Goal: Task Accomplishment & Management: Use online tool/utility

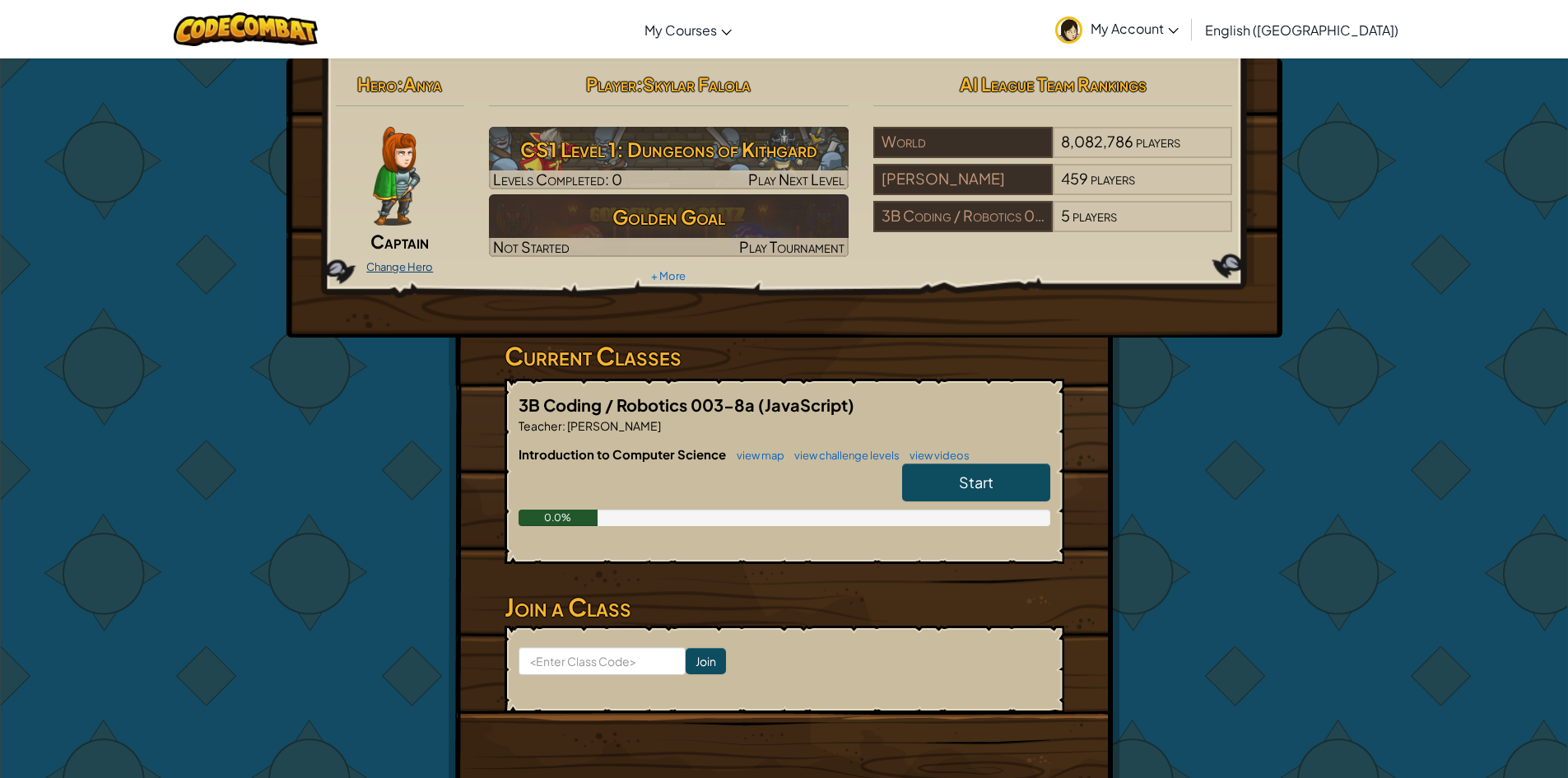
click at [385, 263] on link "Change Hero" at bounding box center [399, 266] width 66 height 13
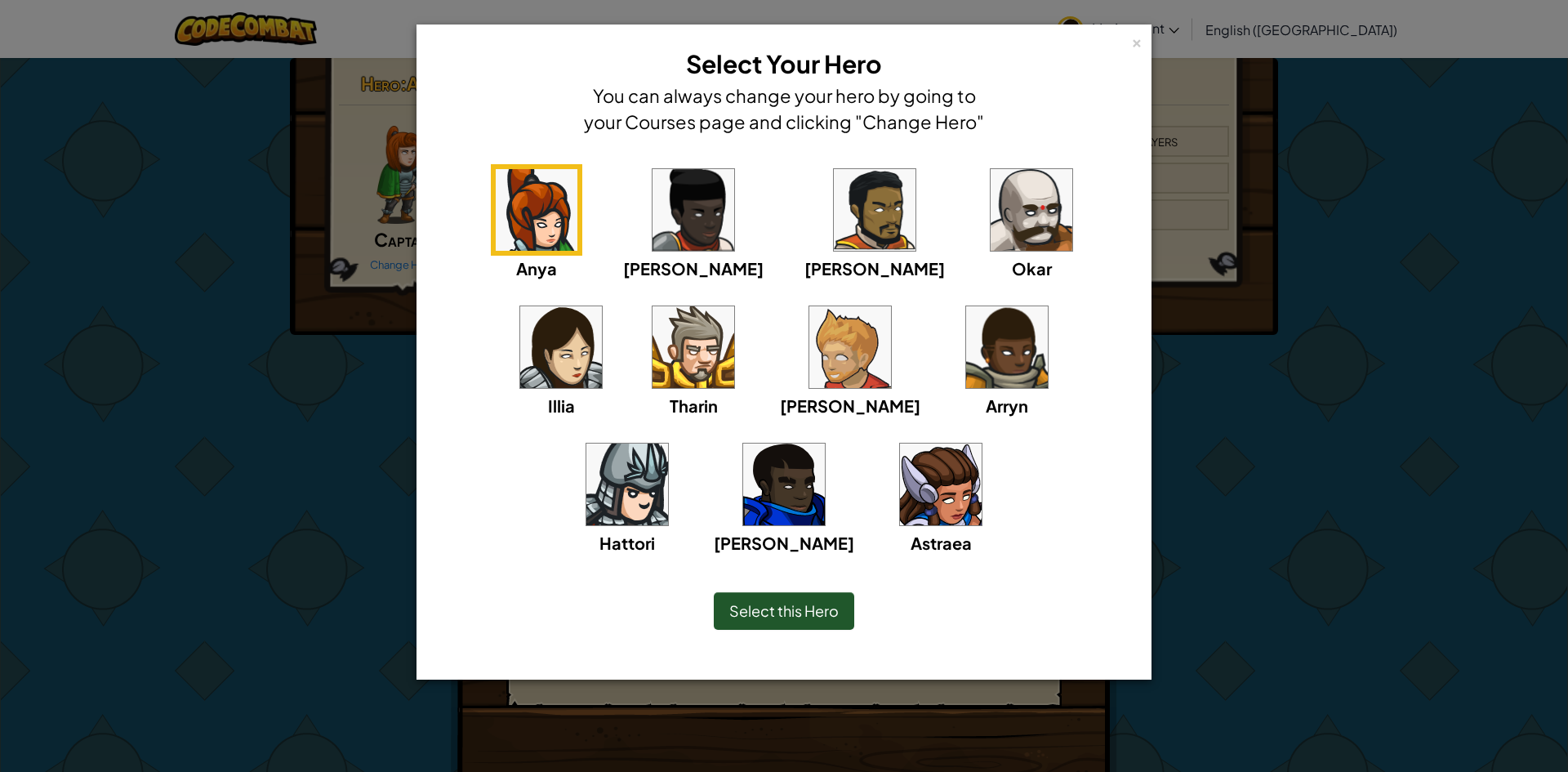
click at [991, 246] on img at bounding box center [1031, 209] width 81 height 82
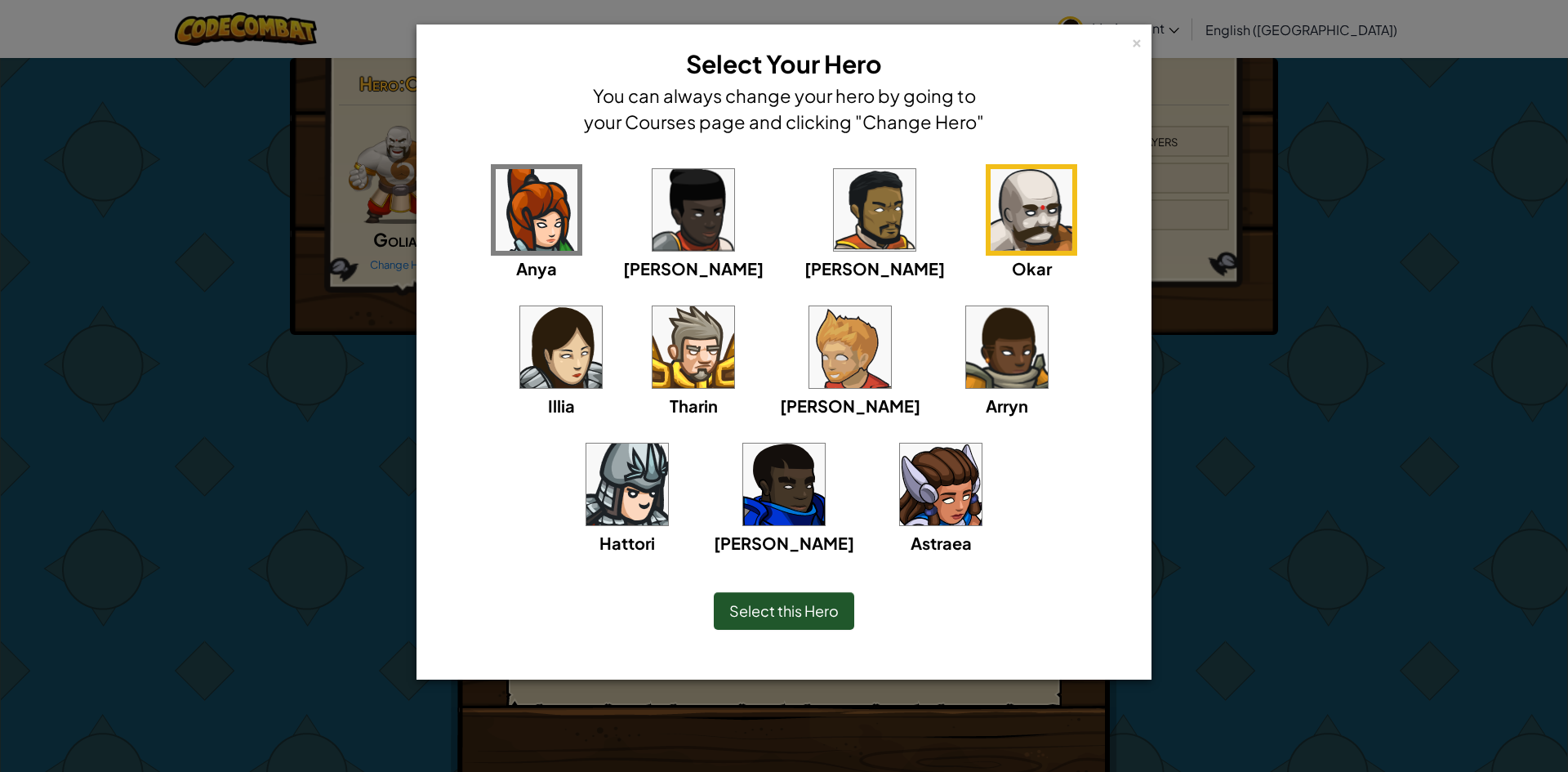
click at [809, 337] on img at bounding box center [849, 347] width 81 height 82
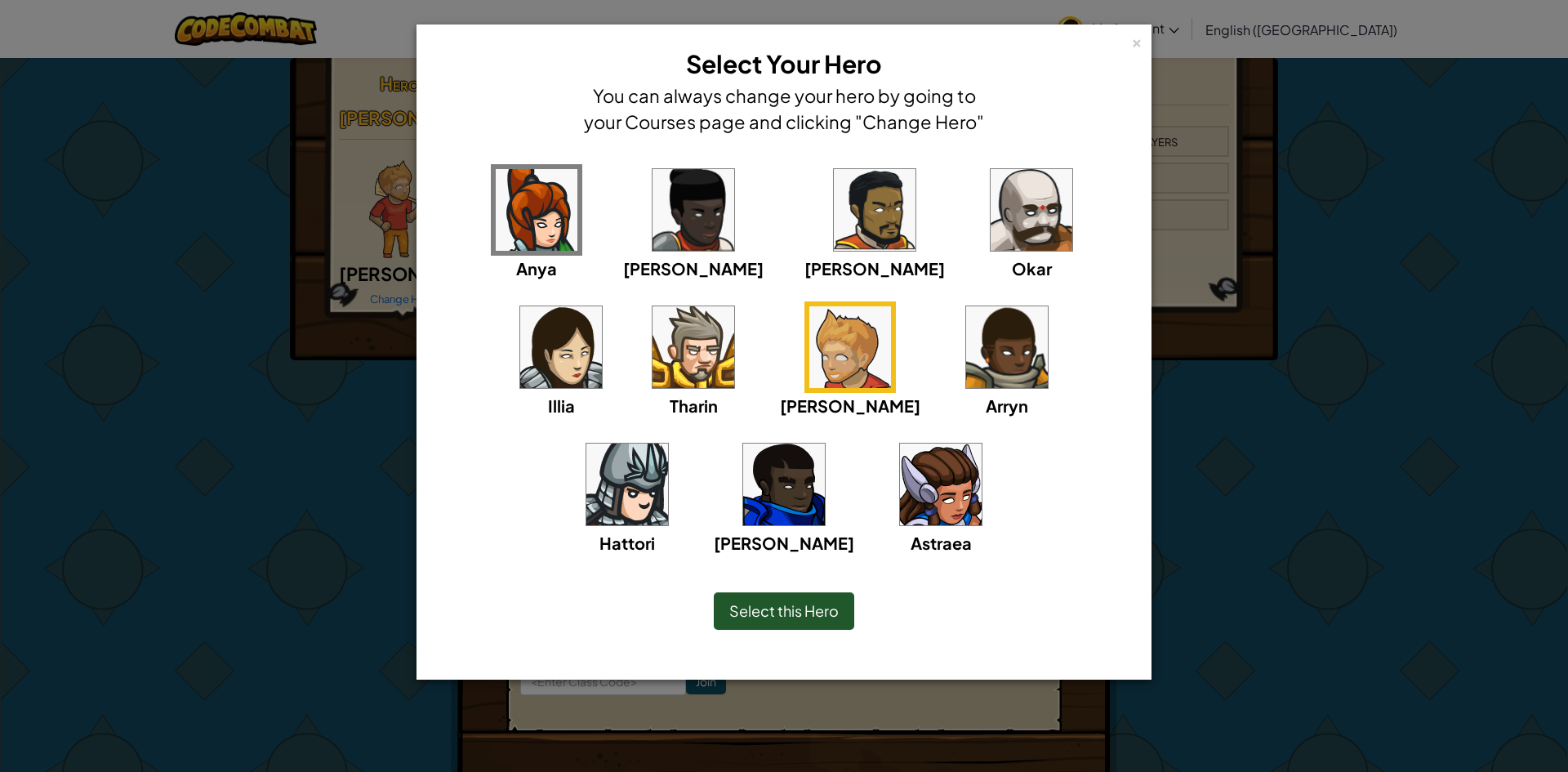
click at [748, 594] on div "Select this Hero" at bounding box center [784, 611] width 140 height 37
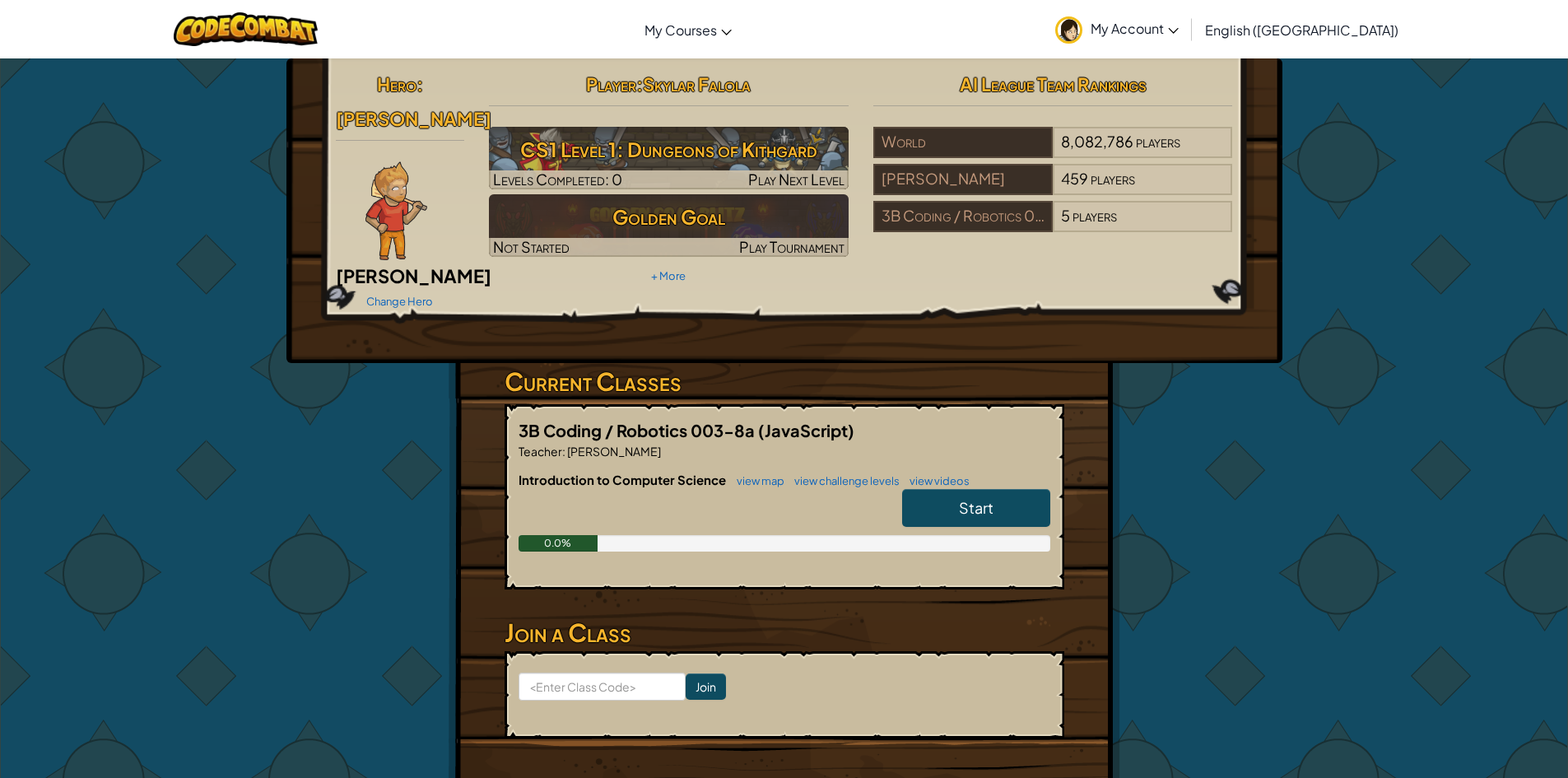
click at [992, 498] on span "Start" at bounding box center [976, 507] width 35 height 19
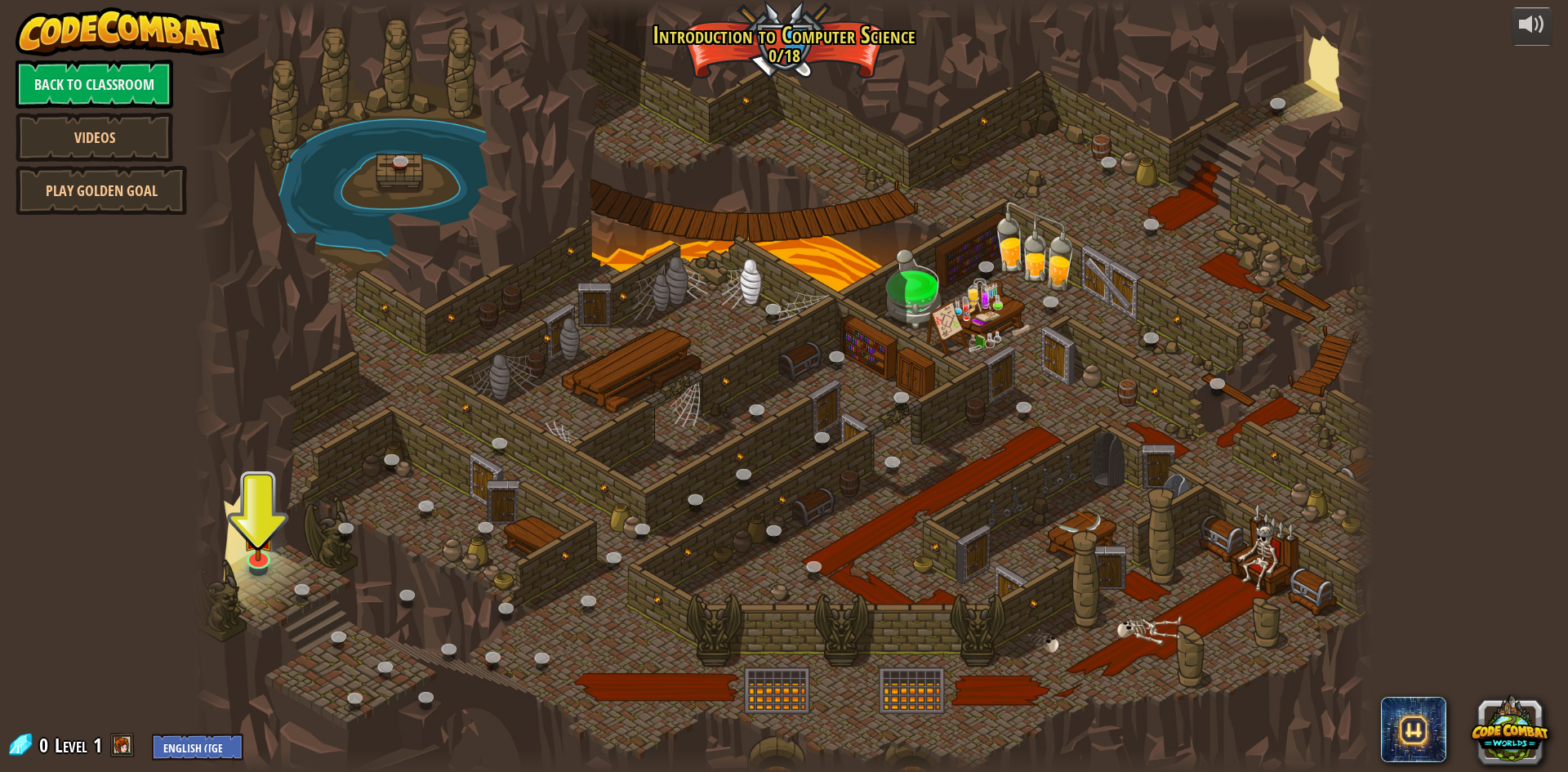
drag, startPoint x: 913, startPoint y: 365, endPoint x: 897, endPoint y: 424, distance: 61.1
click at [897, 424] on div at bounding box center [784, 386] width 1181 height 772
click at [257, 546] on img at bounding box center [258, 521] width 31 height 73
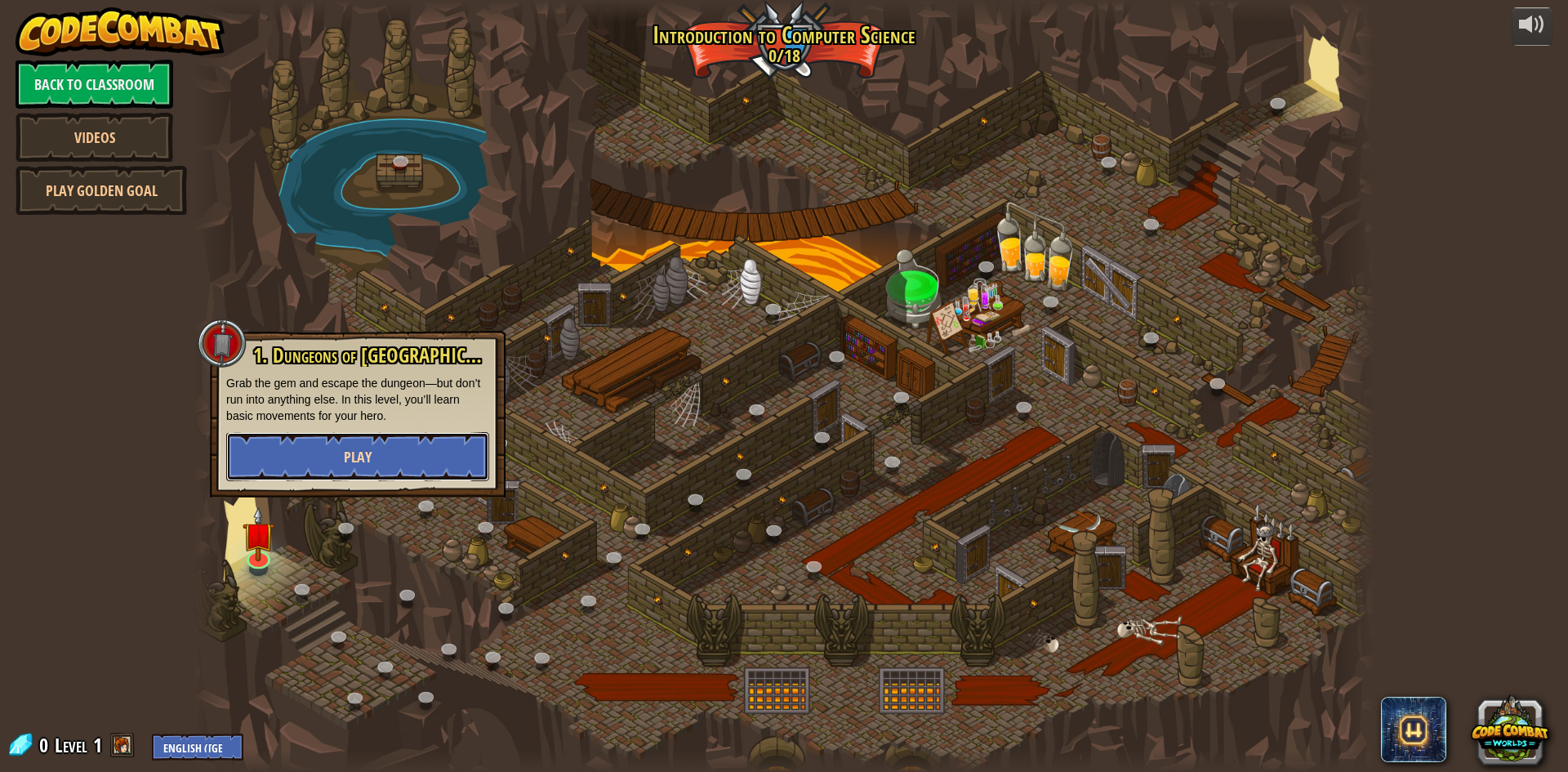
click at [297, 459] on button "Play" at bounding box center [357, 457] width 263 height 49
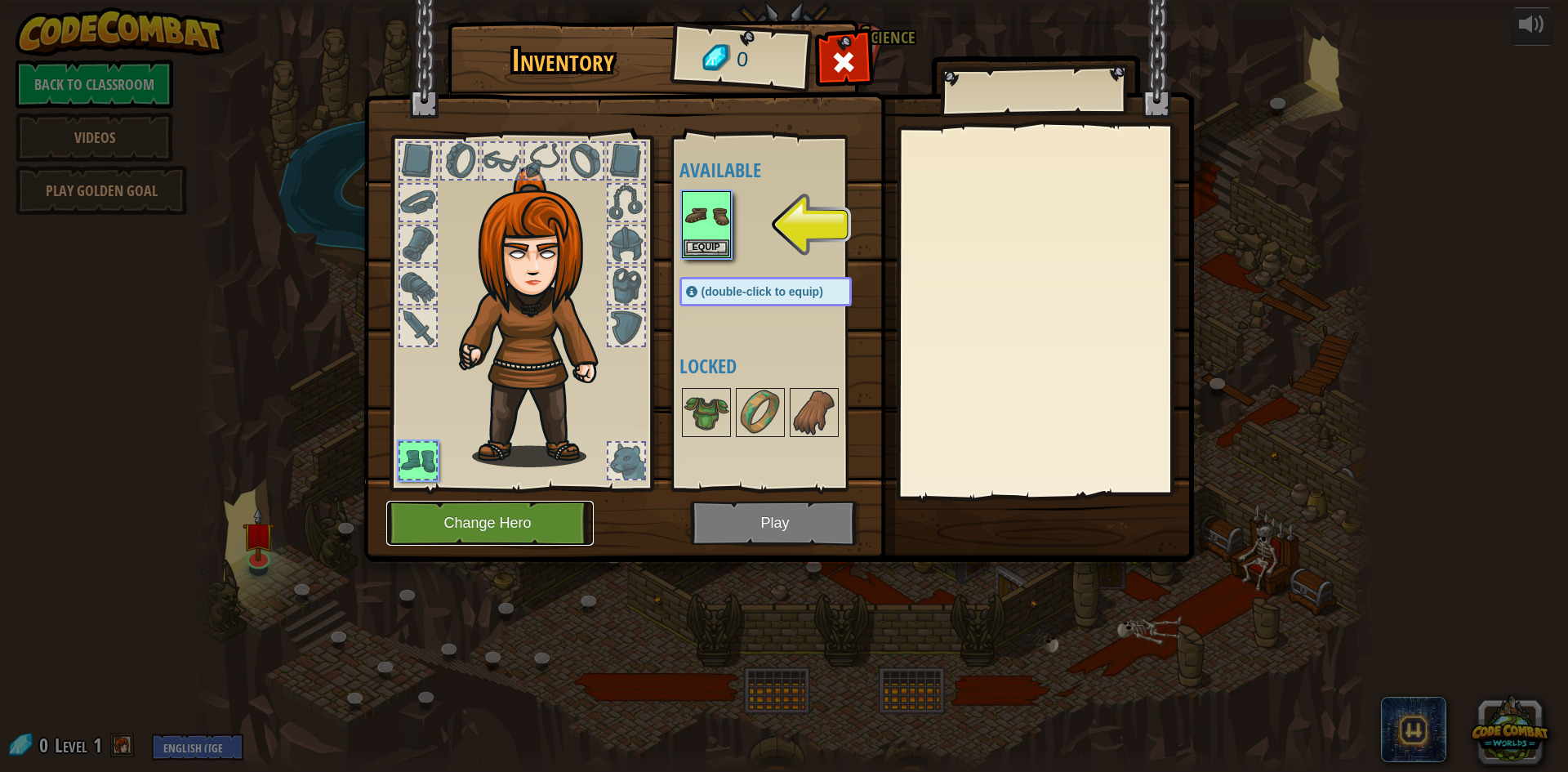
click at [532, 516] on button "Change Hero" at bounding box center [489, 524] width 207 height 45
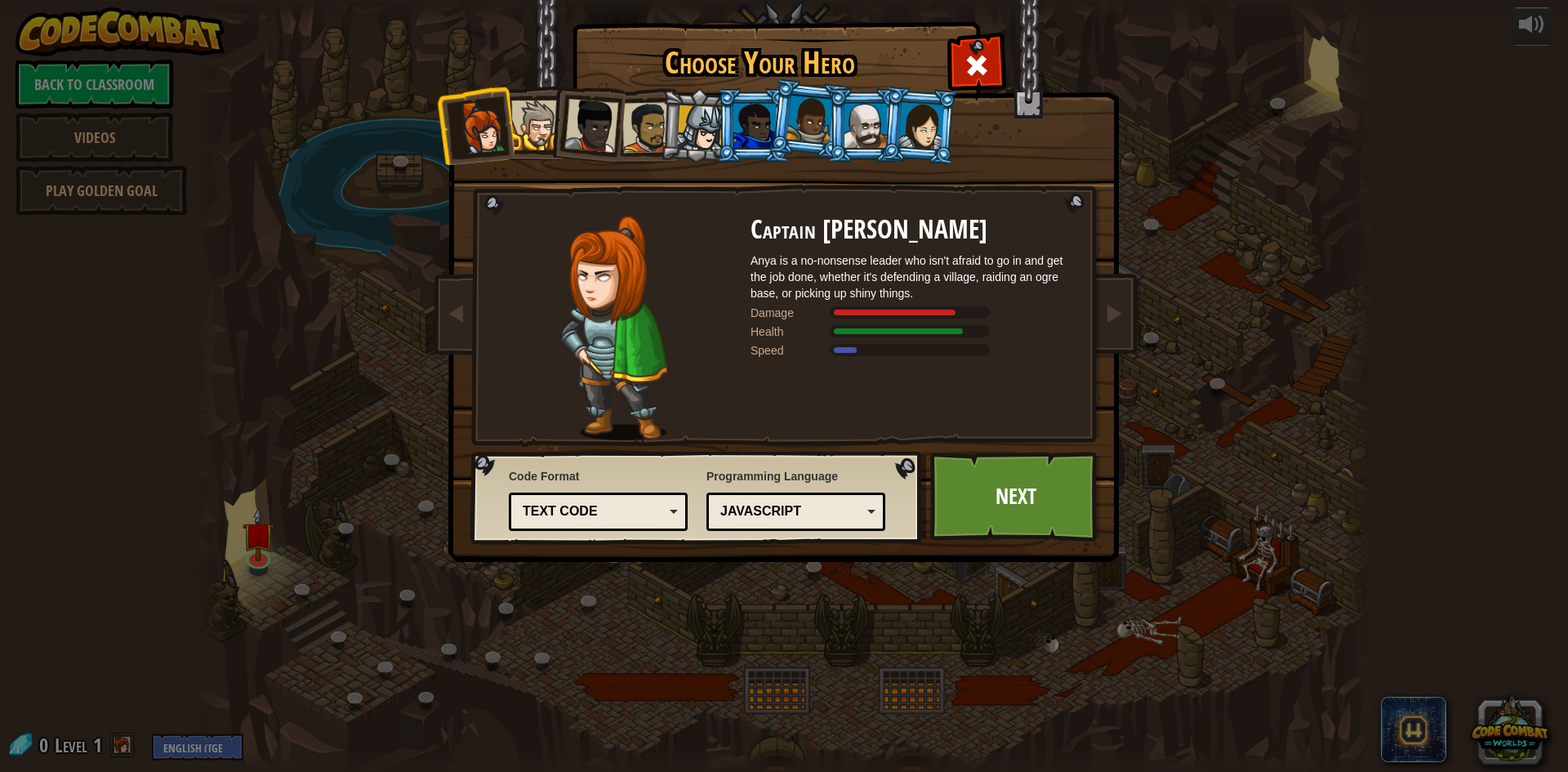
click at [549, 120] on div at bounding box center [536, 125] width 50 height 50
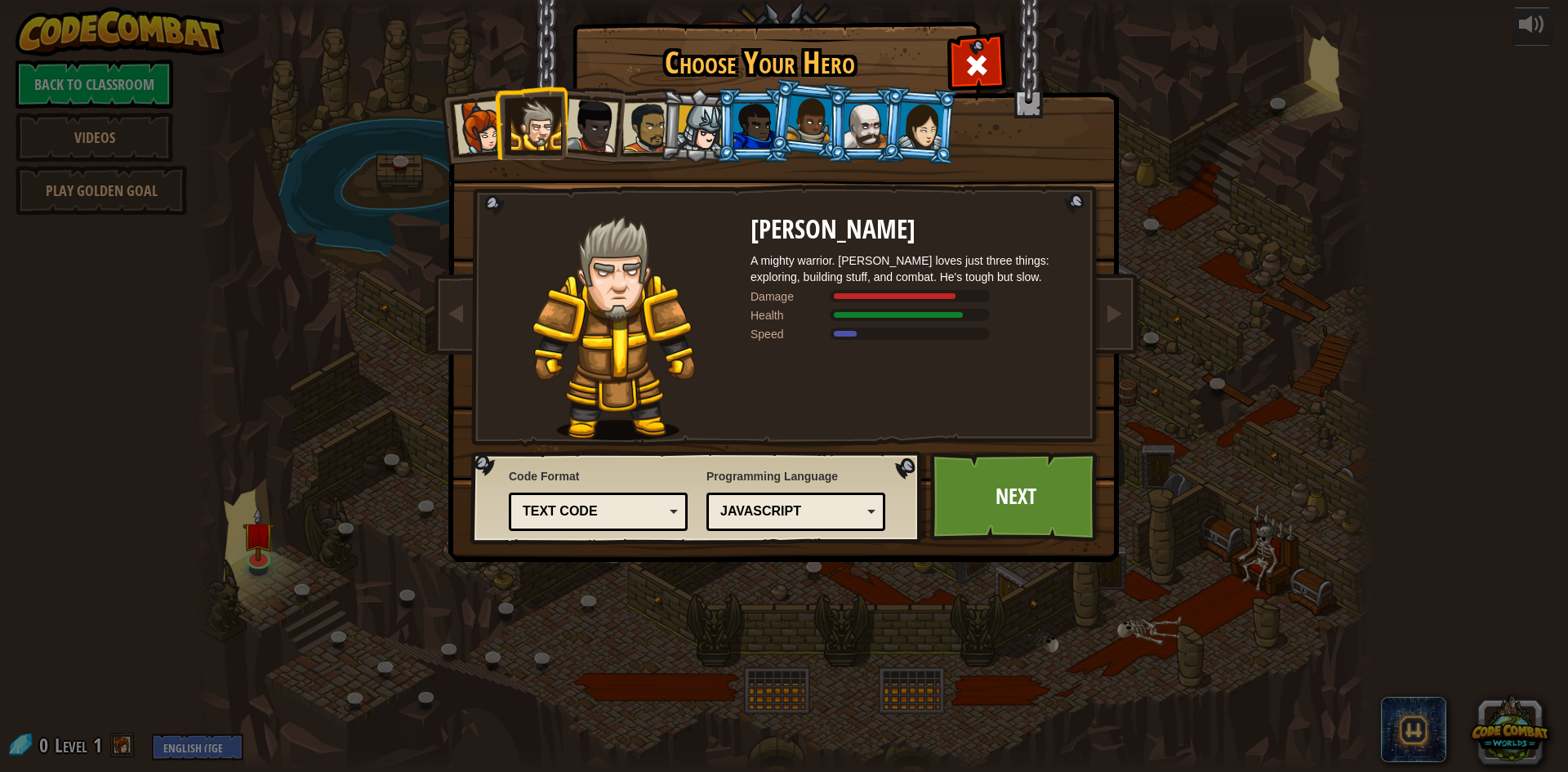
click at [460, 128] on div at bounding box center [480, 127] width 54 height 54
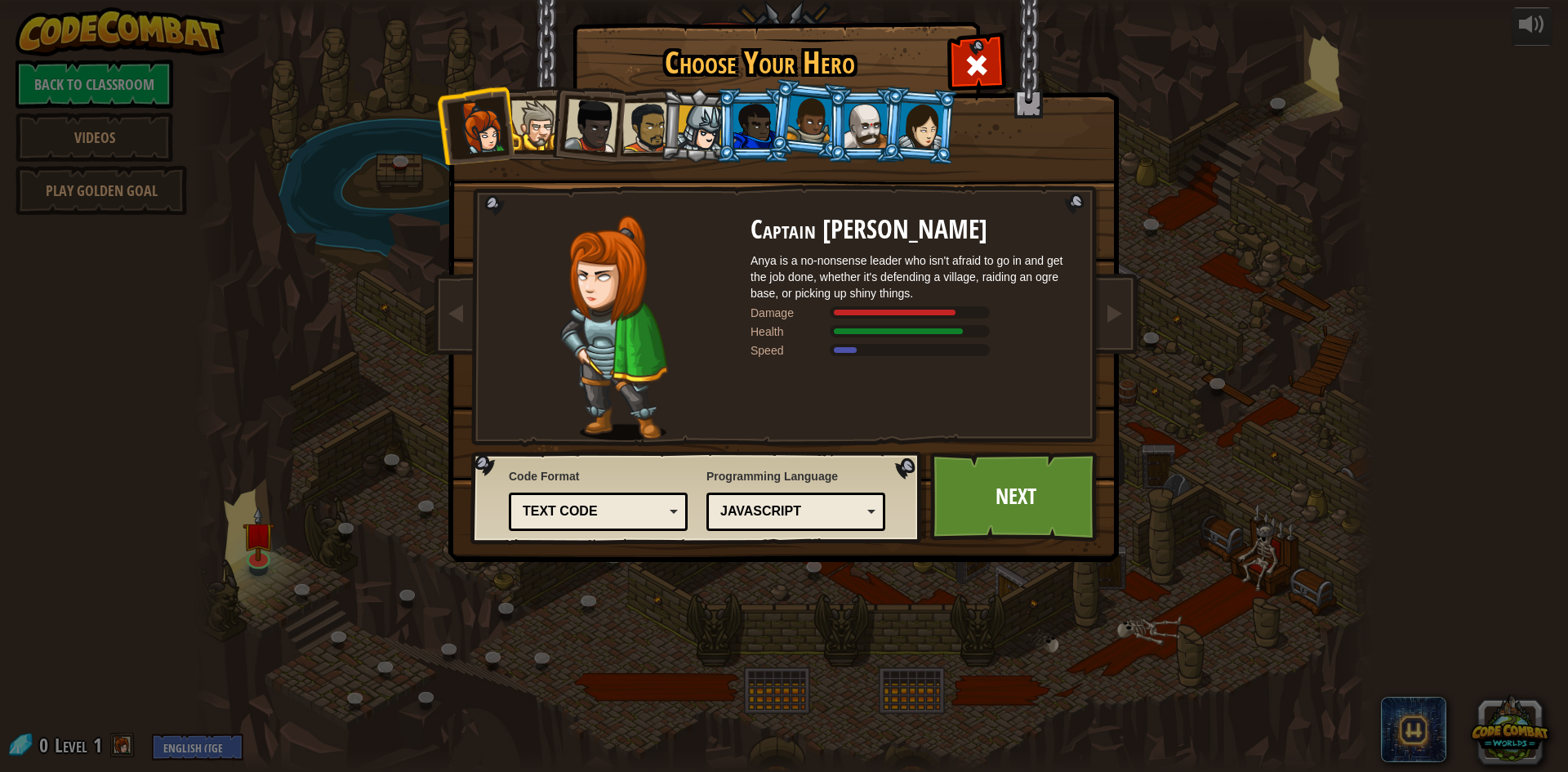
click at [663, 123] on li at bounding box center [697, 126] width 78 height 79
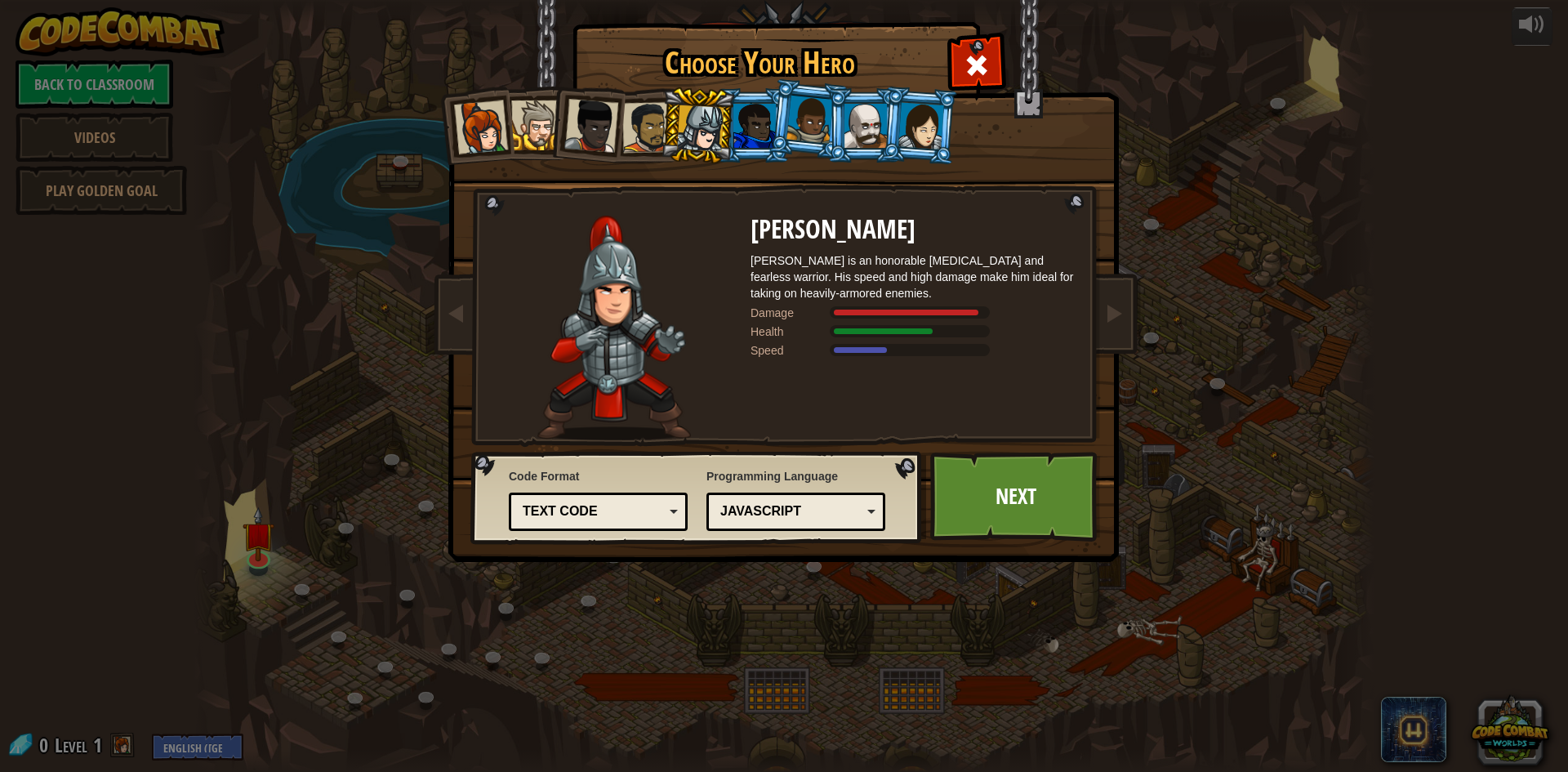
click at [926, 138] on div at bounding box center [921, 125] width 46 height 46
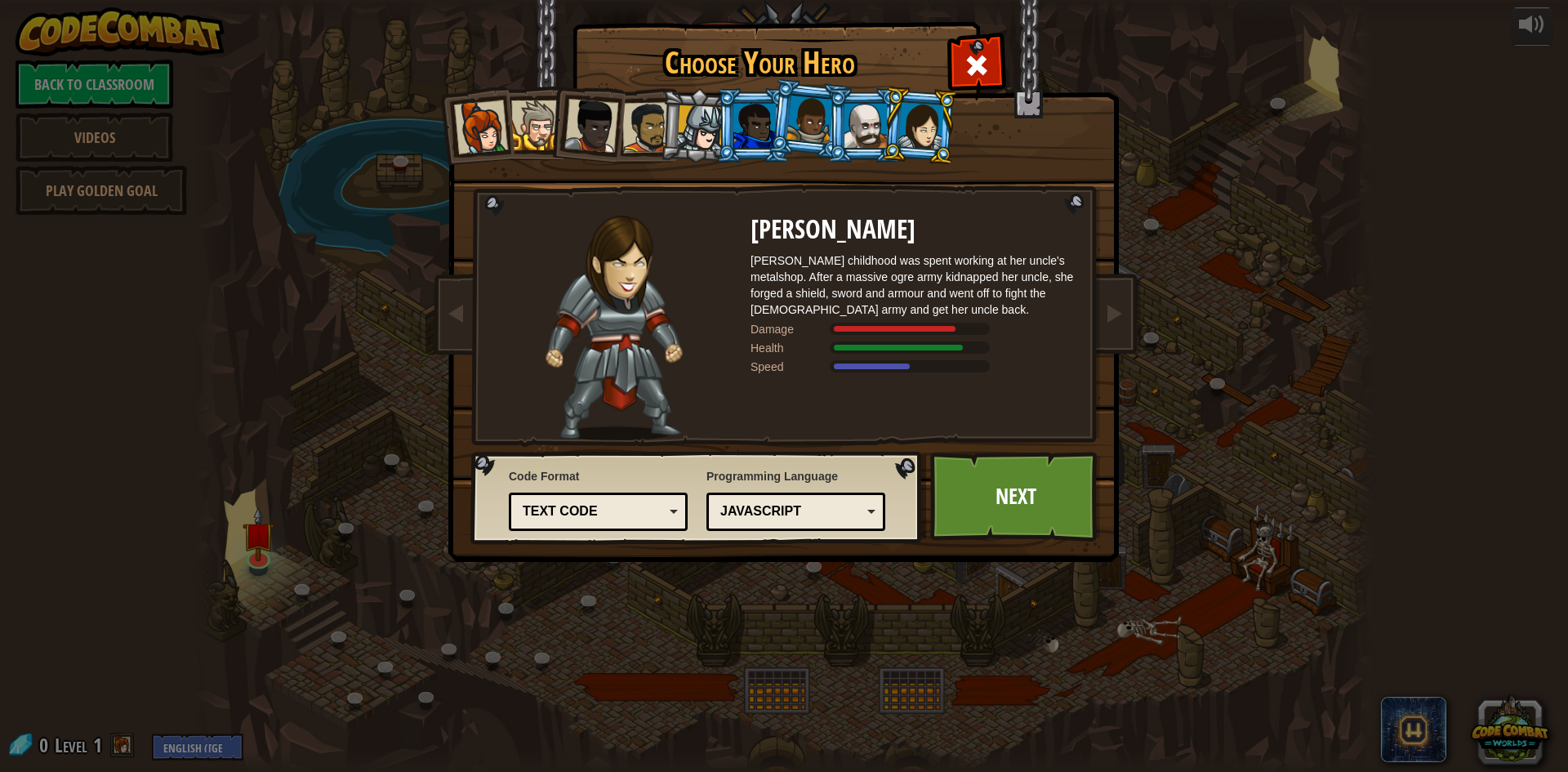
click at [853, 146] on div at bounding box center [865, 126] width 42 height 44
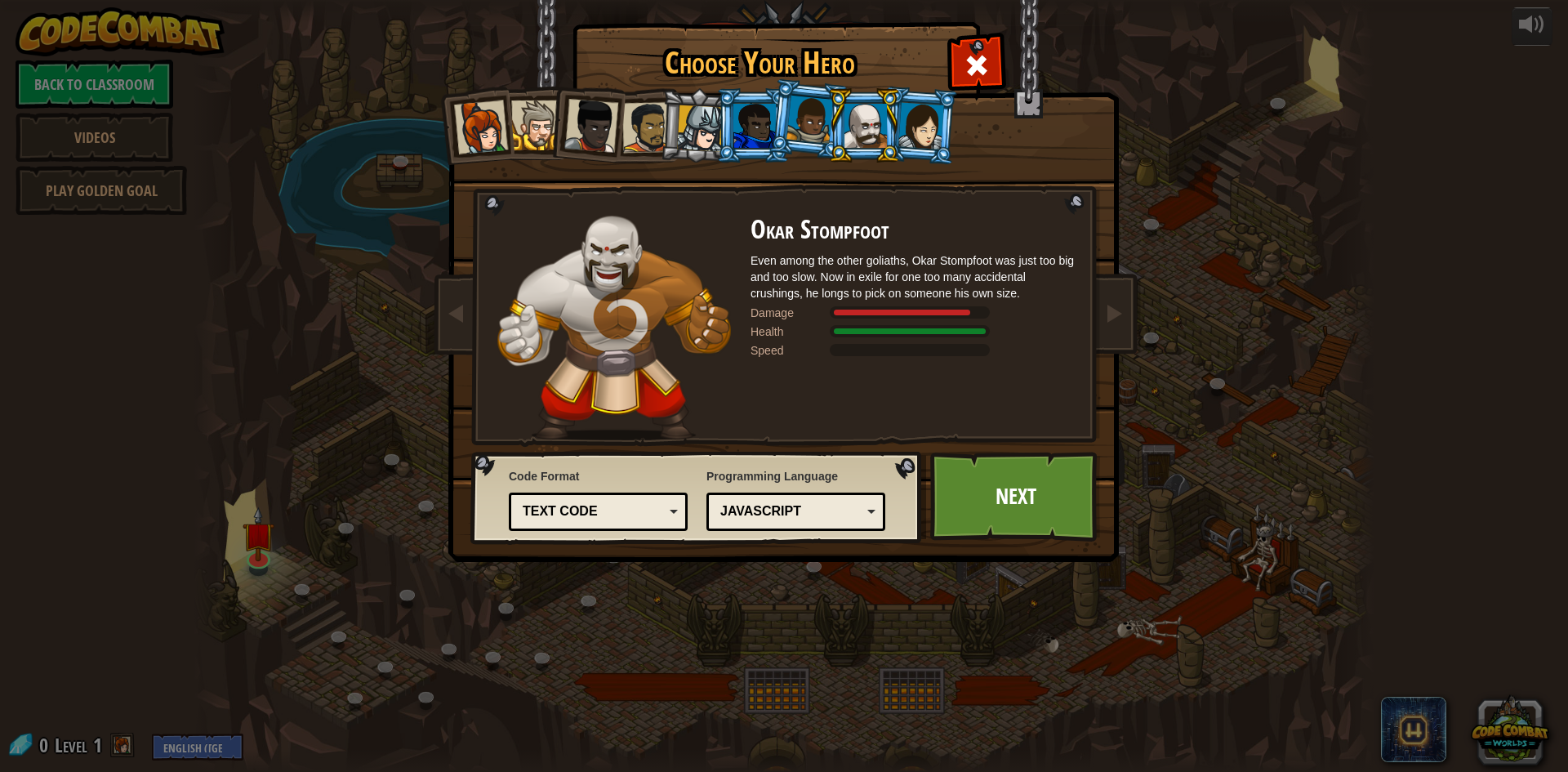
click at [803, 148] on li at bounding box center [808, 119] width 81 height 82
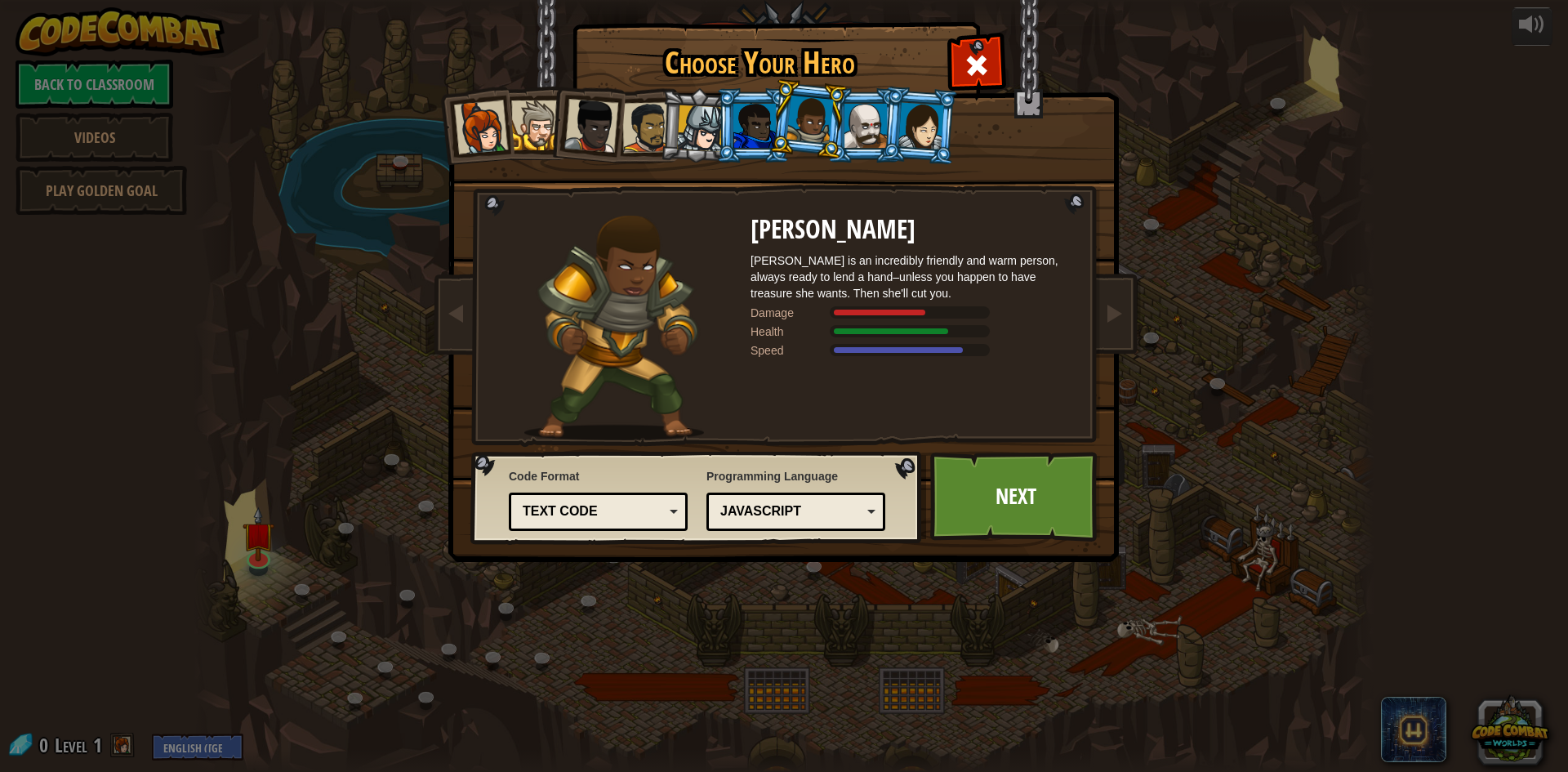
click at [913, 143] on div at bounding box center [921, 125] width 46 height 46
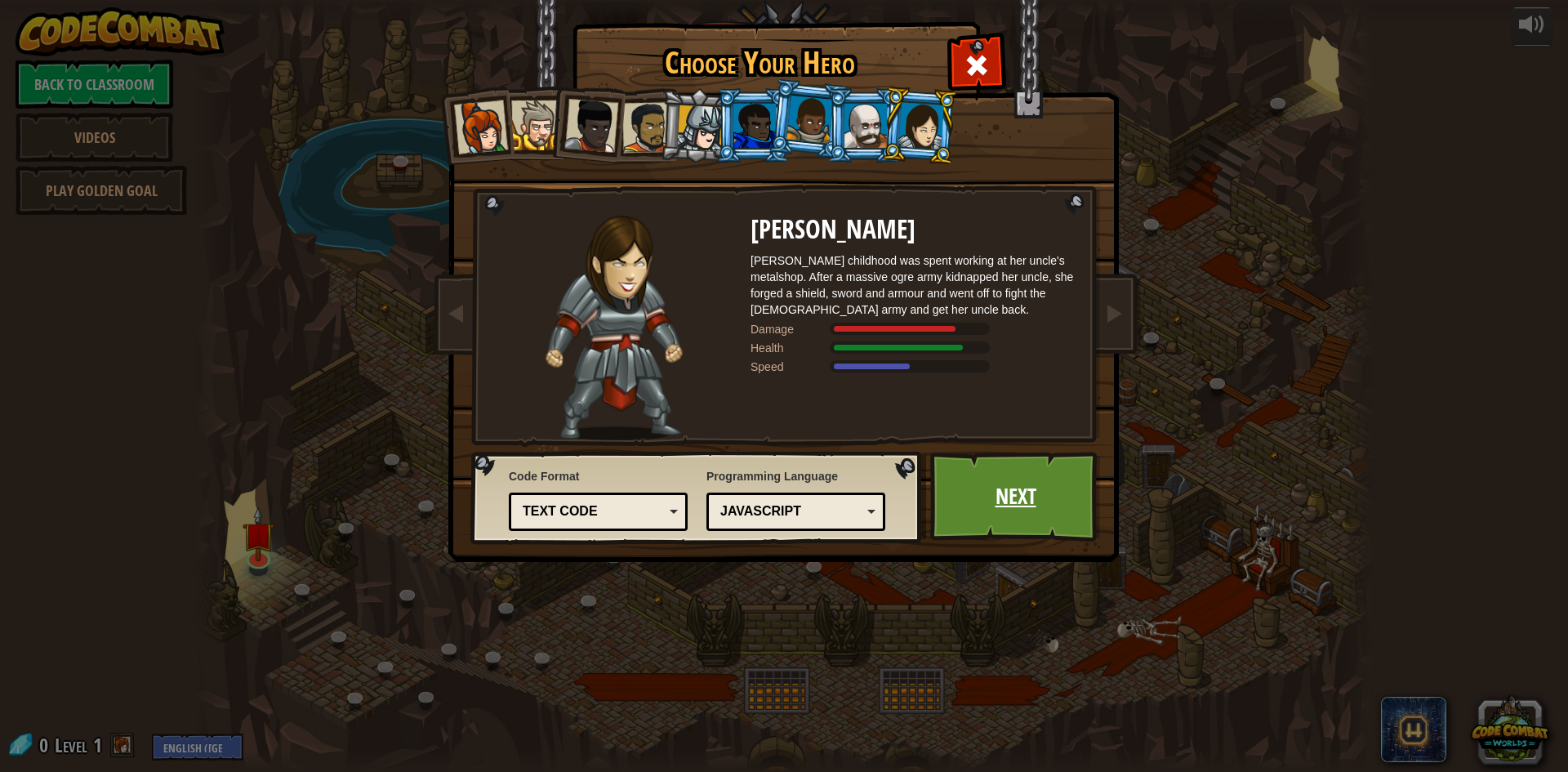
click at [1074, 502] on link "Next" at bounding box center [1015, 496] width 171 height 89
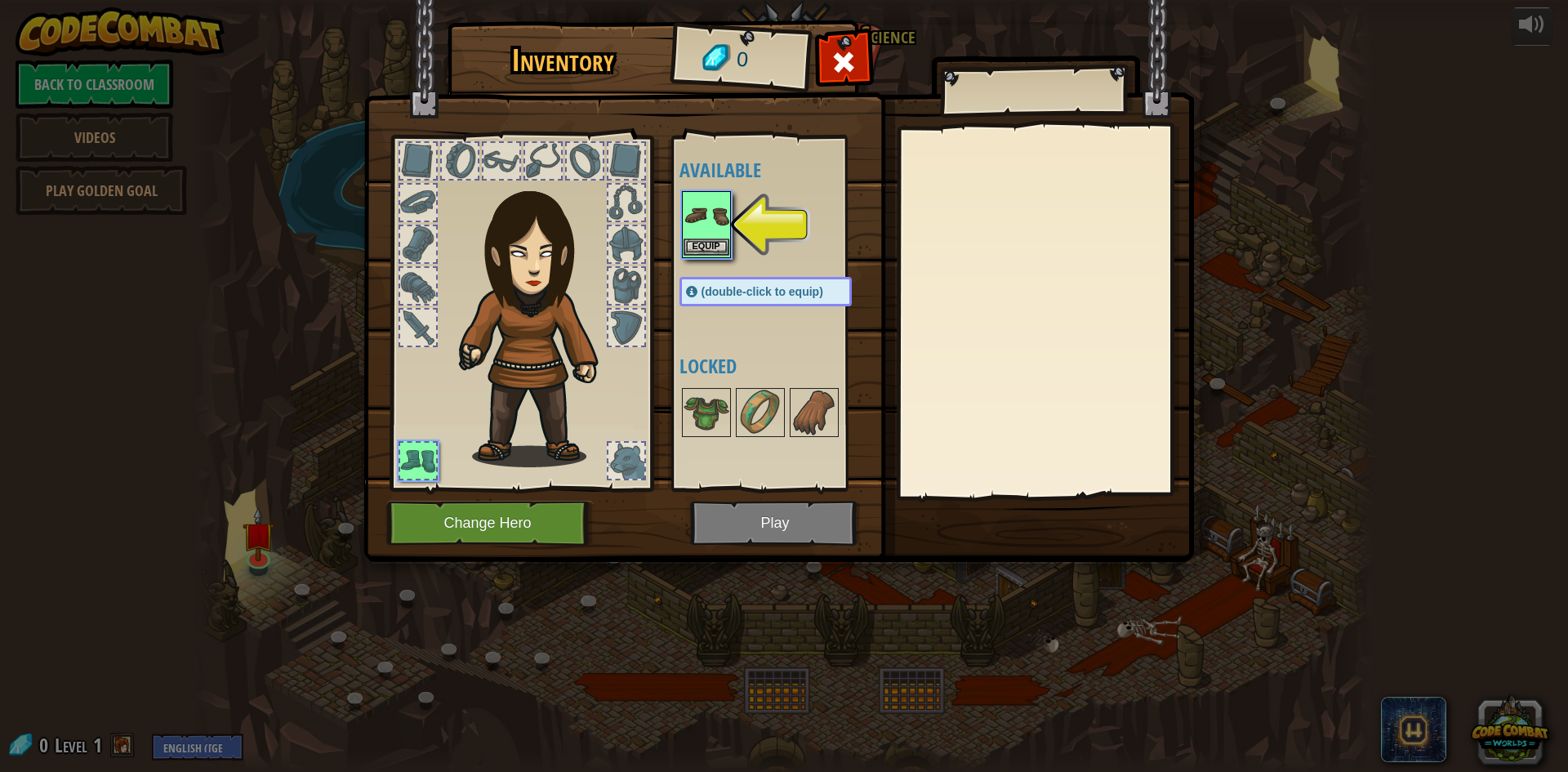
click at [686, 234] on img at bounding box center [706, 215] width 46 height 46
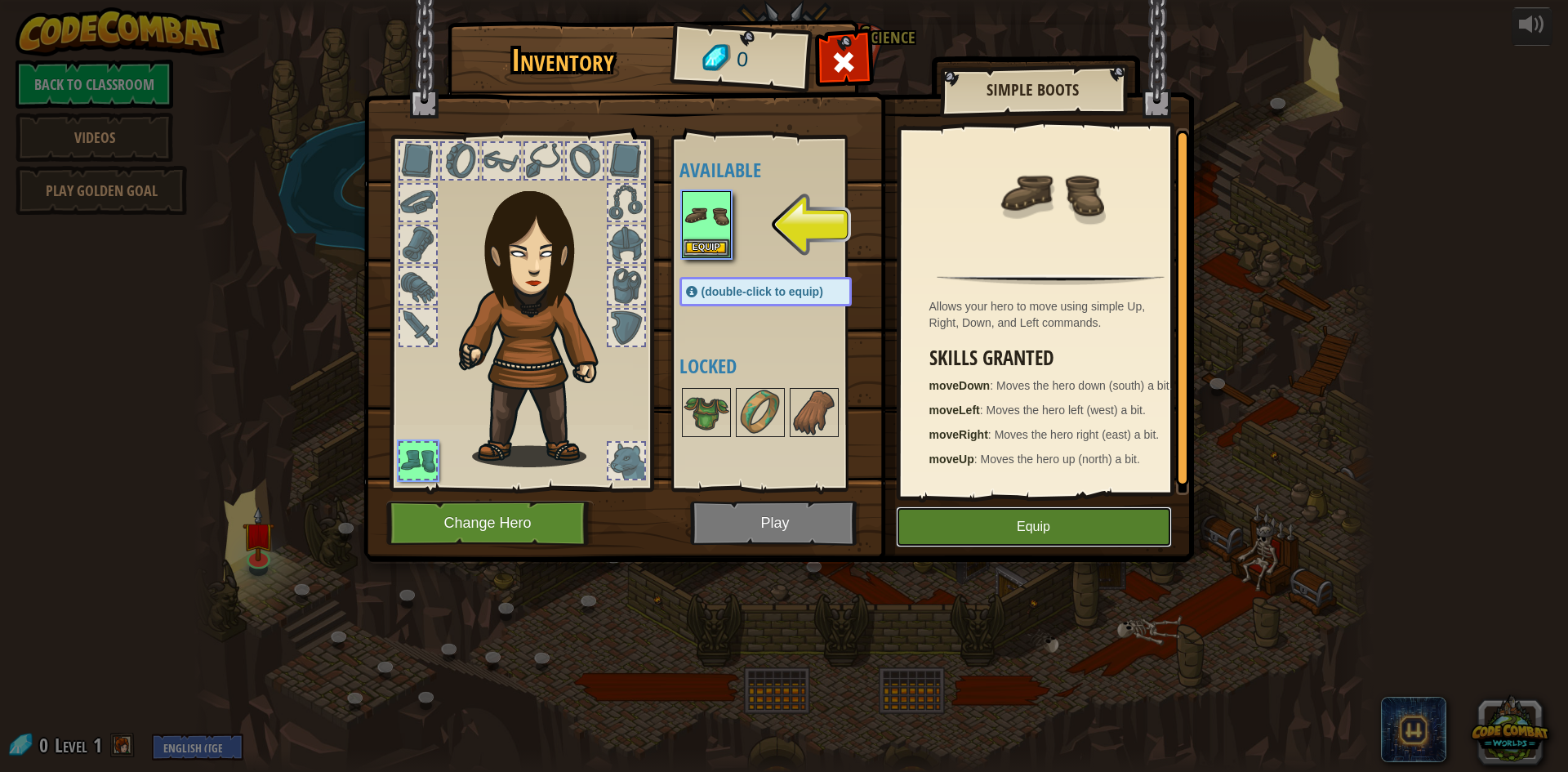
click at [949, 513] on button "Equip" at bounding box center [1033, 527] width 276 height 41
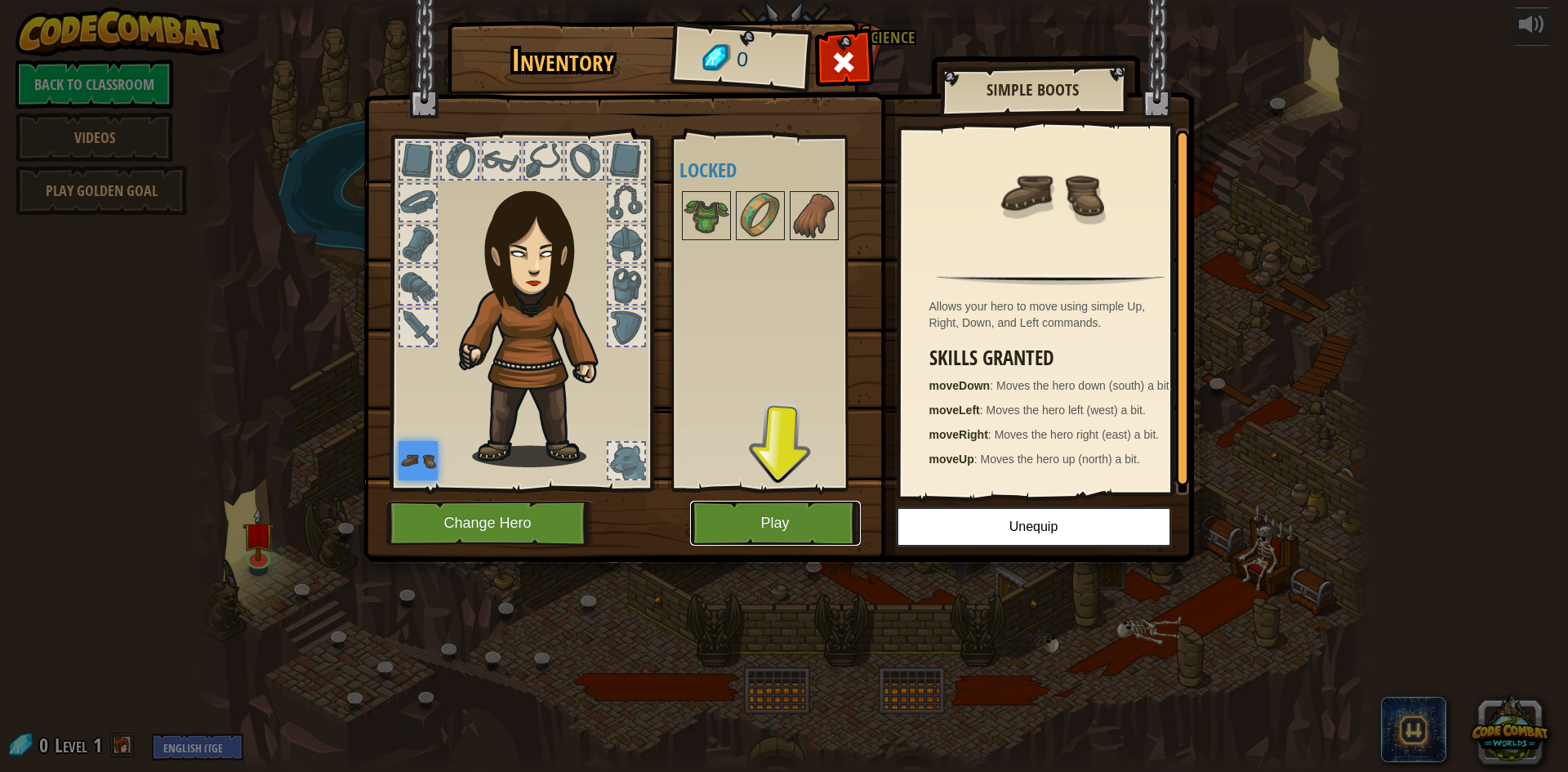
click at [747, 504] on button "Play" at bounding box center [776, 524] width 171 height 45
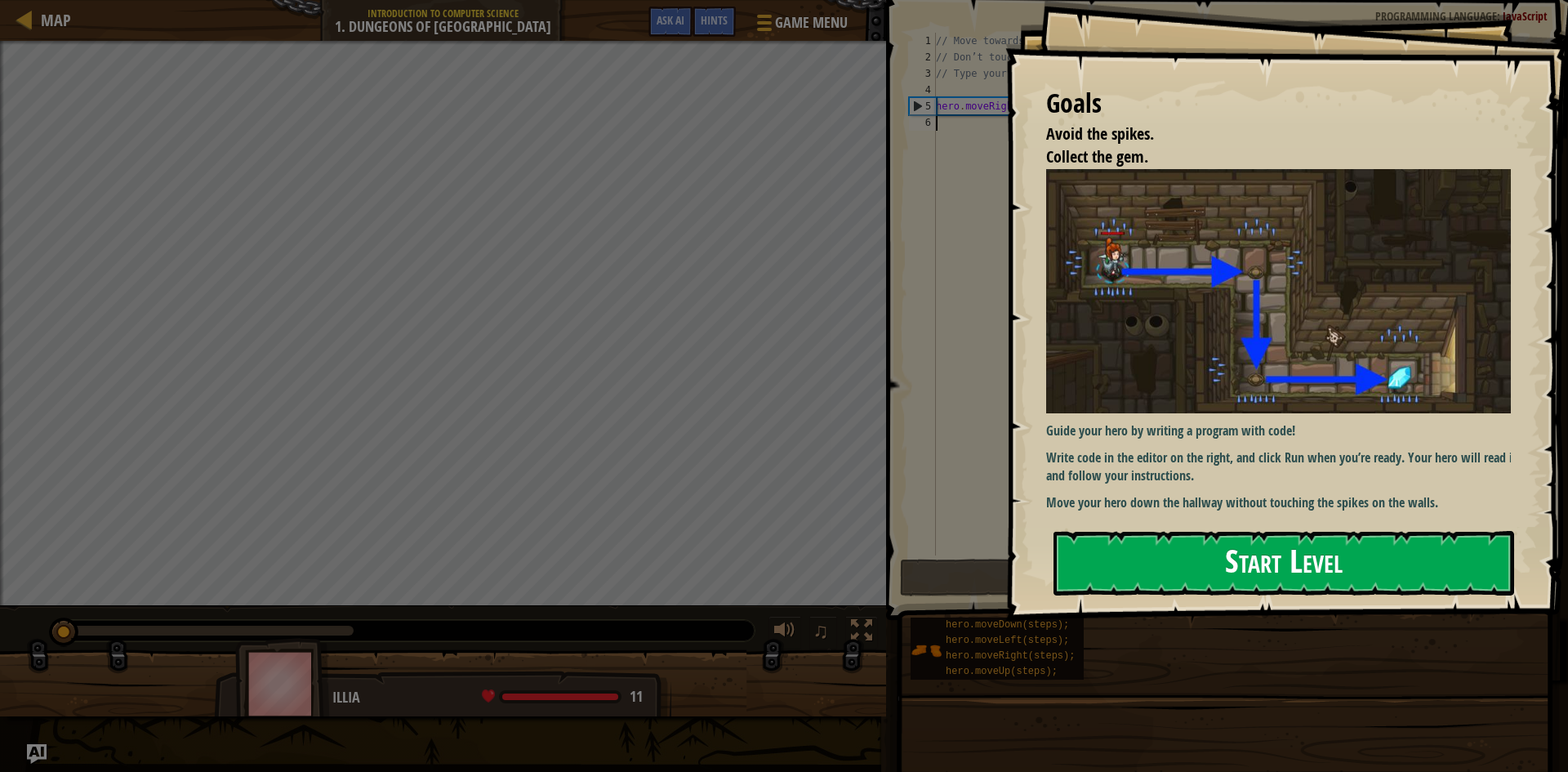
click at [1101, 573] on button "Start Level" at bounding box center [1283, 564] width 460 height 65
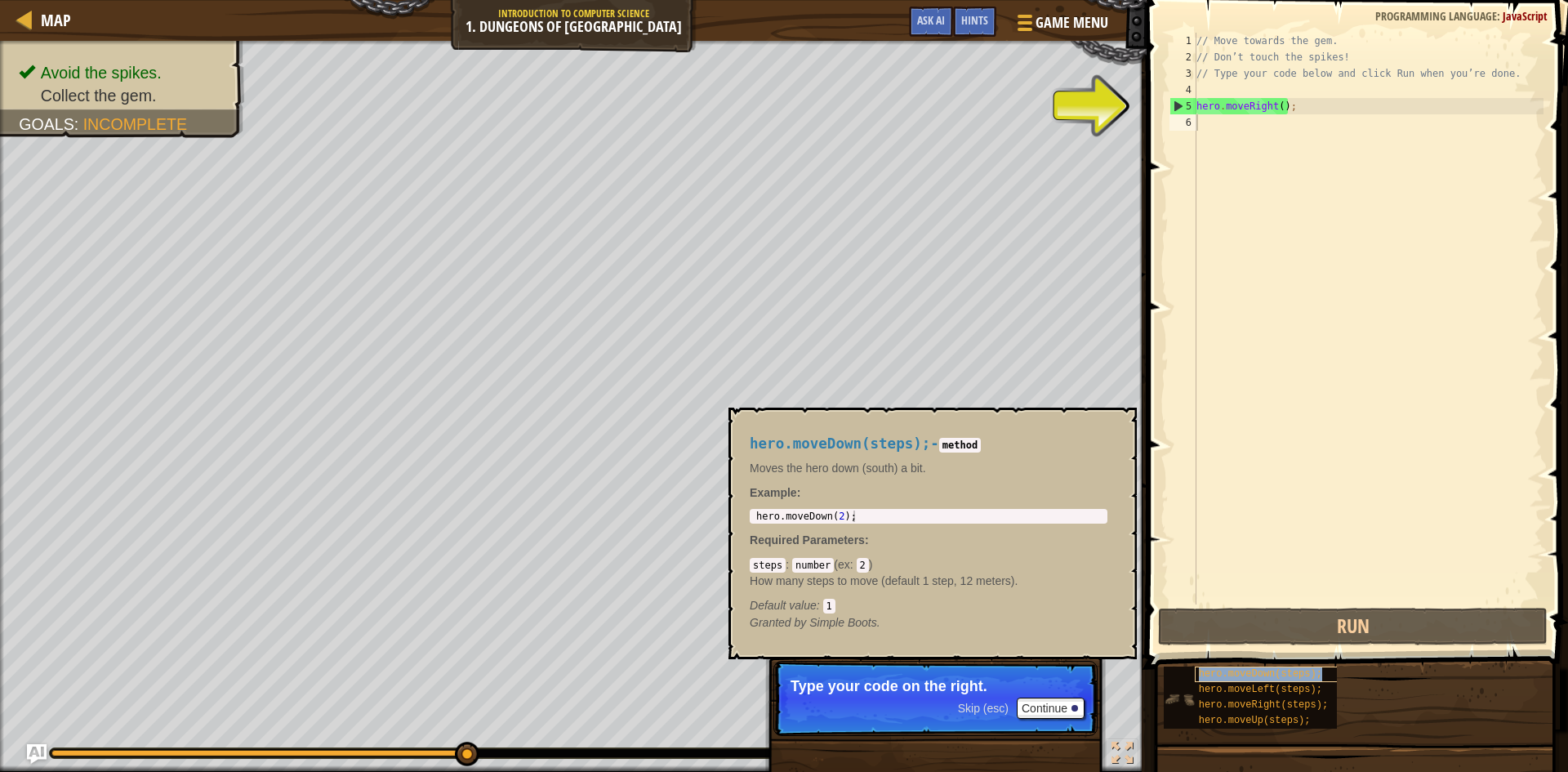
click at [1260, 672] on span "hero.moveDown(steps);" at bounding box center [1261, 674] width 124 height 12
type textarea "hero.moveDown(steps);"
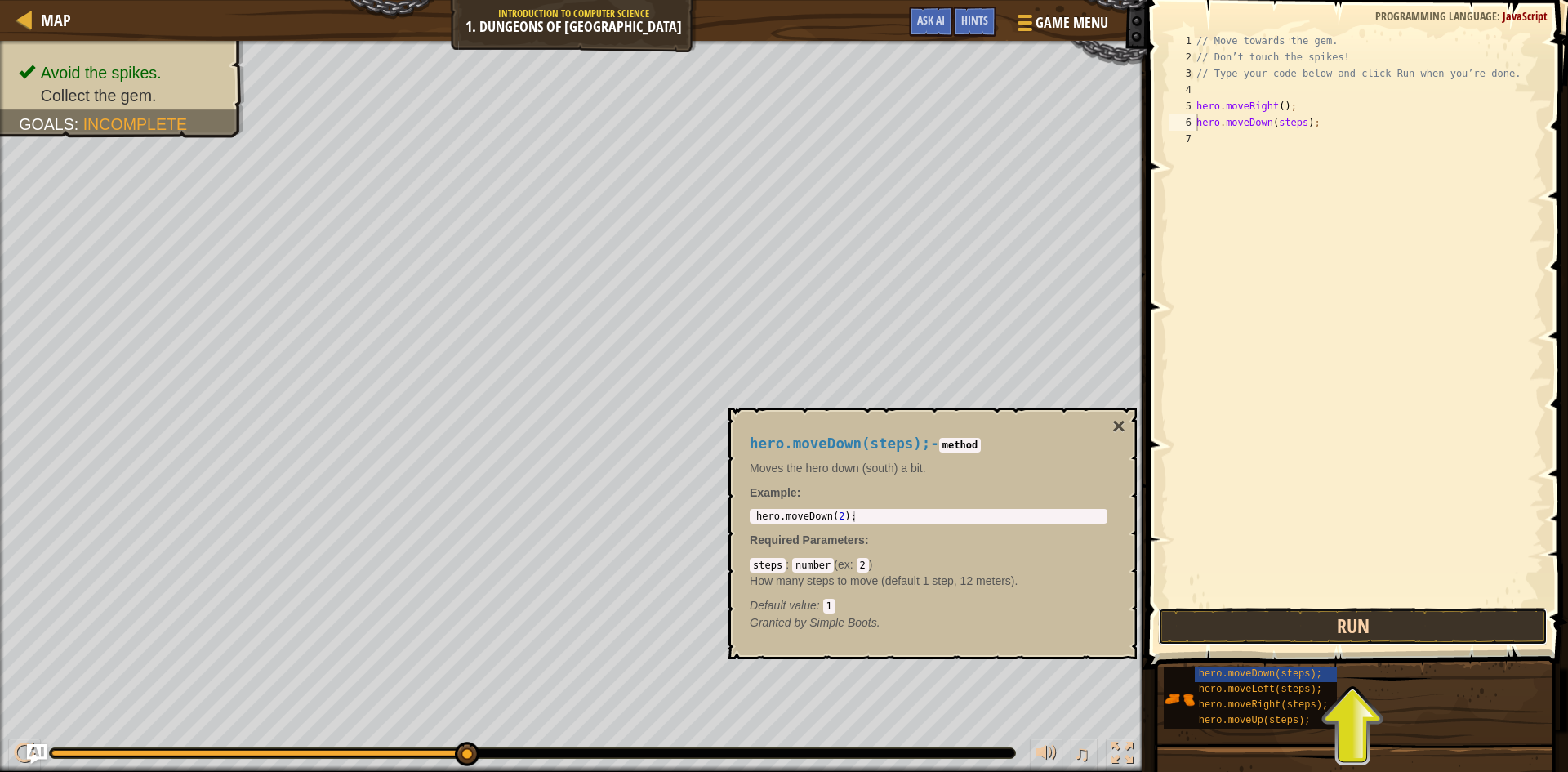
click at [1352, 619] on button "Run" at bounding box center [1352, 627] width 390 height 37
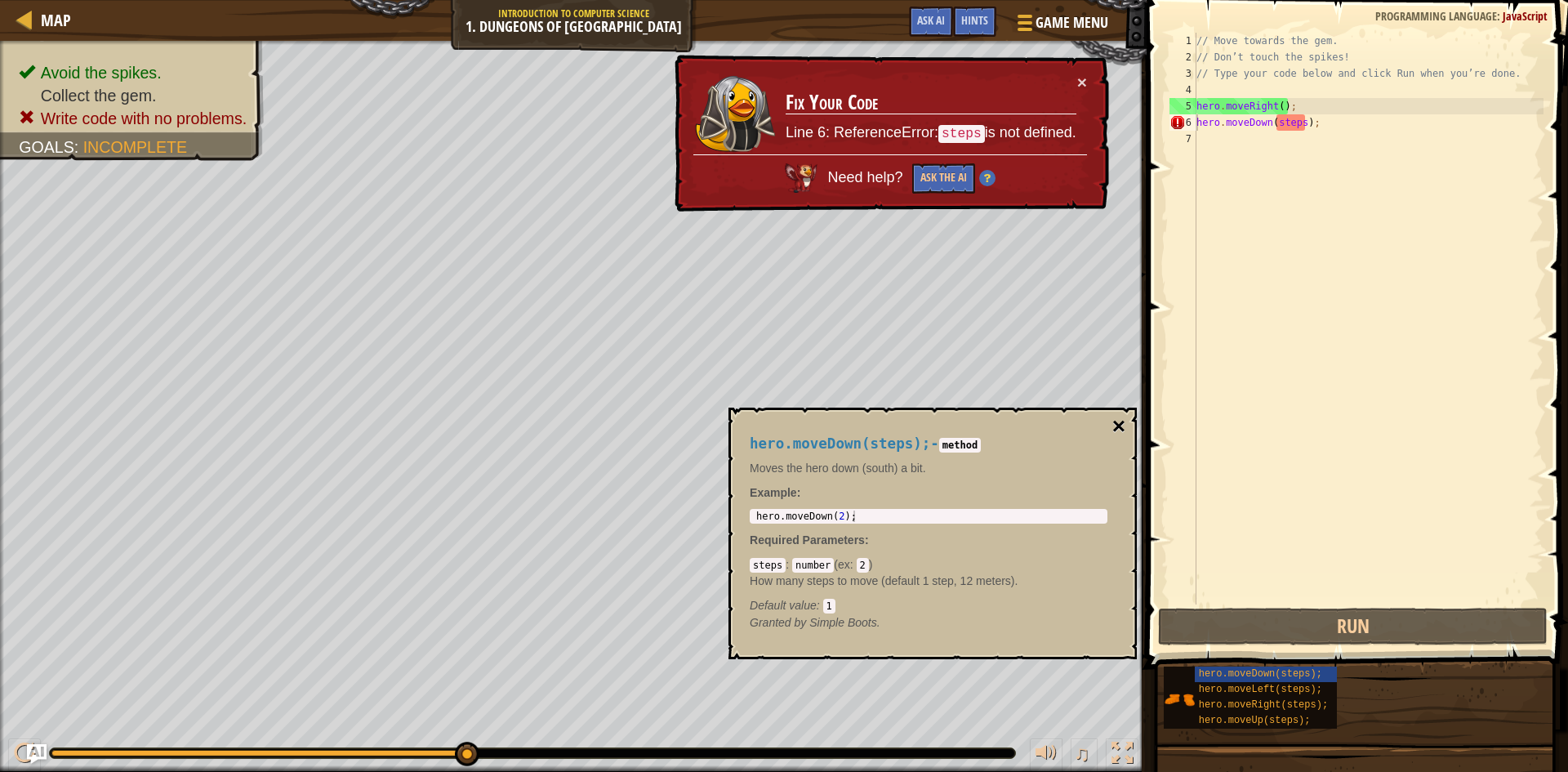
click at [1116, 414] on button "×" at bounding box center [1118, 425] width 13 height 23
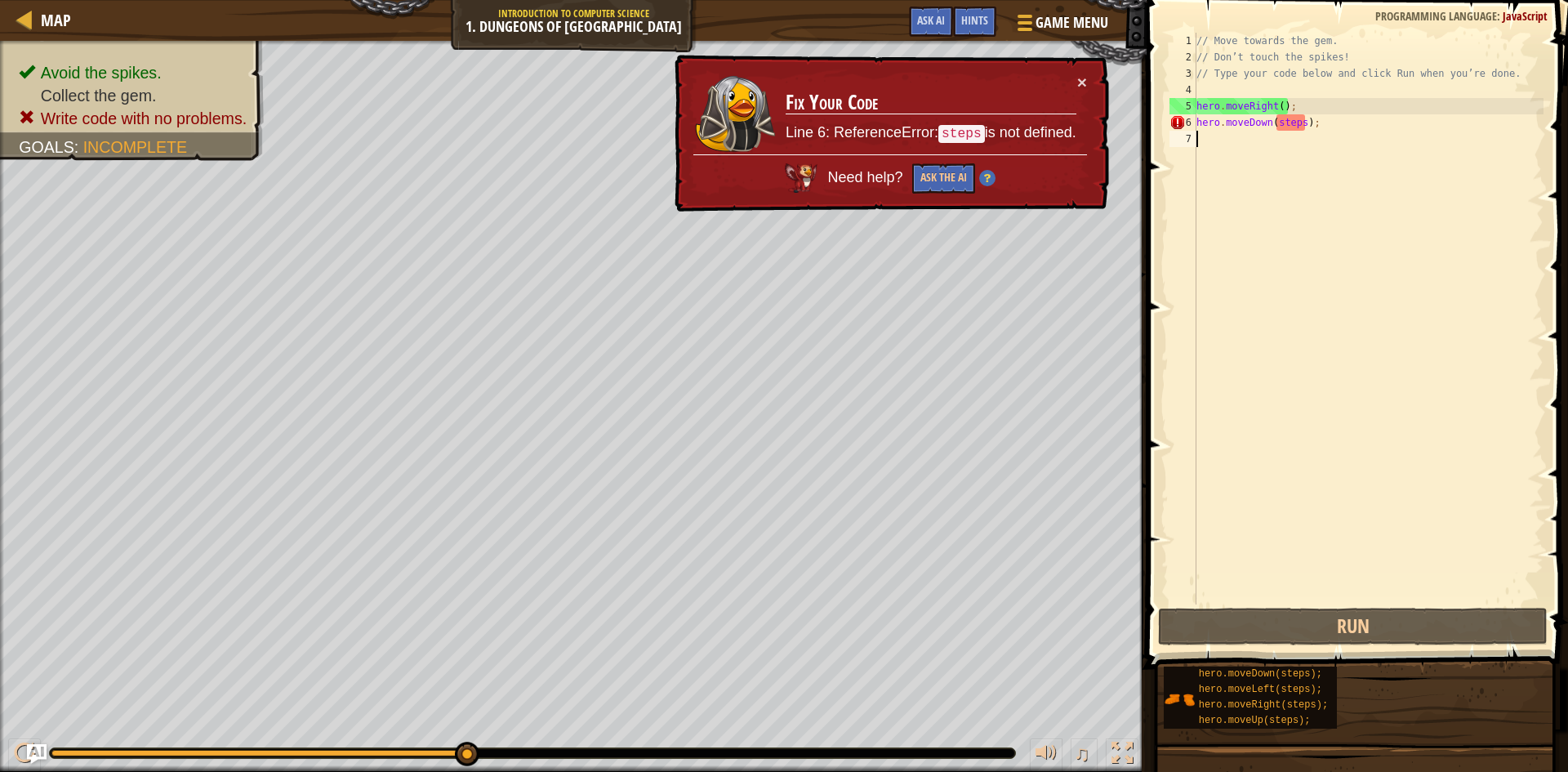
click at [1236, 132] on div "// Move towards the gem. // Don’t touch the spikes! // Type your code below and…" at bounding box center [1368, 334] width 351 height 604
drag, startPoint x: 1249, startPoint y: 119, endPoint x: 1245, endPoint y: 148, distance: 29.3
click at [1245, 148] on div "// Move towards the gem. // Don’t touch the spikes! // Type your code below and…" at bounding box center [1368, 334] width 351 height 604
click at [1282, 115] on div "// Move towards the gem. // Don’t touch the spikes! // Type your code below and…" at bounding box center [1368, 318] width 351 height 572
drag, startPoint x: 1278, startPoint y: 124, endPoint x: 1303, endPoint y: 124, distance: 25.0
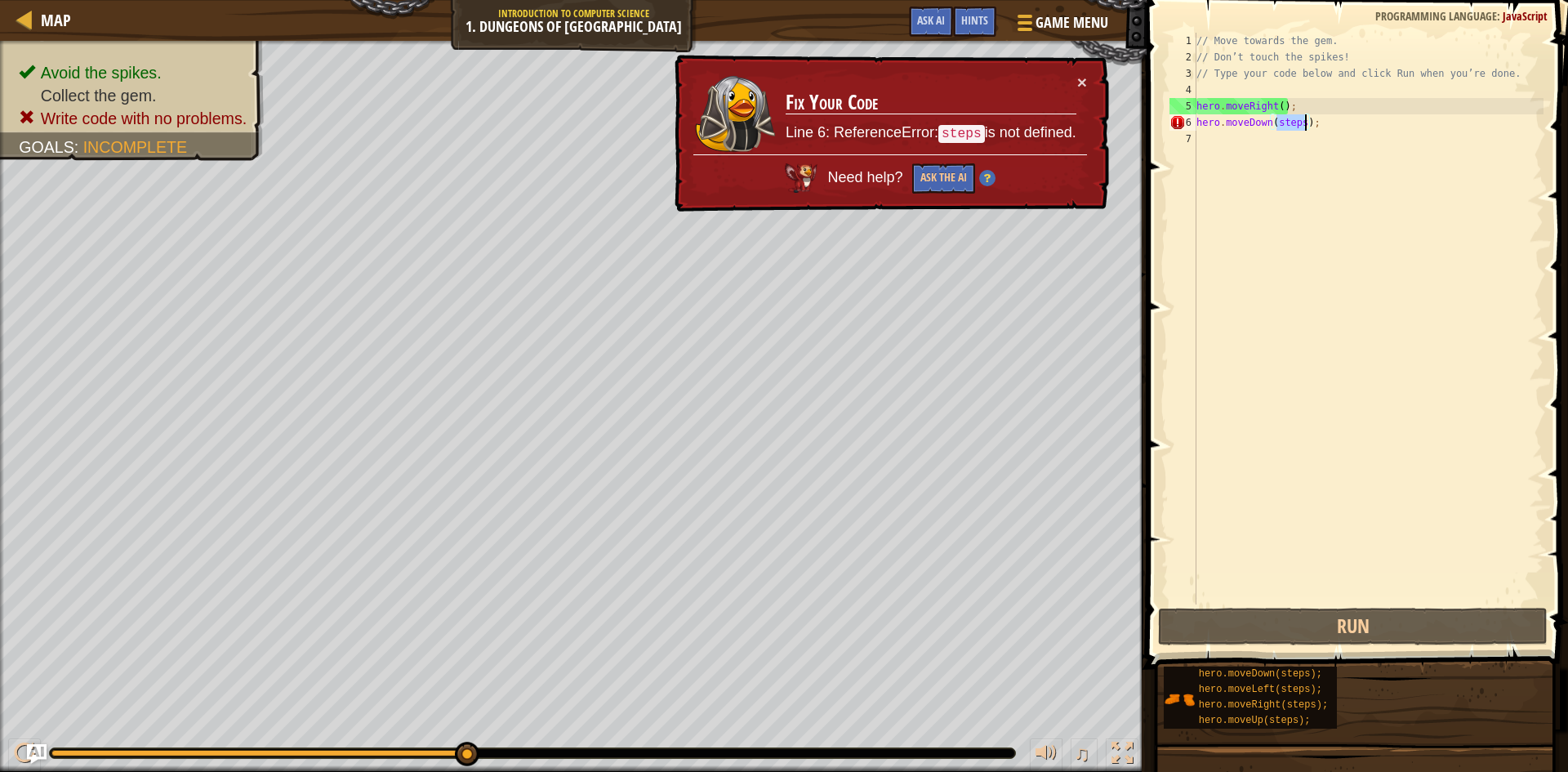
click at [1303, 124] on div "// Move towards the gem. // Don’t touch the spikes! // Type your code below and…" at bounding box center [1368, 334] width 351 height 604
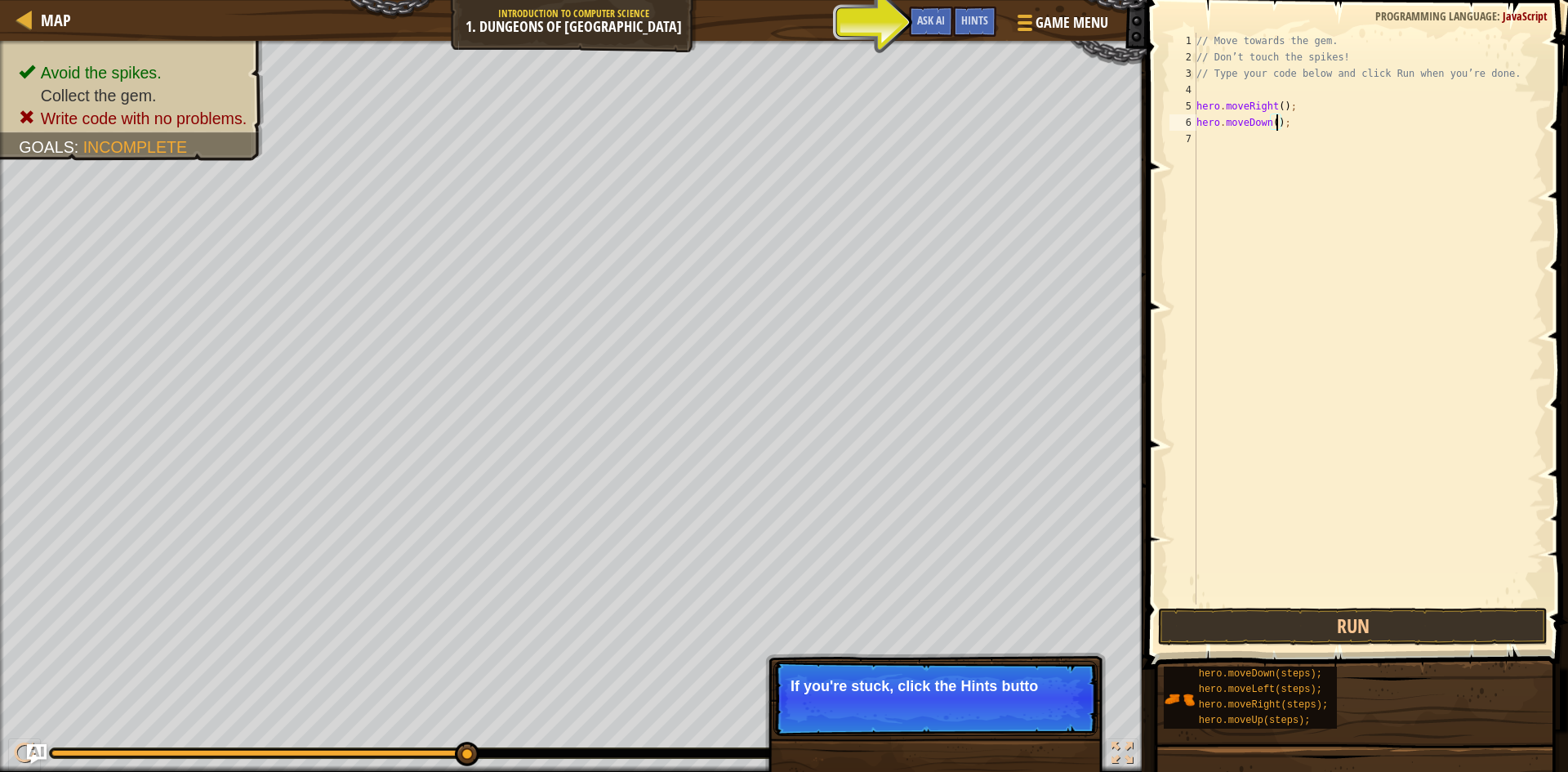
scroll to position [7, 13]
click at [1038, 700] on button "Continue" at bounding box center [1050, 708] width 68 height 22
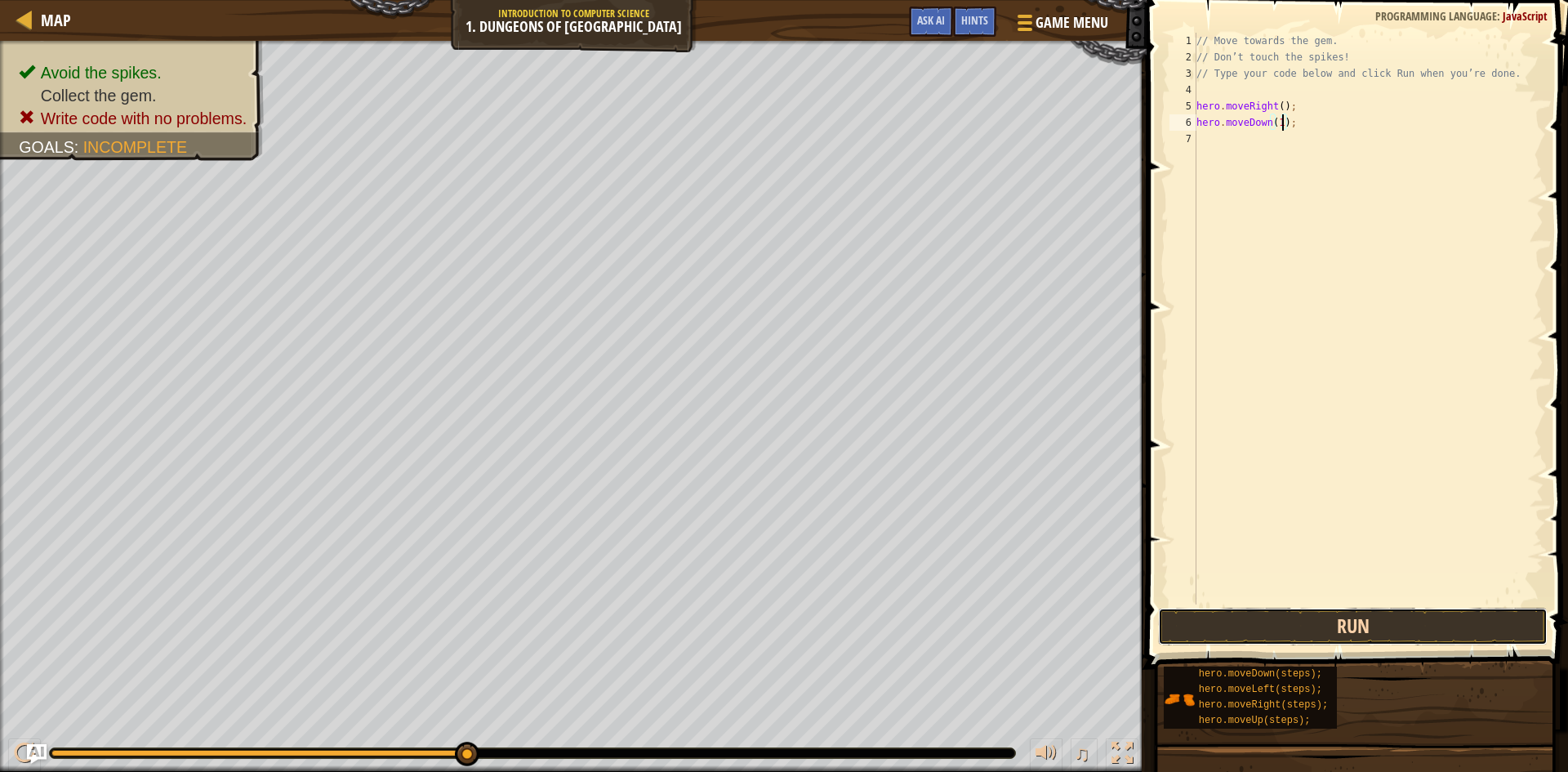
click at [1356, 638] on button "Run" at bounding box center [1352, 627] width 390 height 37
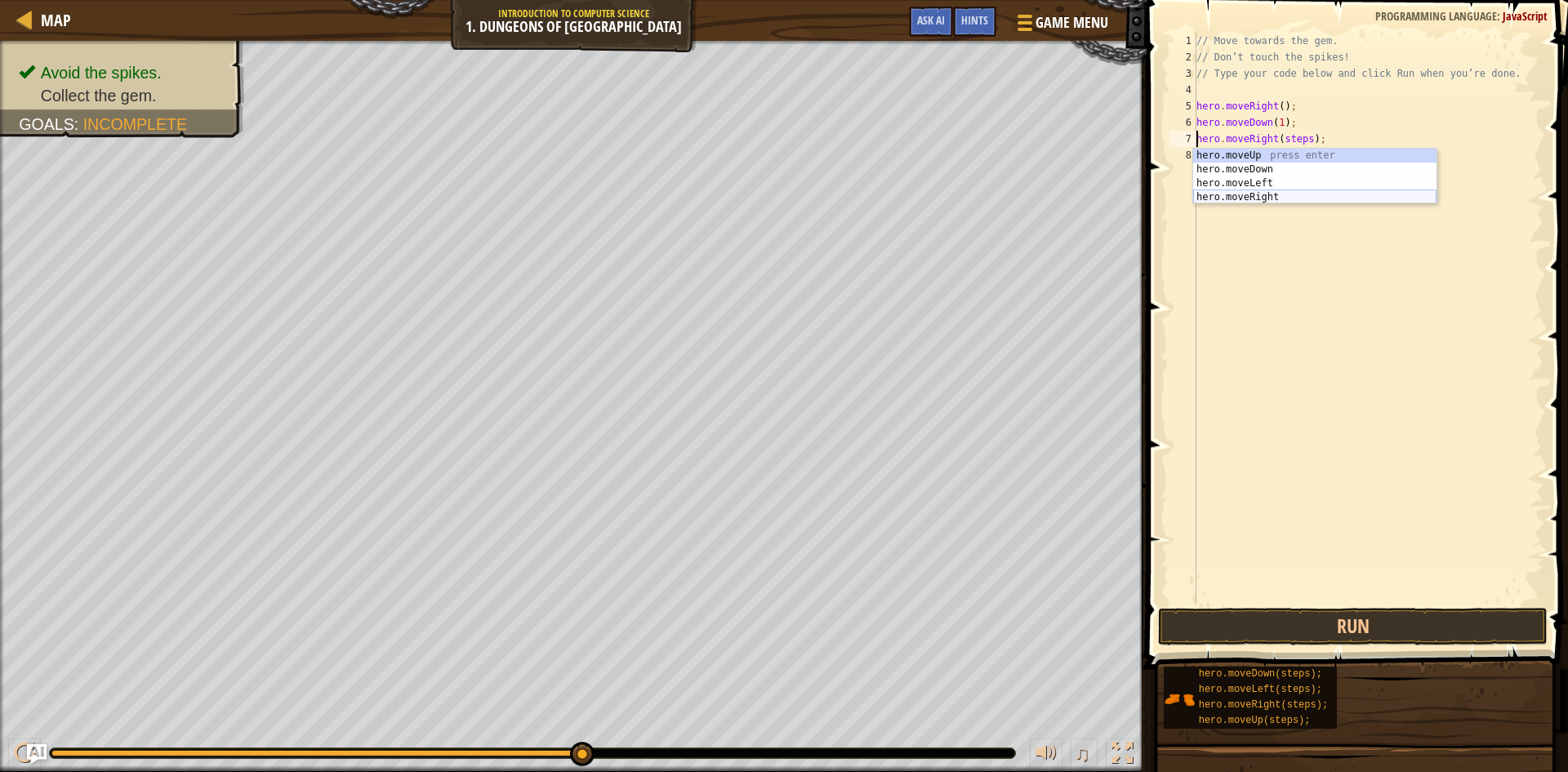
click at [1278, 198] on div "hero.moveUp press enter hero.moveDown press enter hero.moveLeft press enter her…" at bounding box center [1315, 190] width 243 height 83
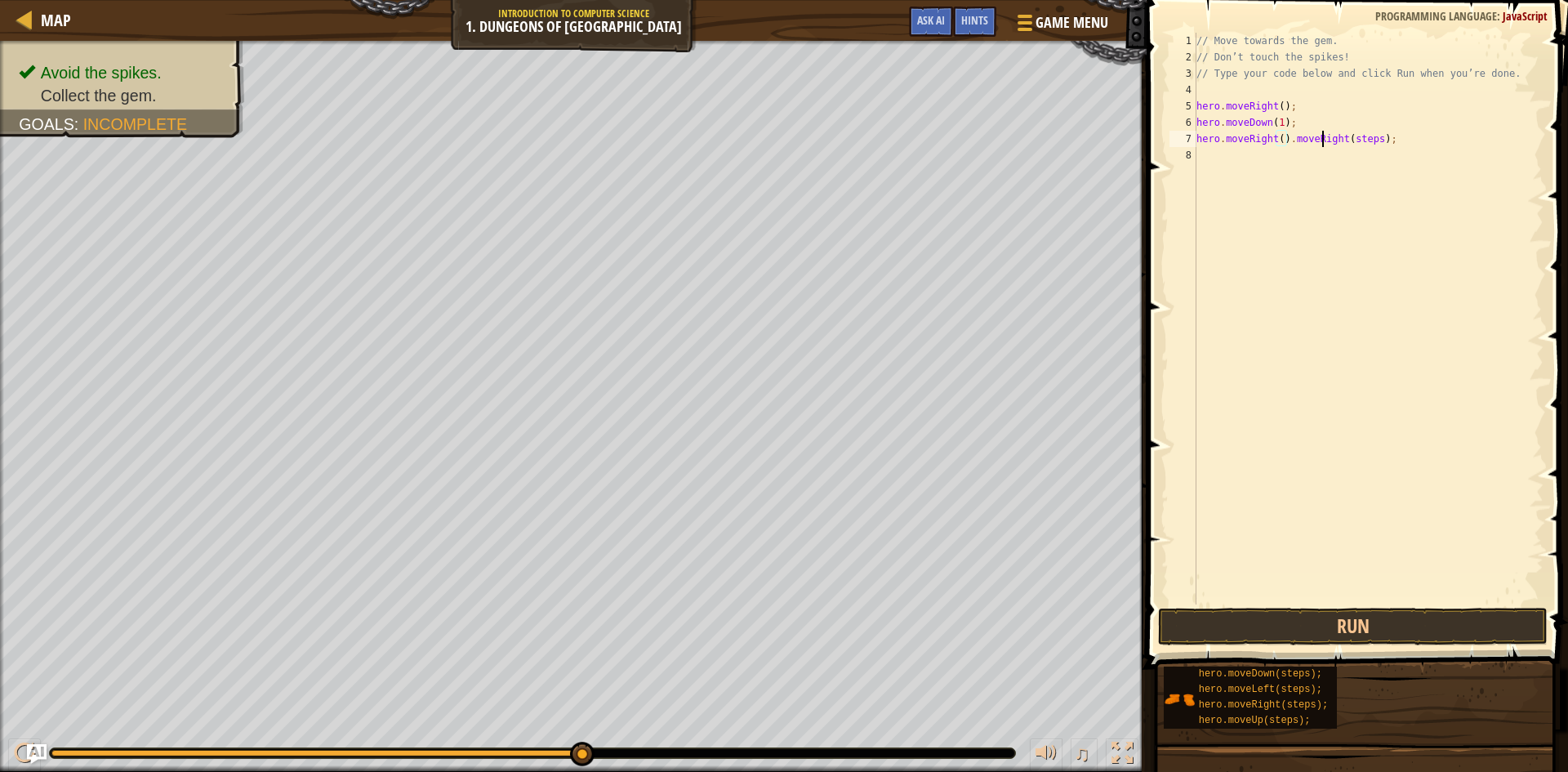
click at [1325, 140] on div "// Move towards the gem. // Don’t touch the spikes! // Type your code below and…" at bounding box center [1368, 334] width 351 height 604
click at [1325, 140] on div "// Move towards the gem. // Don’t touch the spikes! // Type your code below and…" at bounding box center [1368, 318] width 351 height 572
drag, startPoint x: 1325, startPoint y: 140, endPoint x: 1331, endPoint y: 160, distance: 20.9
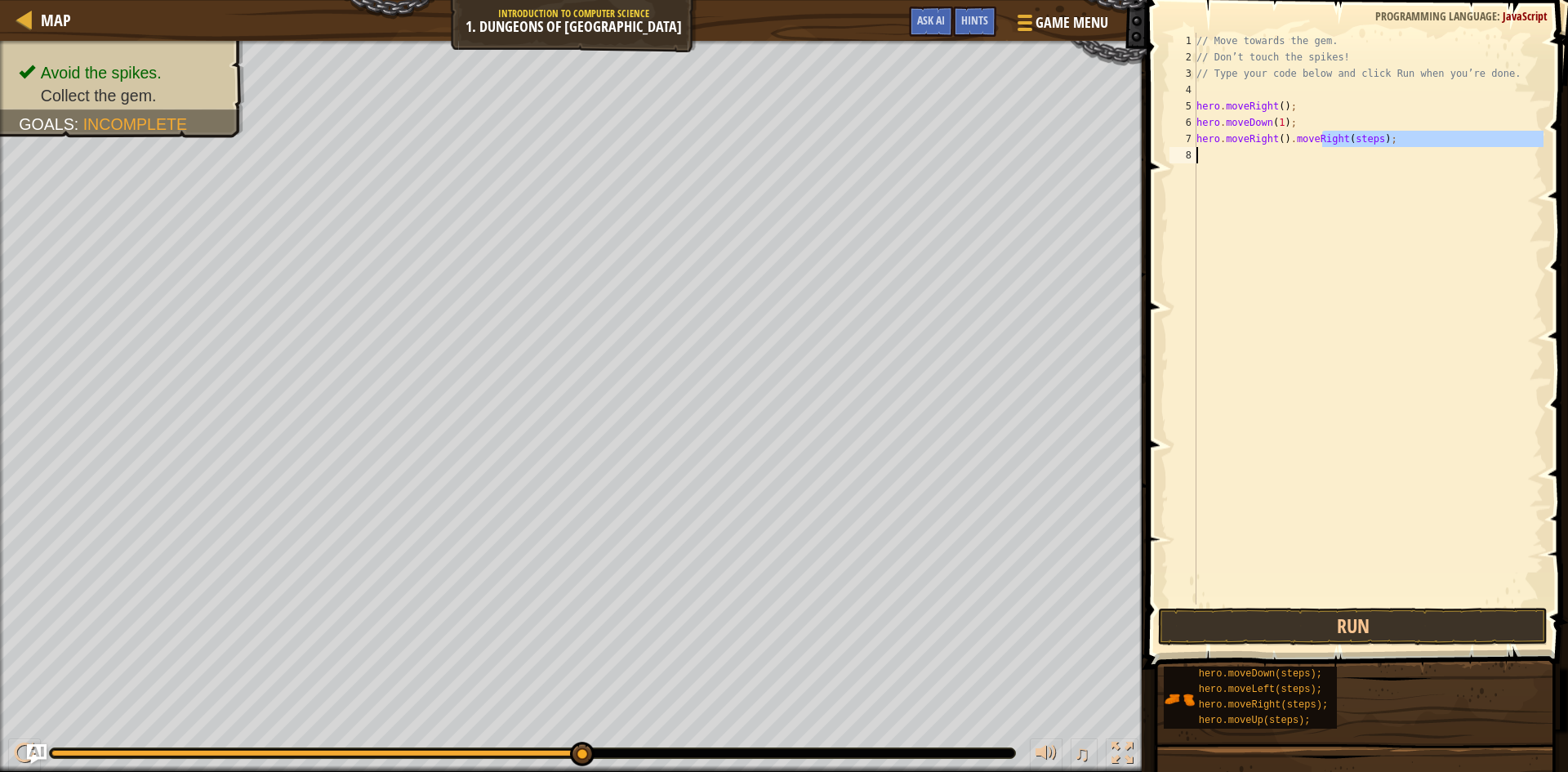
click at [1331, 160] on div "// Move towards the gem. // Don’t touch the spikes! // Type your code below and…" at bounding box center [1368, 334] width 351 height 604
drag, startPoint x: 1399, startPoint y: 130, endPoint x: 1419, endPoint y: 153, distance: 30.5
click at [1380, 138] on div "// Move towards the gem. // Don’t touch the spikes! // Type your code below and…" at bounding box center [1368, 334] width 351 height 604
type textarea "hero.moveDown(1); hero.moveRight().moveRight(steps);"
click at [1418, 153] on div "// Move towards the gem. // Don’t touch the spikes! // Type your code below and…" at bounding box center [1368, 334] width 351 height 604
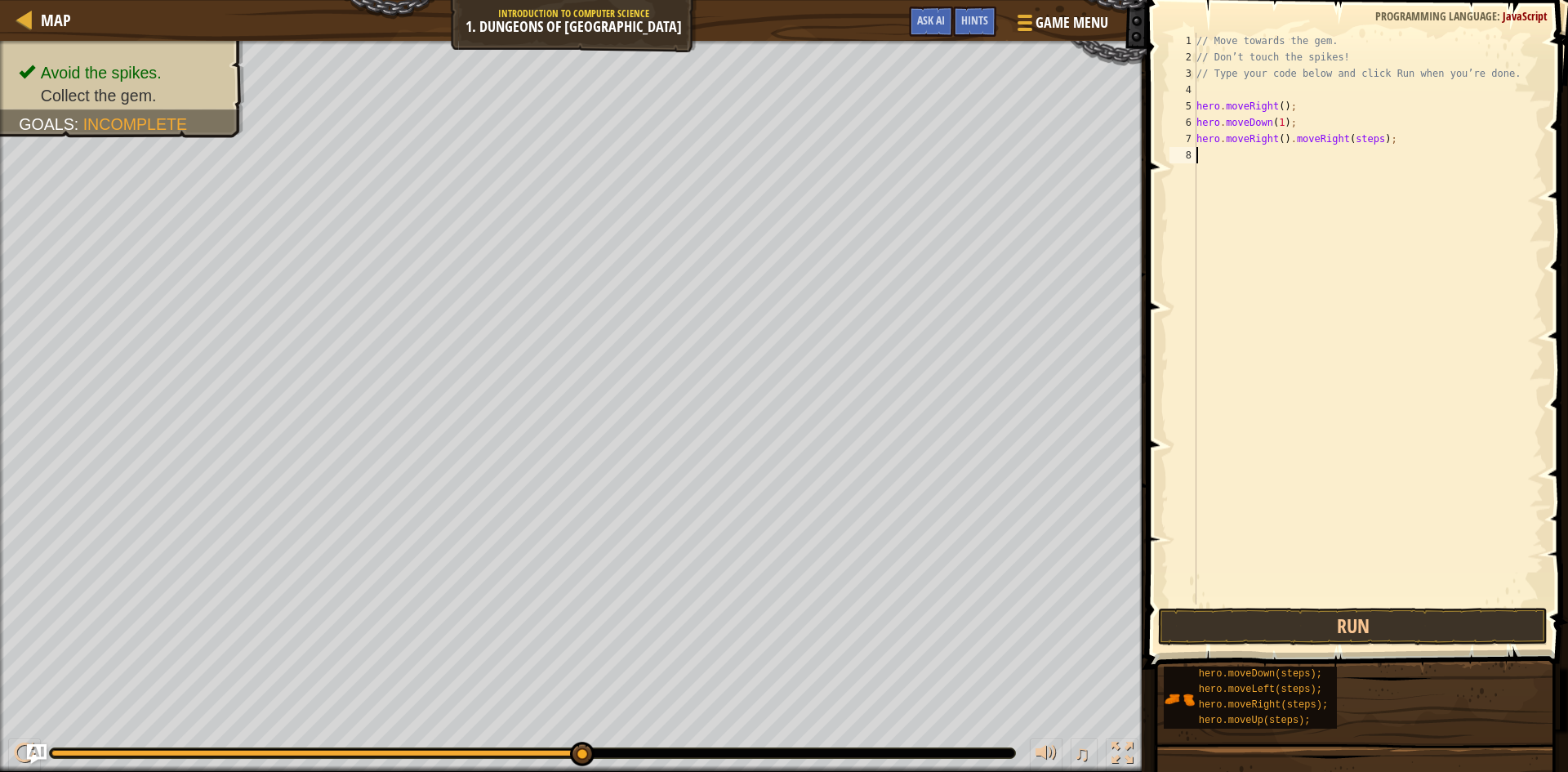
scroll to position [7, 0]
drag, startPoint x: 1415, startPoint y: 153, endPoint x: 1292, endPoint y: 141, distance: 123.6
click at [1292, 141] on div "// Move towards the gem. // Don’t touch the spikes! // Type your code below and…" at bounding box center [1368, 334] width 351 height 604
click at [1278, 140] on div "// Move towards the gem. // Don’t touch the spikes! // Type your code below and…" at bounding box center [1368, 334] width 351 height 604
click at [1292, 617] on button "Run" at bounding box center [1352, 627] width 390 height 37
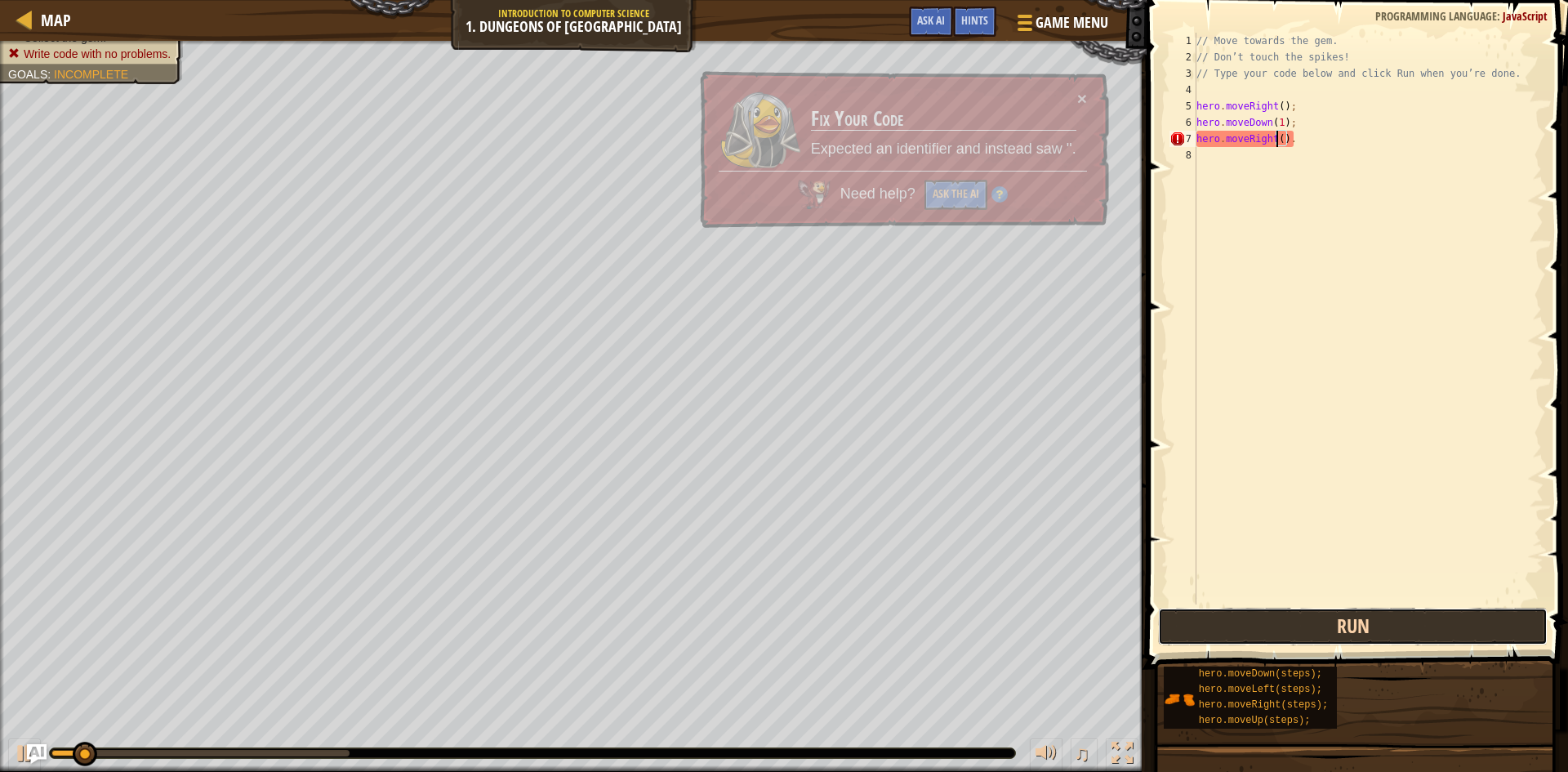
click at [1294, 617] on button "Run" at bounding box center [1352, 627] width 390 height 37
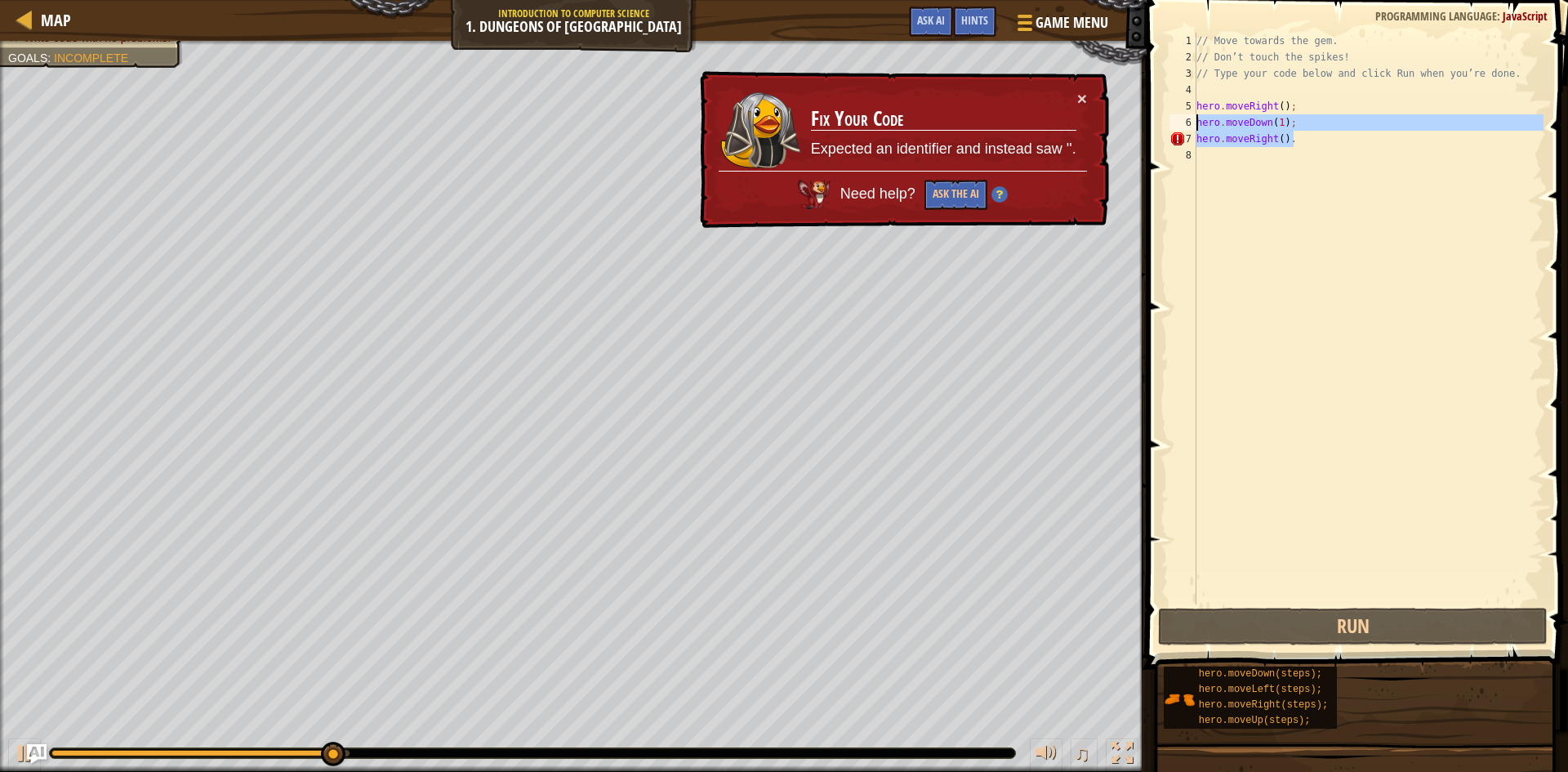
drag, startPoint x: 1370, startPoint y: 134, endPoint x: 1036, endPoint y: 130, distance: 334.0
click at [1036, 130] on div "Map Introduction to Computer Science 1. Dungeons of Kithgard Game Menu Done Hin…" at bounding box center [784, 386] width 1568 height 772
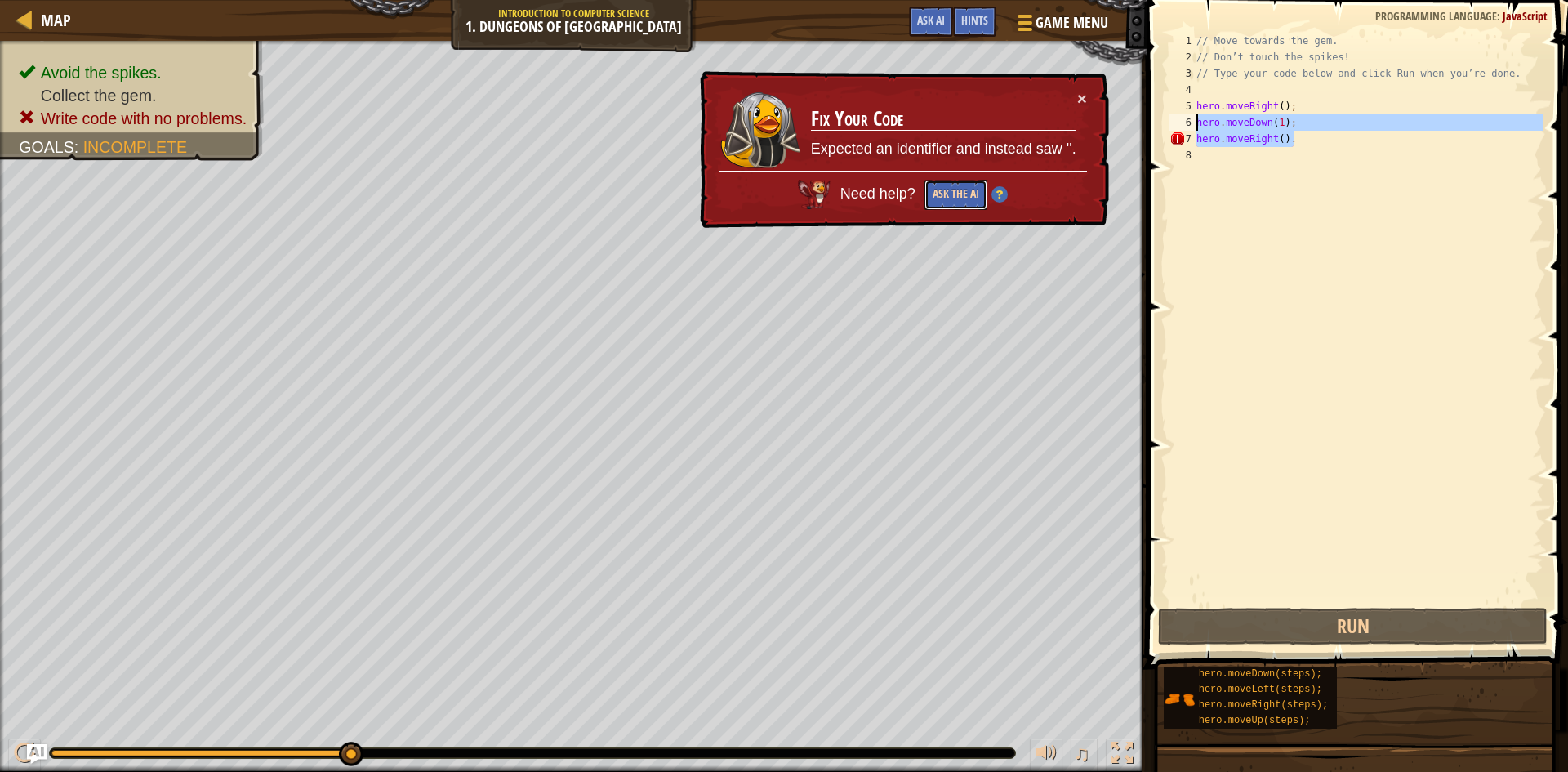
click at [935, 195] on button "Ask the AI" at bounding box center [955, 195] width 64 height 31
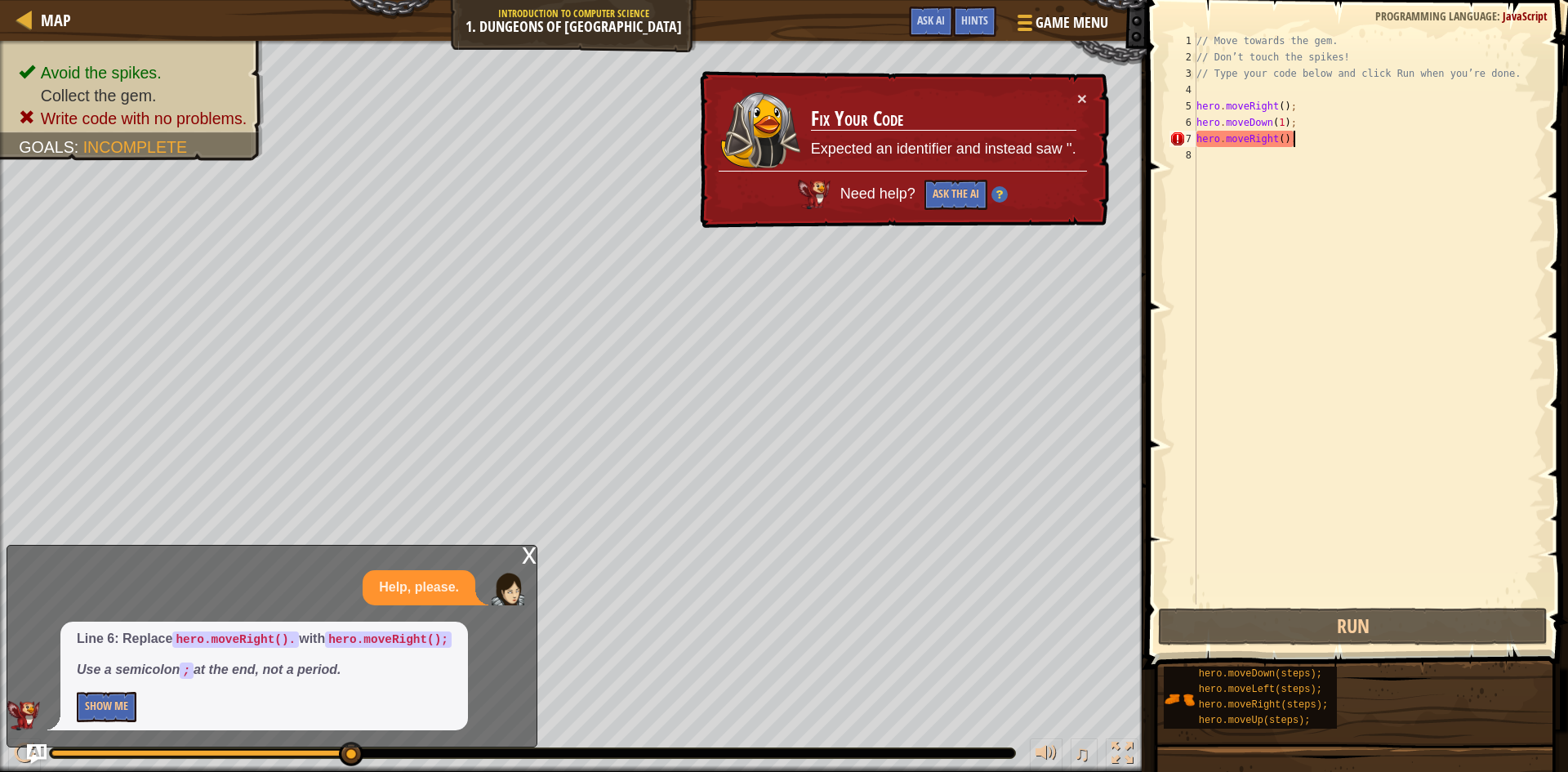
click at [1312, 137] on div "// Move towards the gem. // Don’t touch the spikes! // Type your code below and…" at bounding box center [1368, 334] width 351 height 604
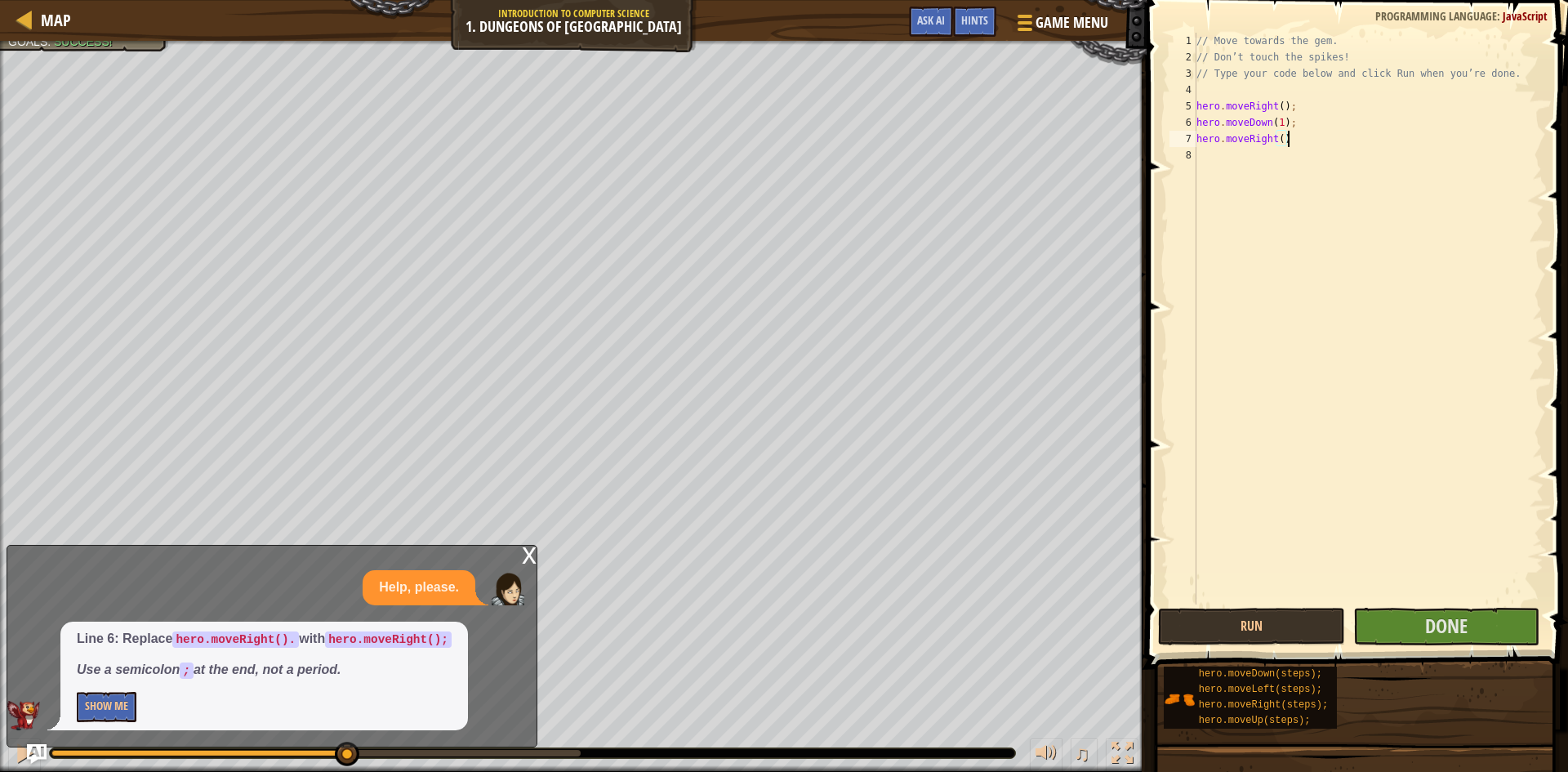
scroll to position [7, 13]
type textarea "hero.moveRight();"
click at [1389, 634] on button "Done" at bounding box center [1446, 627] width 187 height 37
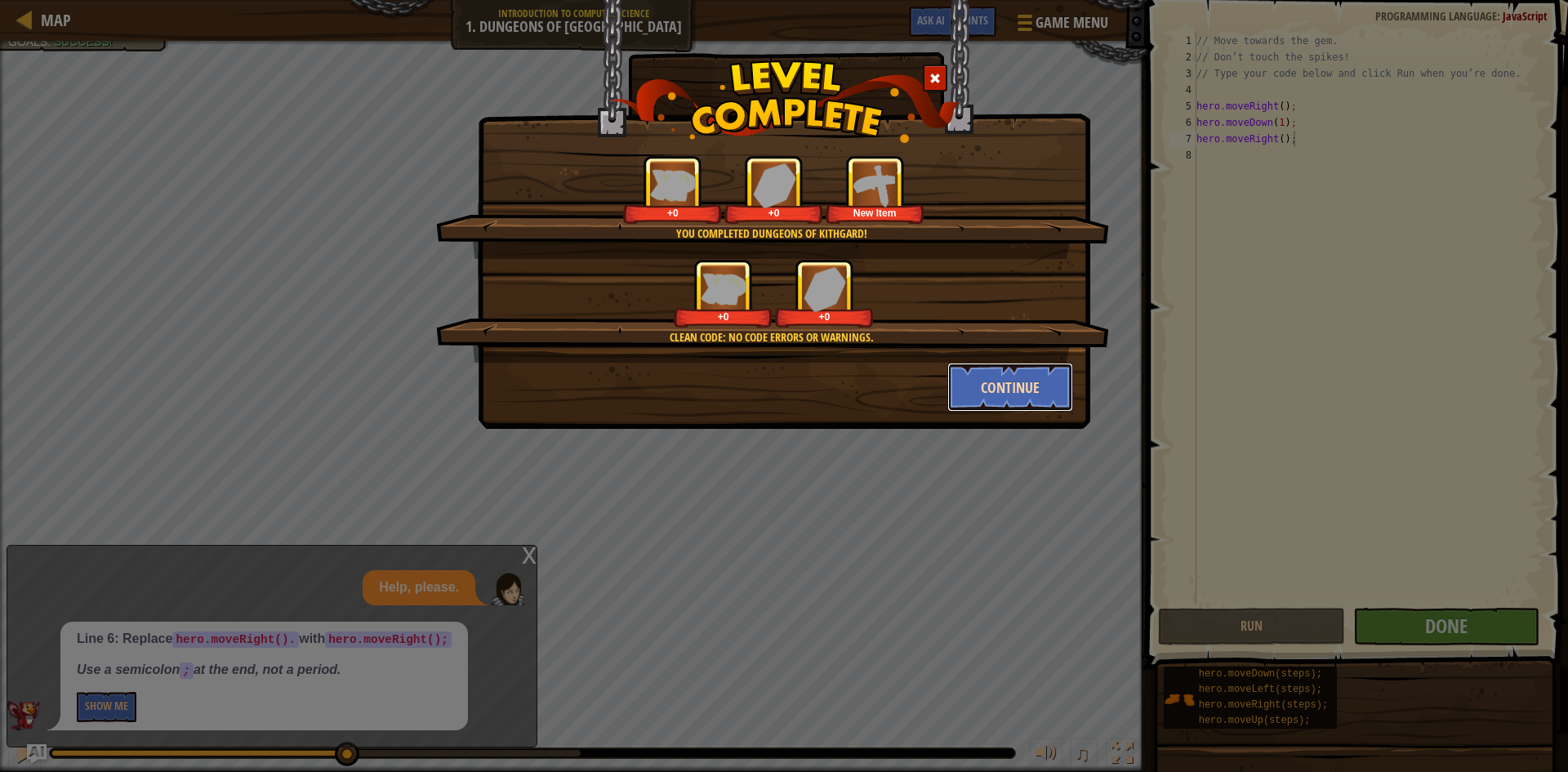
click at [1011, 373] on button "Continue" at bounding box center [1010, 387] width 127 height 49
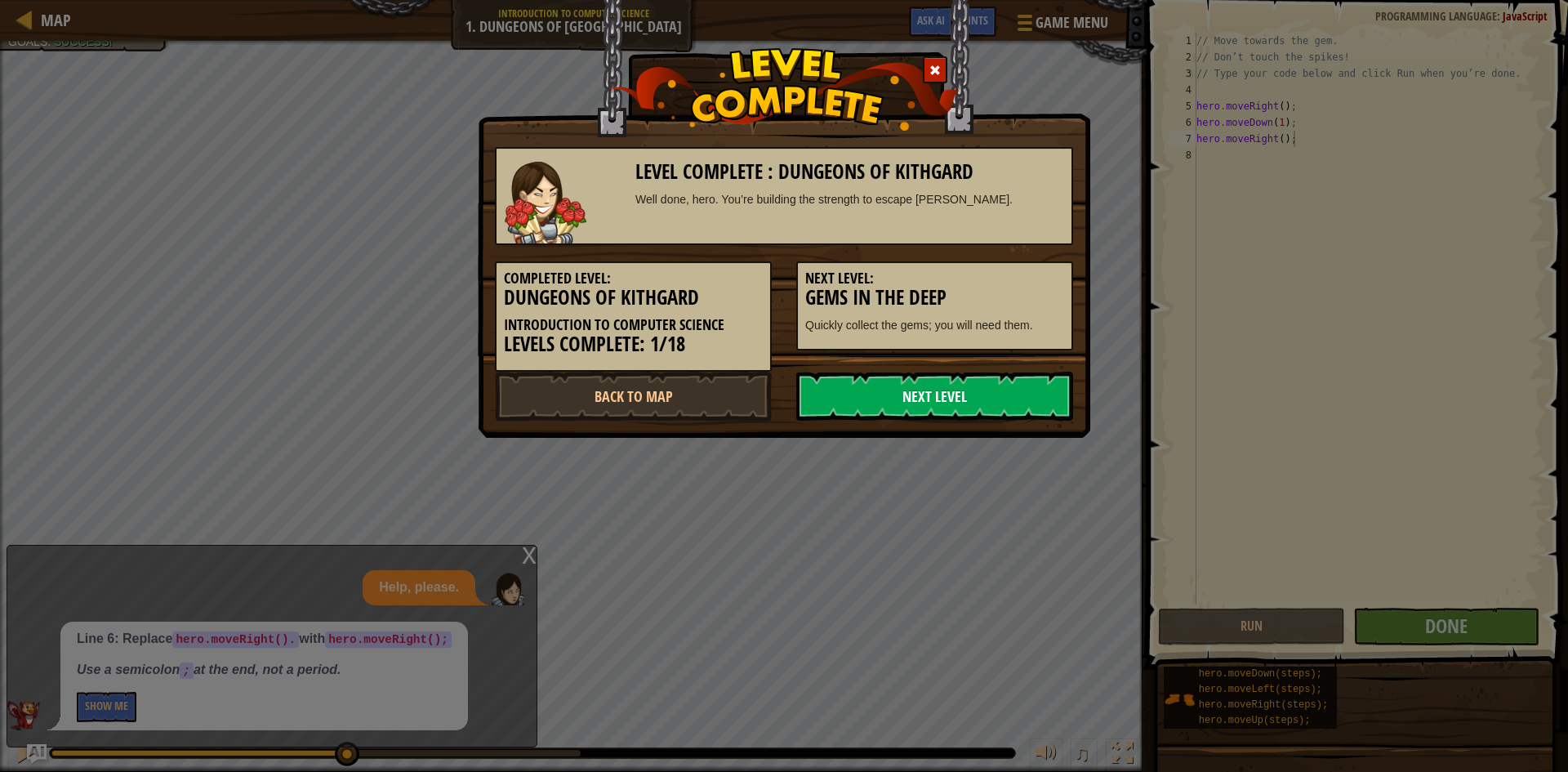
click at [1011, 385] on link "Next Level" at bounding box center [935, 396] width 277 height 49
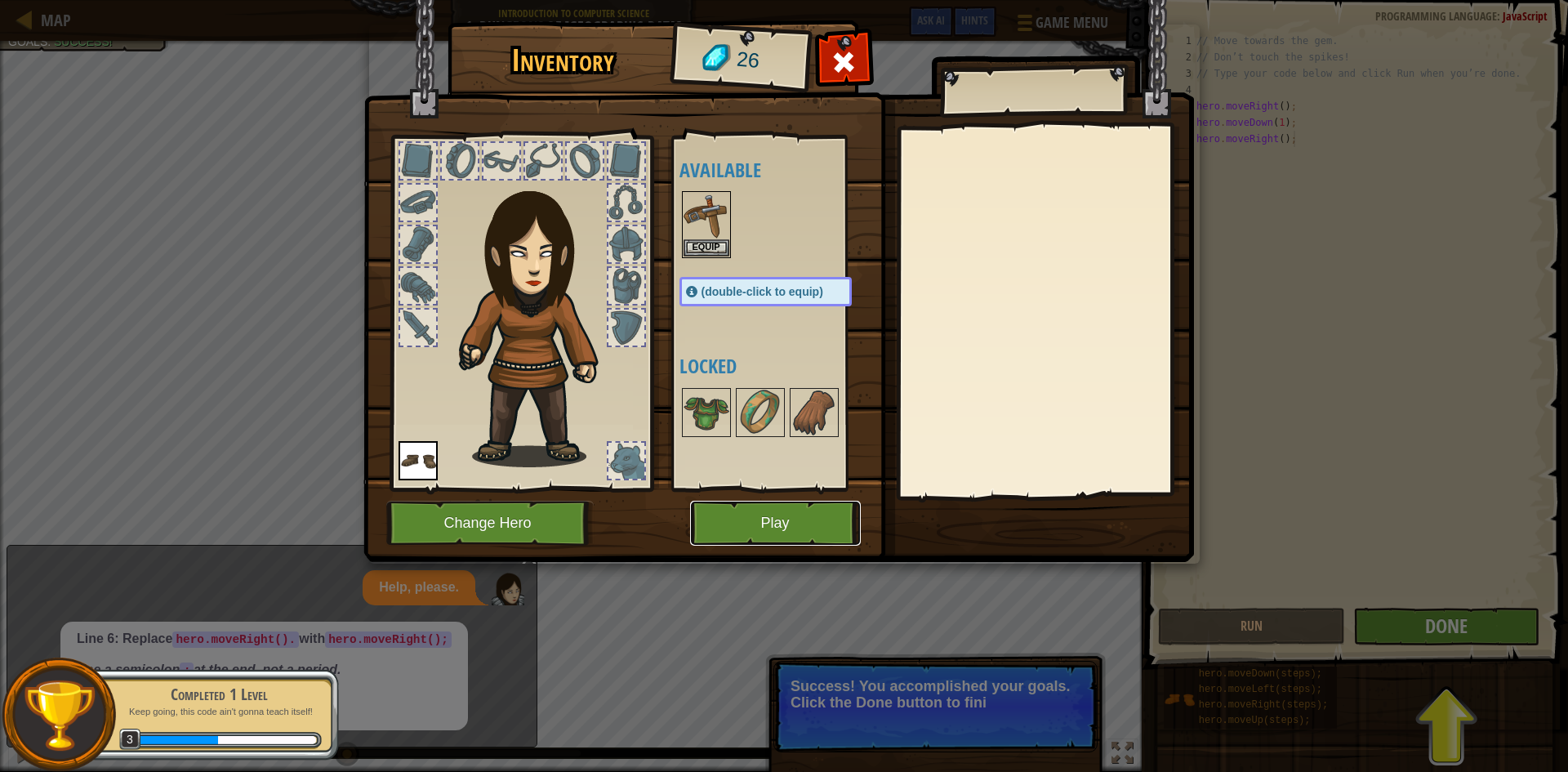
click at [728, 505] on button "Play" at bounding box center [776, 524] width 171 height 45
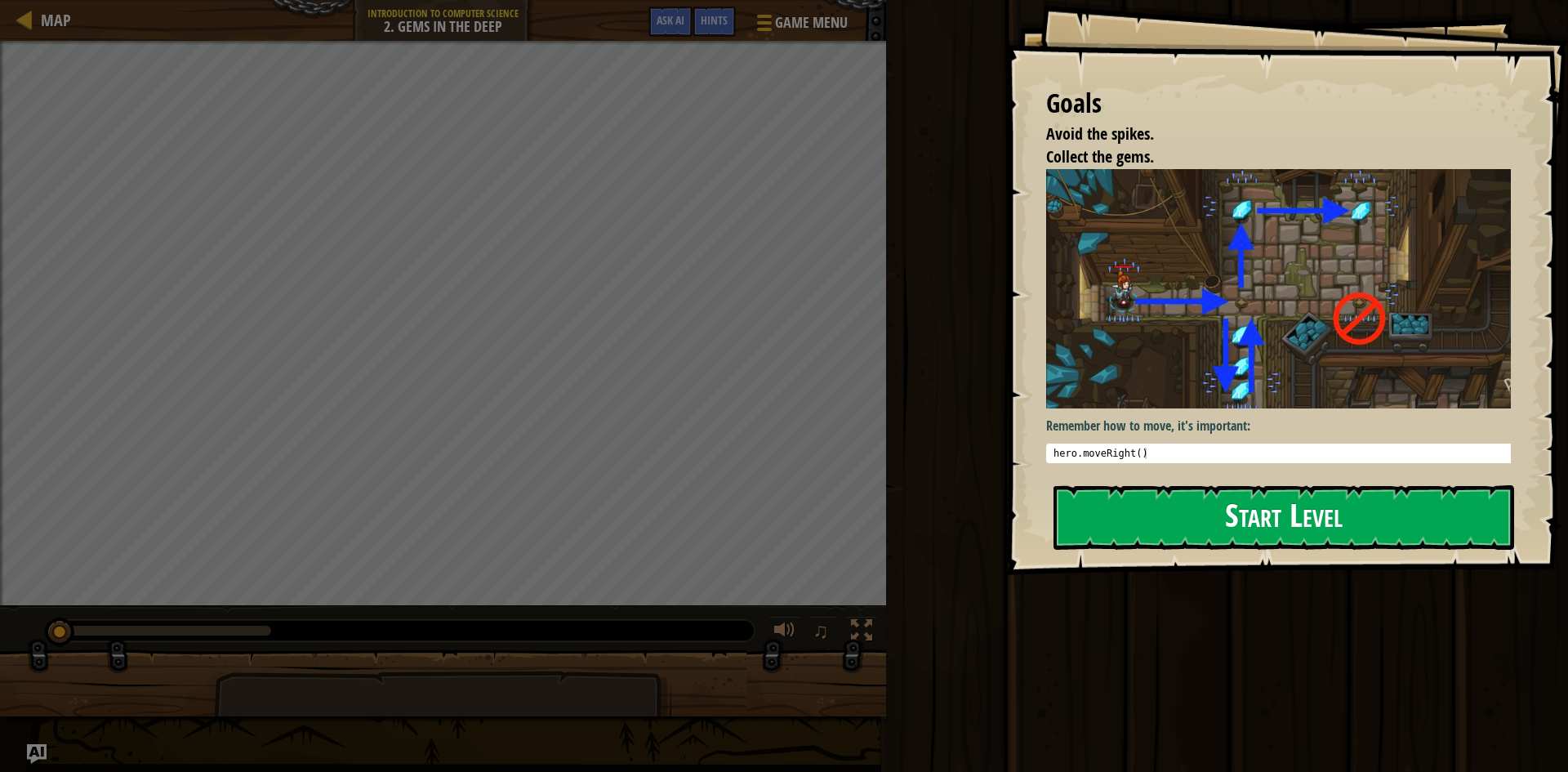
click at [1133, 546] on button "Start Level" at bounding box center [1283, 518] width 460 height 65
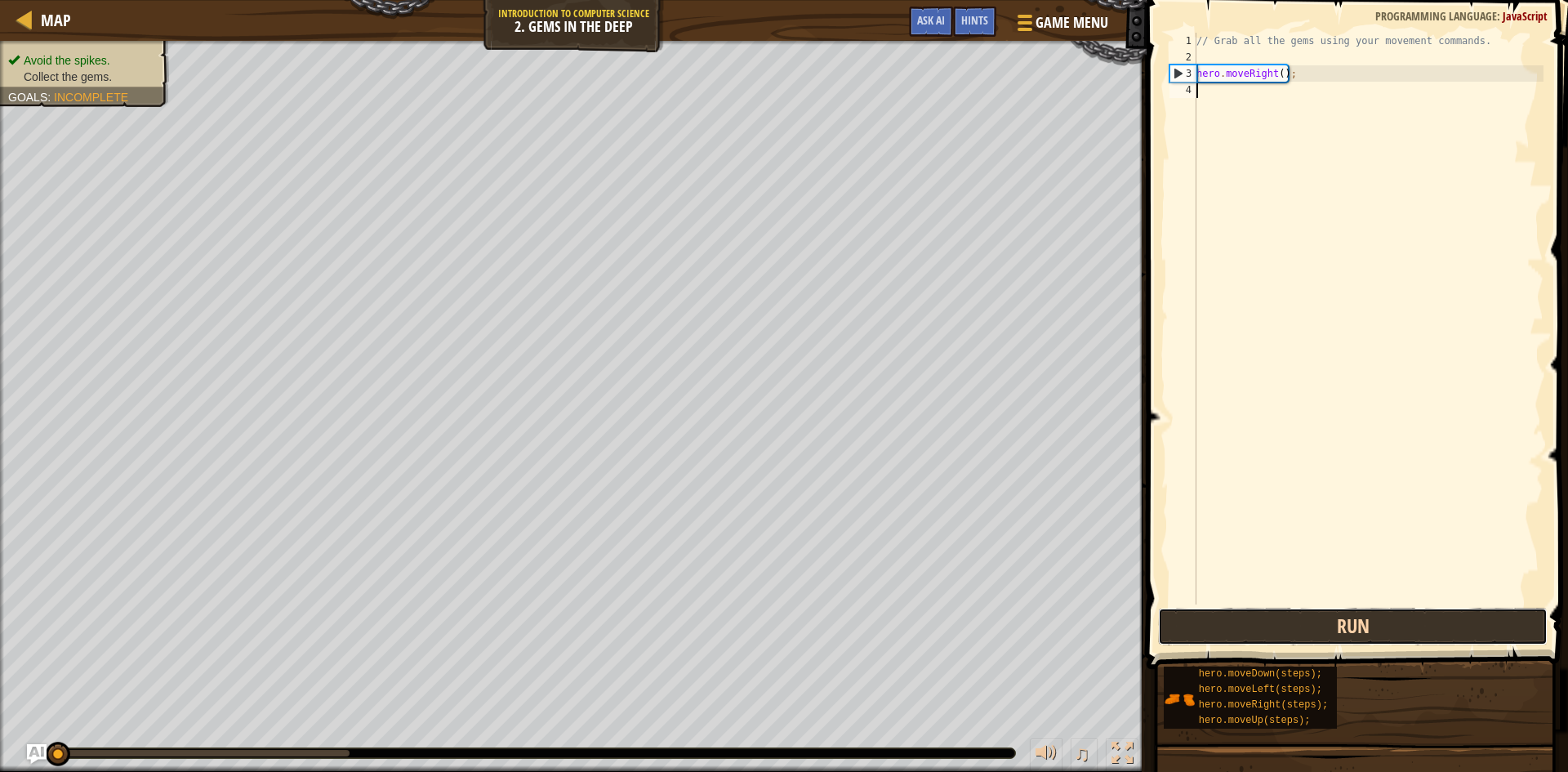
click at [1379, 625] on button "Run" at bounding box center [1352, 627] width 390 height 37
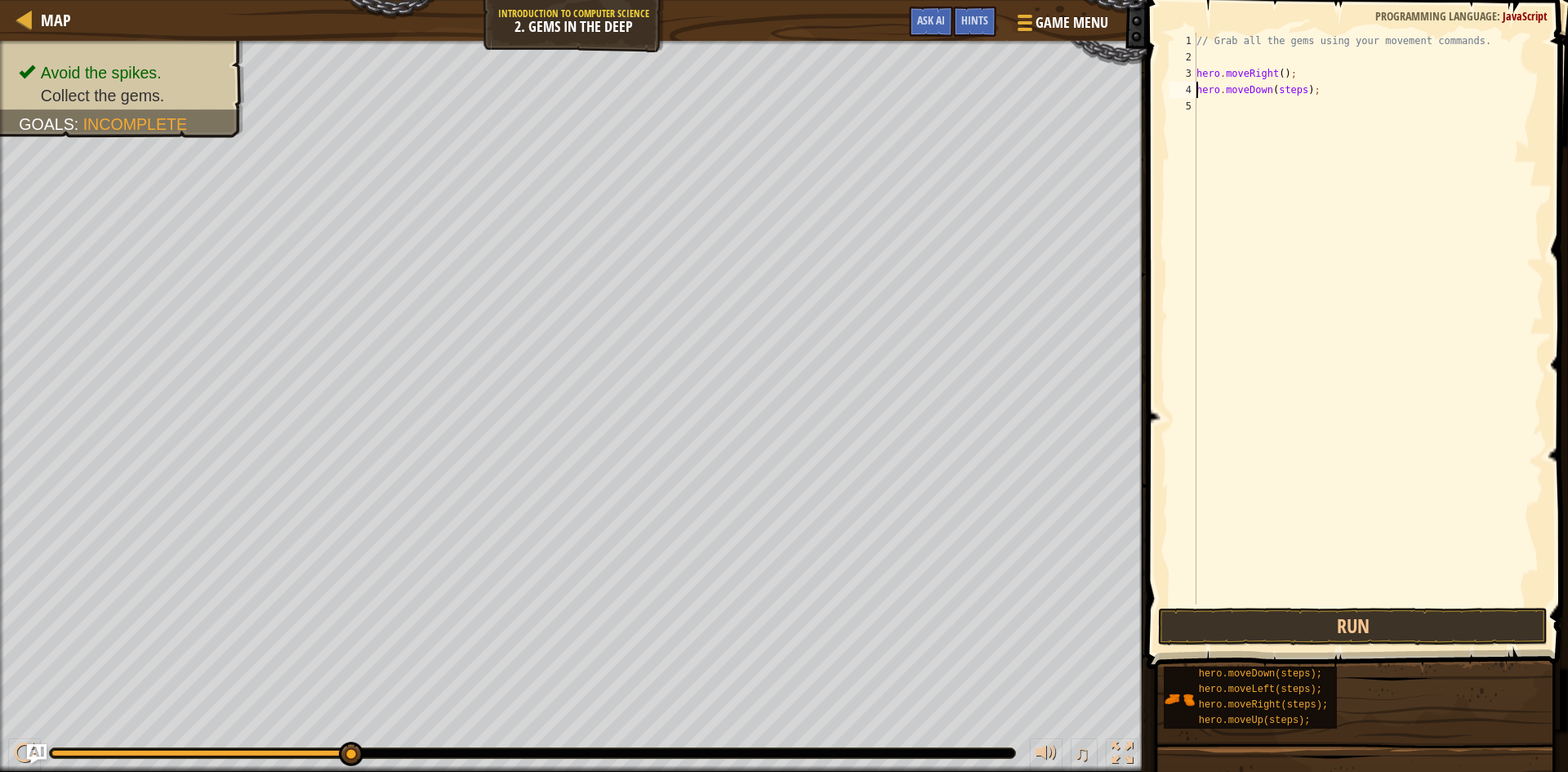
click at [1296, 93] on div "// Grab all the gems using your movement commands. hero . moveRight ( ) ; hero …" at bounding box center [1368, 334] width 351 height 604
click at [1379, 626] on button "Run" at bounding box center [1352, 627] width 390 height 37
click at [1283, 104] on div "// Grab all the gems using your movement commands. hero . moveRight ( ) ; hero …" at bounding box center [1368, 334] width 351 height 604
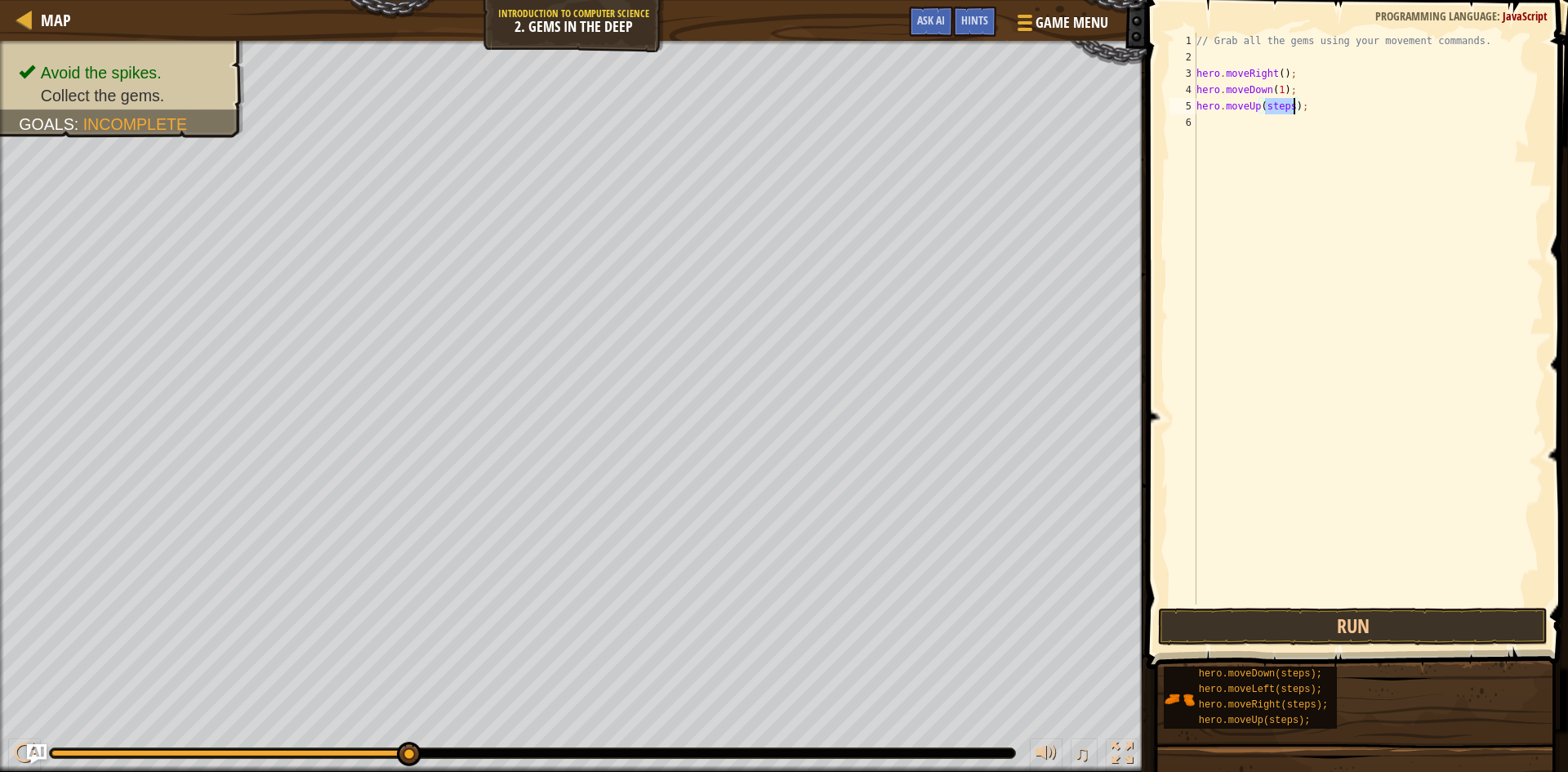
click at [1283, 104] on div "// Grab all the gems using your movement commands. hero . moveRight ( ) ; hero …" at bounding box center [1368, 334] width 351 height 604
click at [1331, 638] on button "Run" at bounding box center [1352, 627] width 390 height 37
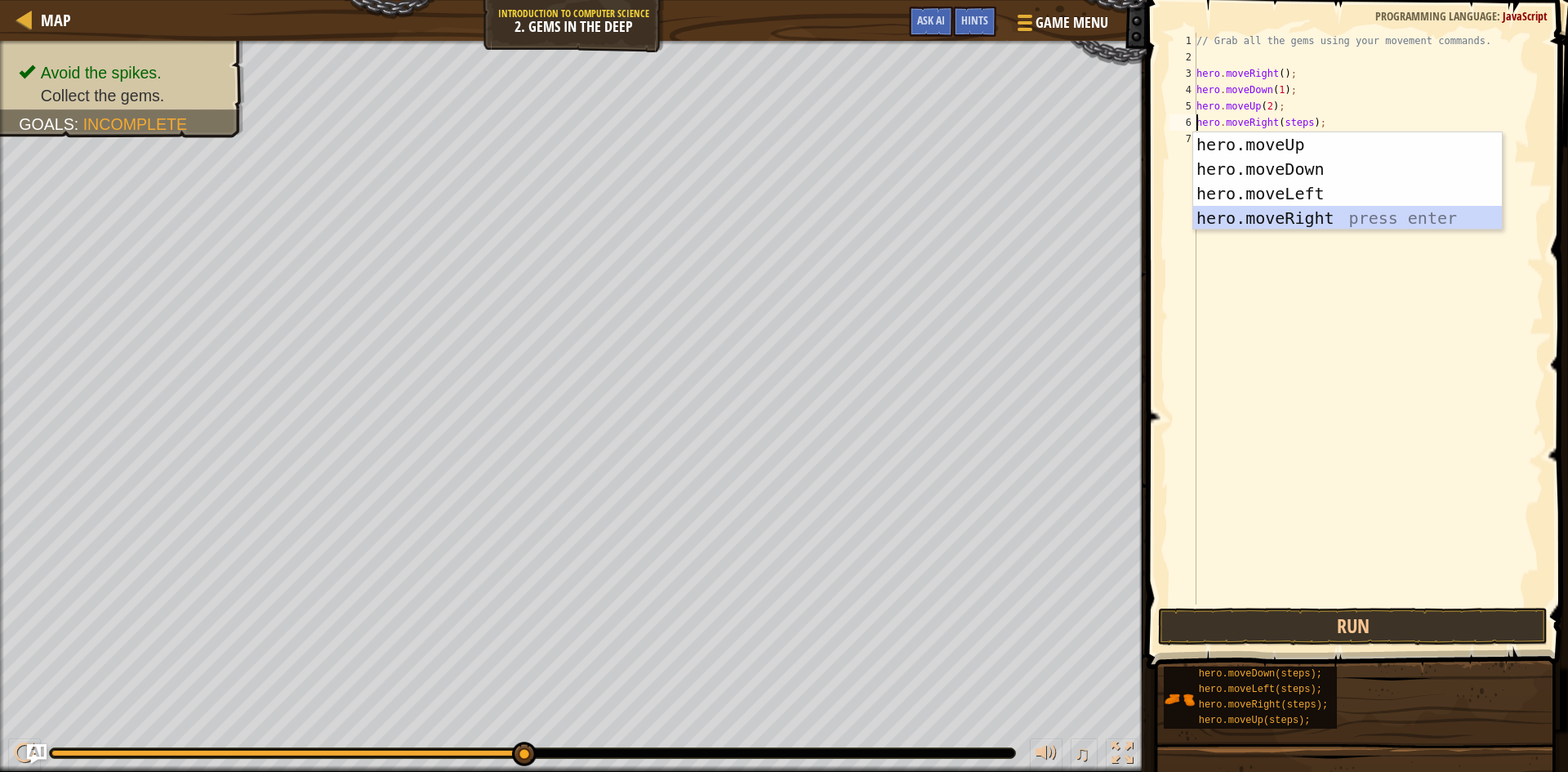
click at [1298, 222] on div "hero.moveUp press enter hero.moveDown press enter hero.moveLeft press enter her…" at bounding box center [1347, 206] width 308 height 147
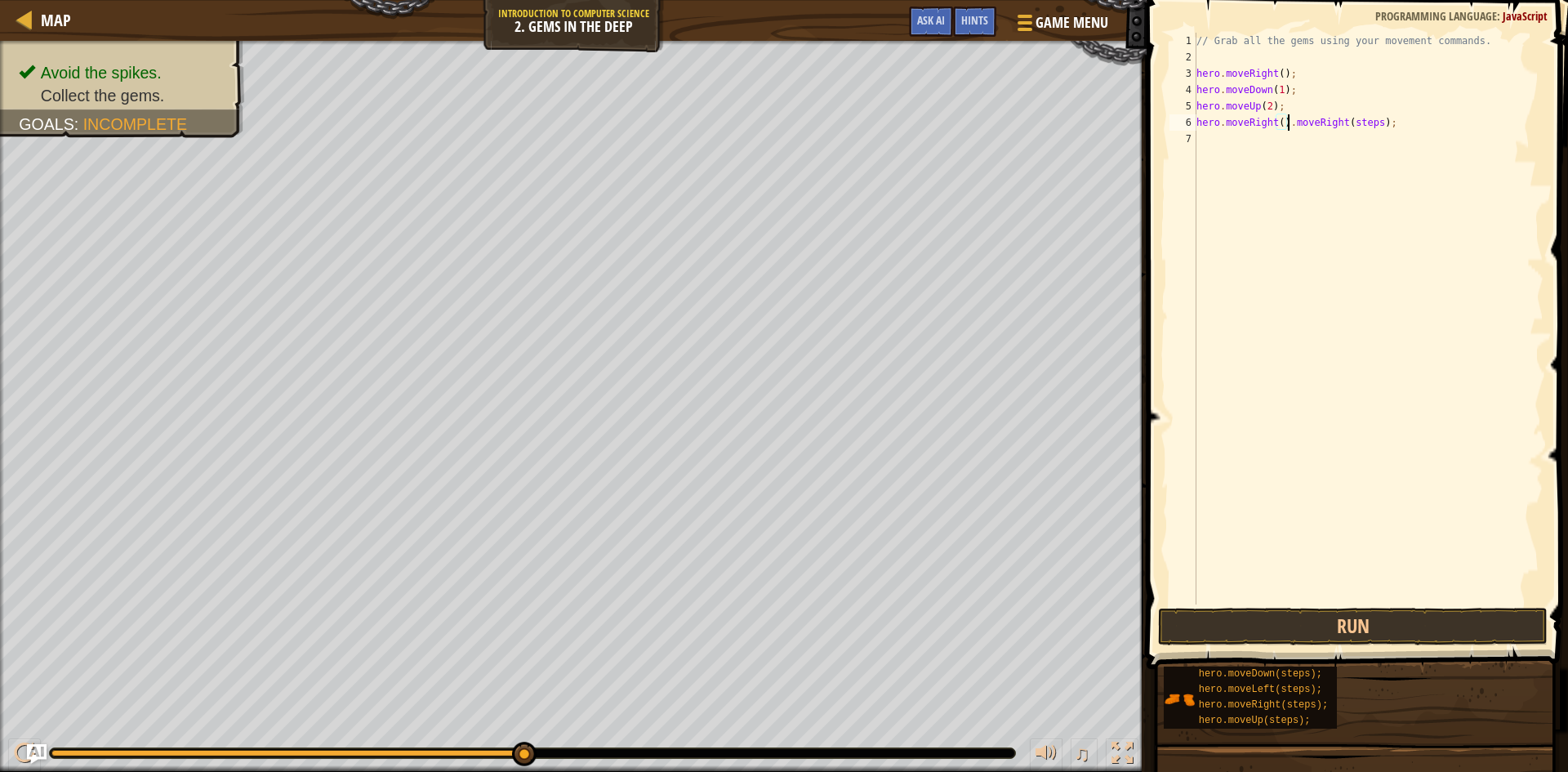
click at [1282, 126] on div "// Grab all the gems using your movement commands. hero . moveRight ( ) ; hero …" at bounding box center [1368, 334] width 351 height 604
drag, startPoint x: 1291, startPoint y: 124, endPoint x: 1201, endPoint y: 125, distance: 90.0
click at [1201, 125] on div "// Grab all the gems using your movement commands. hero . moveRight ( ) ; hero …" at bounding box center [1368, 334] width 351 height 604
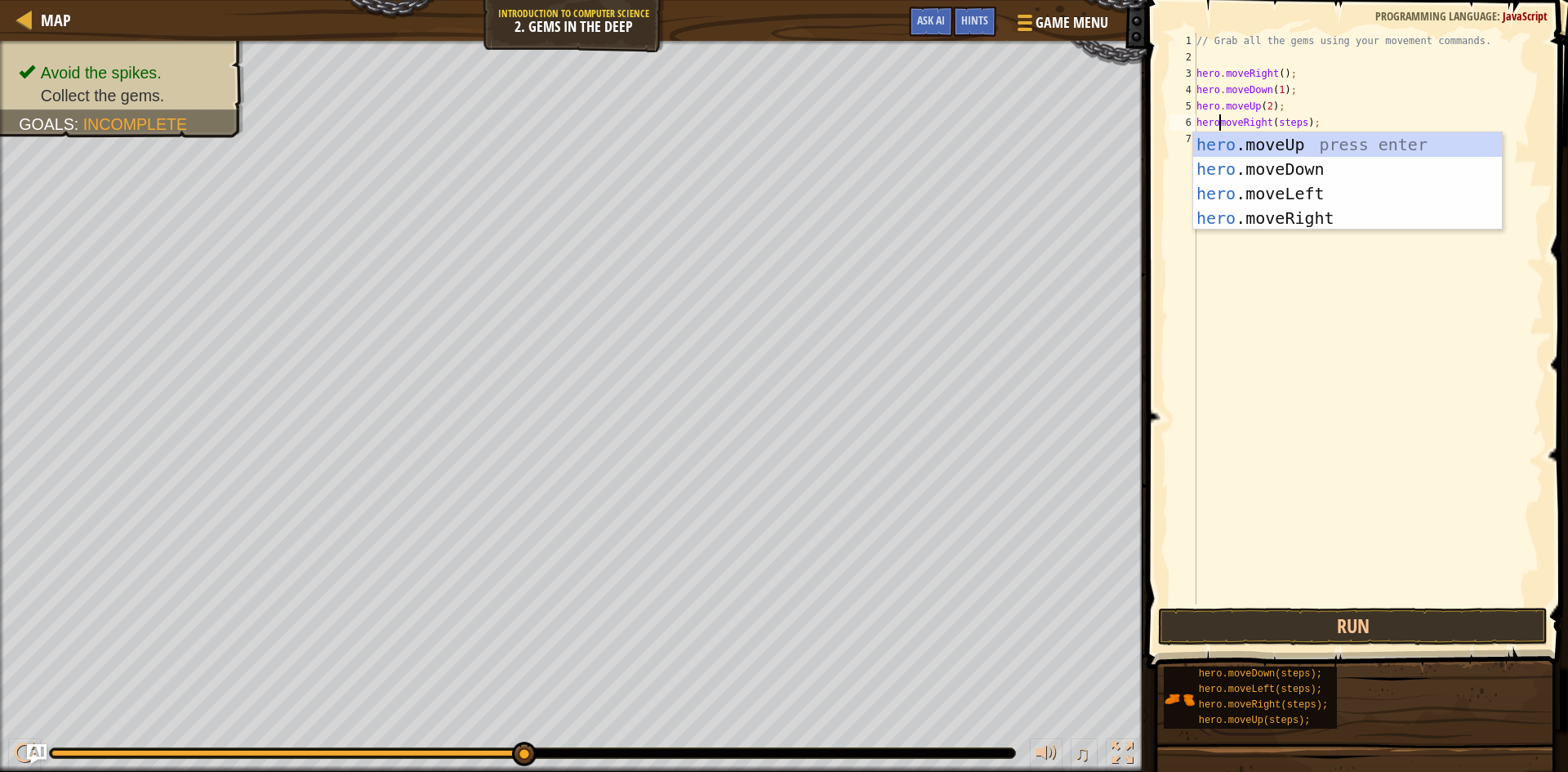
scroll to position [7, 4]
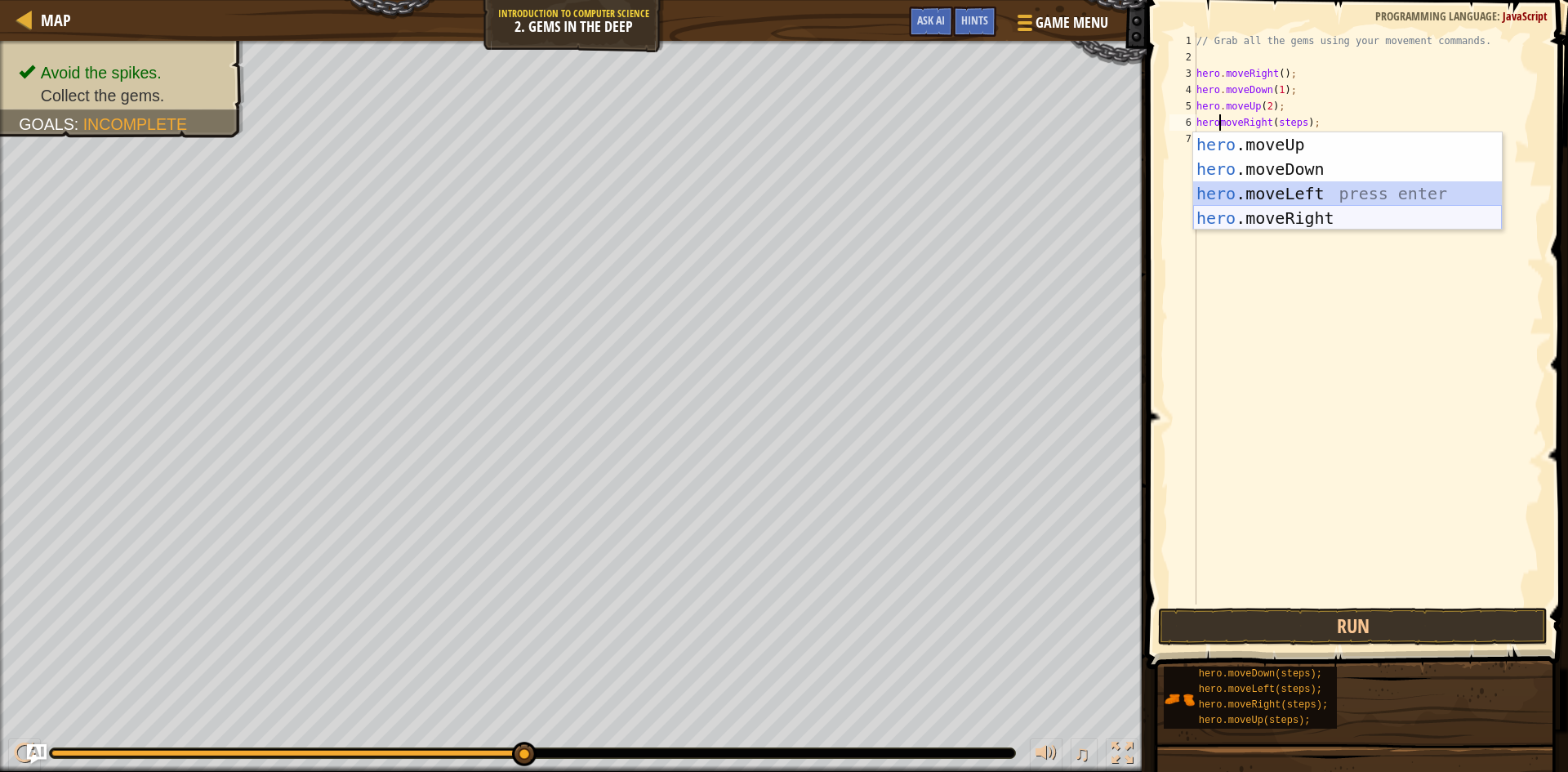
drag, startPoint x: 1234, startPoint y: 196, endPoint x: 1236, endPoint y: 215, distance: 19.1
click at [1236, 215] on div "hero .moveUp press enter hero .moveDown press enter hero .moveLeft press enter …" at bounding box center [1347, 206] width 308 height 147
type textarea "hero.moveLeft()(steps);"
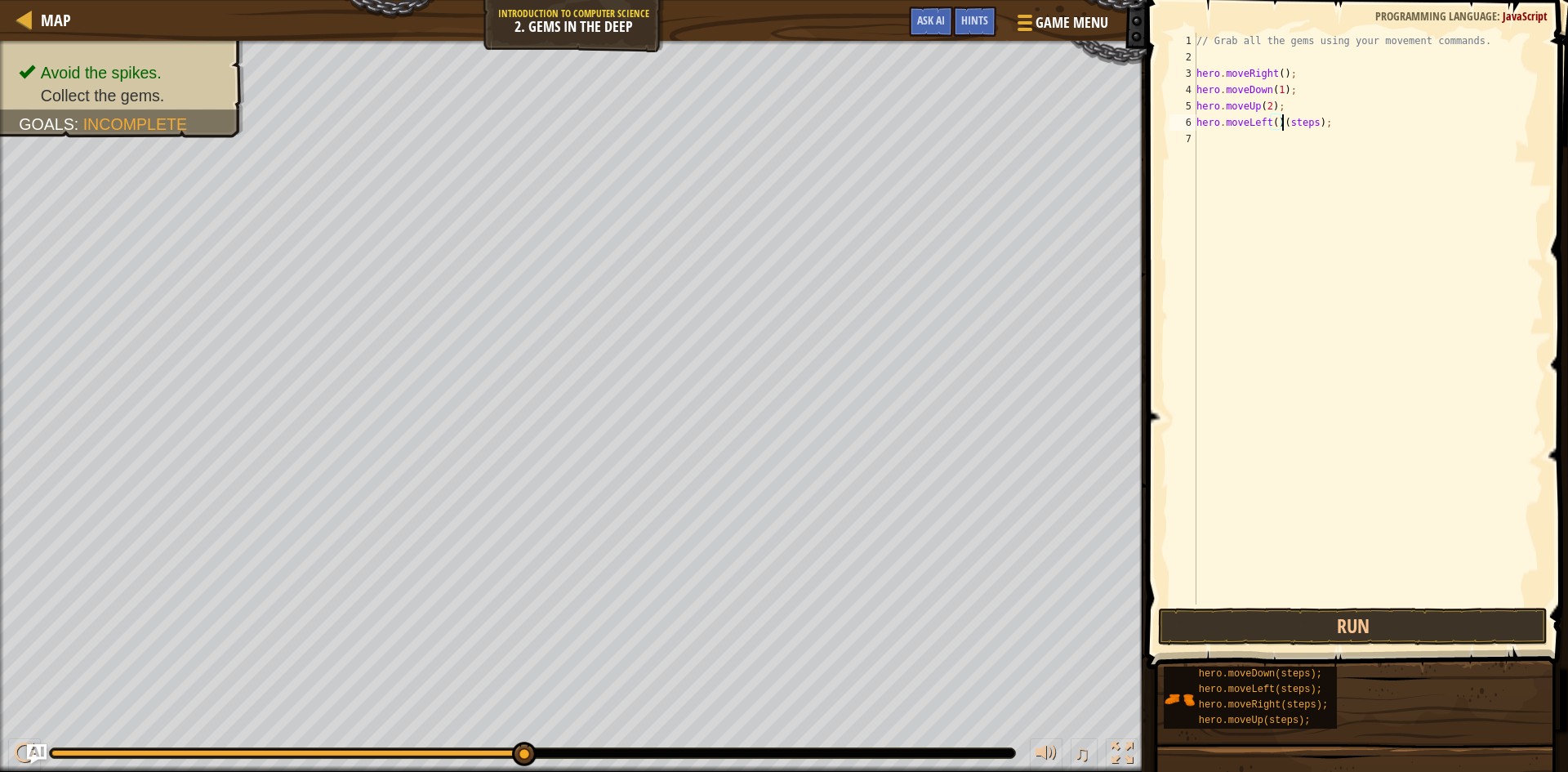
click at [1236, 215] on div "// Grab all the gems using your movement commands. hero . moveRight ( ) ; hero …" at bounding box center [1368, 334] width 351 height 604
click at [1241, 132] on div "// Grab all the gems using your movement commands. hero . moveRight ( ) ; hero …" at bounding box center [1368, 334] width 351 height 604
click at [1241, 125] on div "// Grab all the gems using your movement commands. hero . moveRight ( ) ; hero …" at bounding box center [1368, 334] width 351 height 604
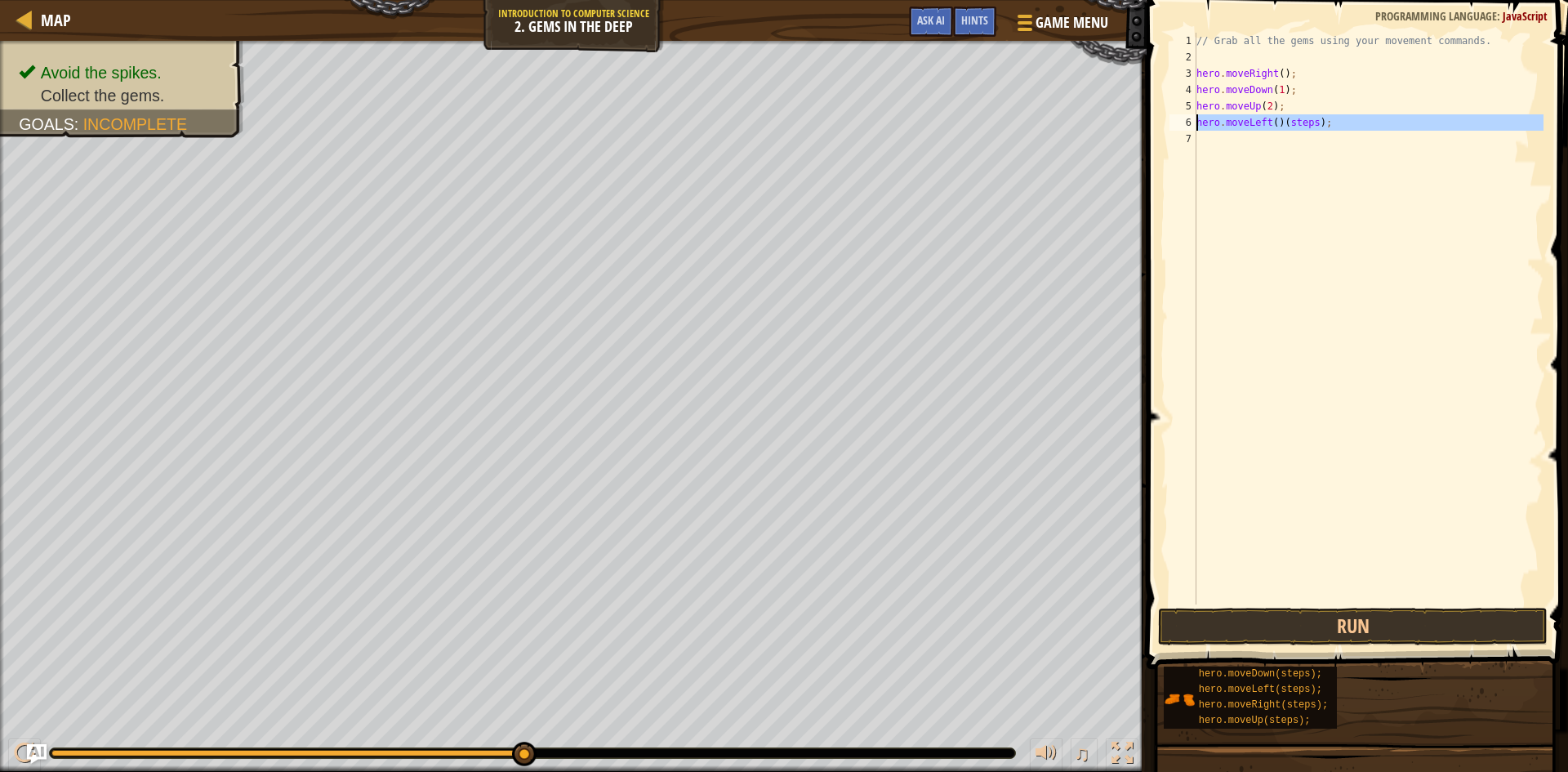
drag, startPoint x: 1356, startPoint y: 136, endPoint x: 1175, endPoint y: 118, distance: 181.9
click at [1175, 118] on div "hero.moveLeft()(steps); 1 2 3 4 5 6 7 // Grab all the gems using your movement …" at bounding box center [1355, 318] width 377 height 572
type textarea "hero.moveLeft()(steps);"
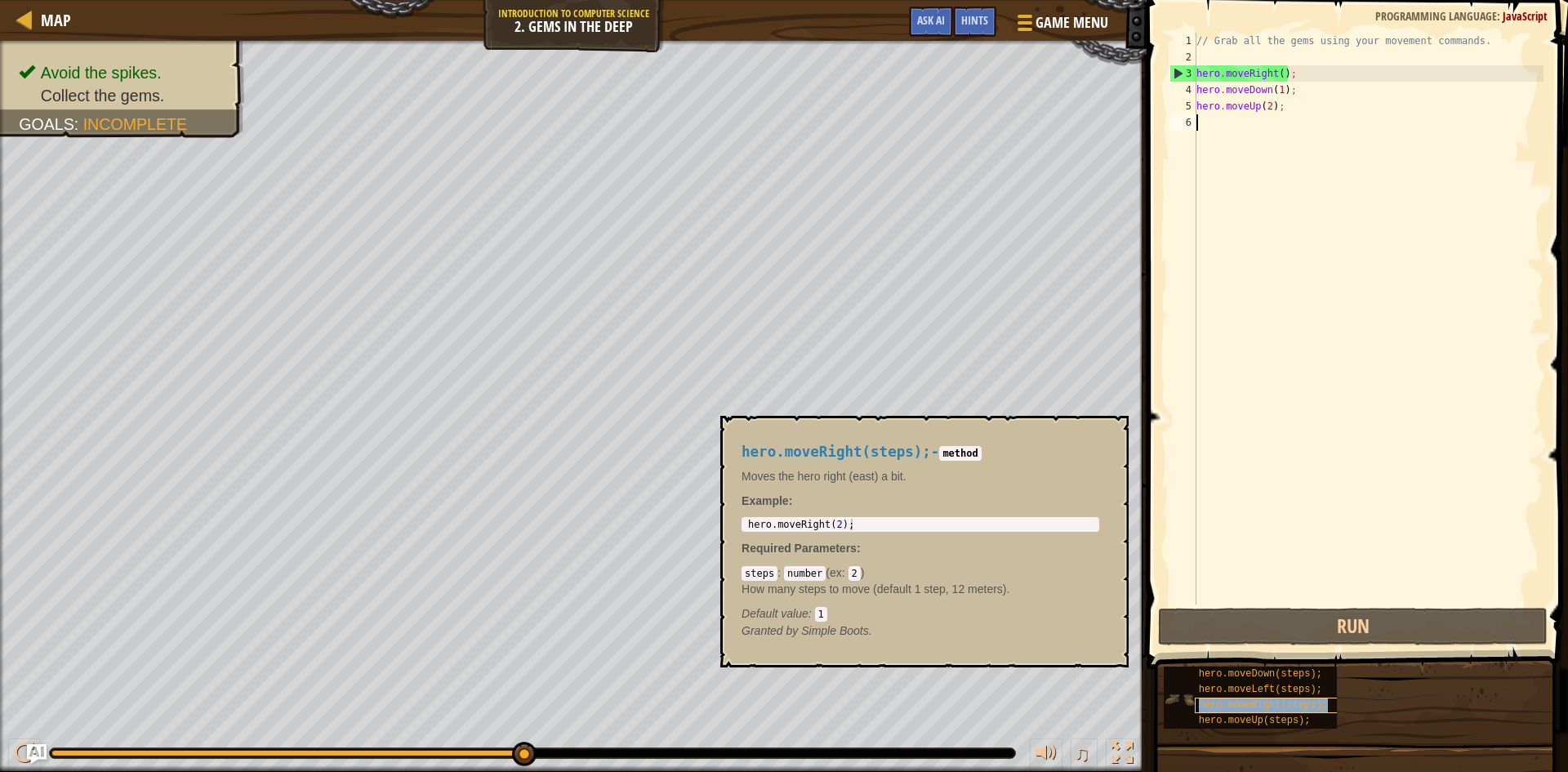
click at [1287, 704] on span "hero.moveRight(steps);" at bounding box center [1263, 705] width 129 height 12
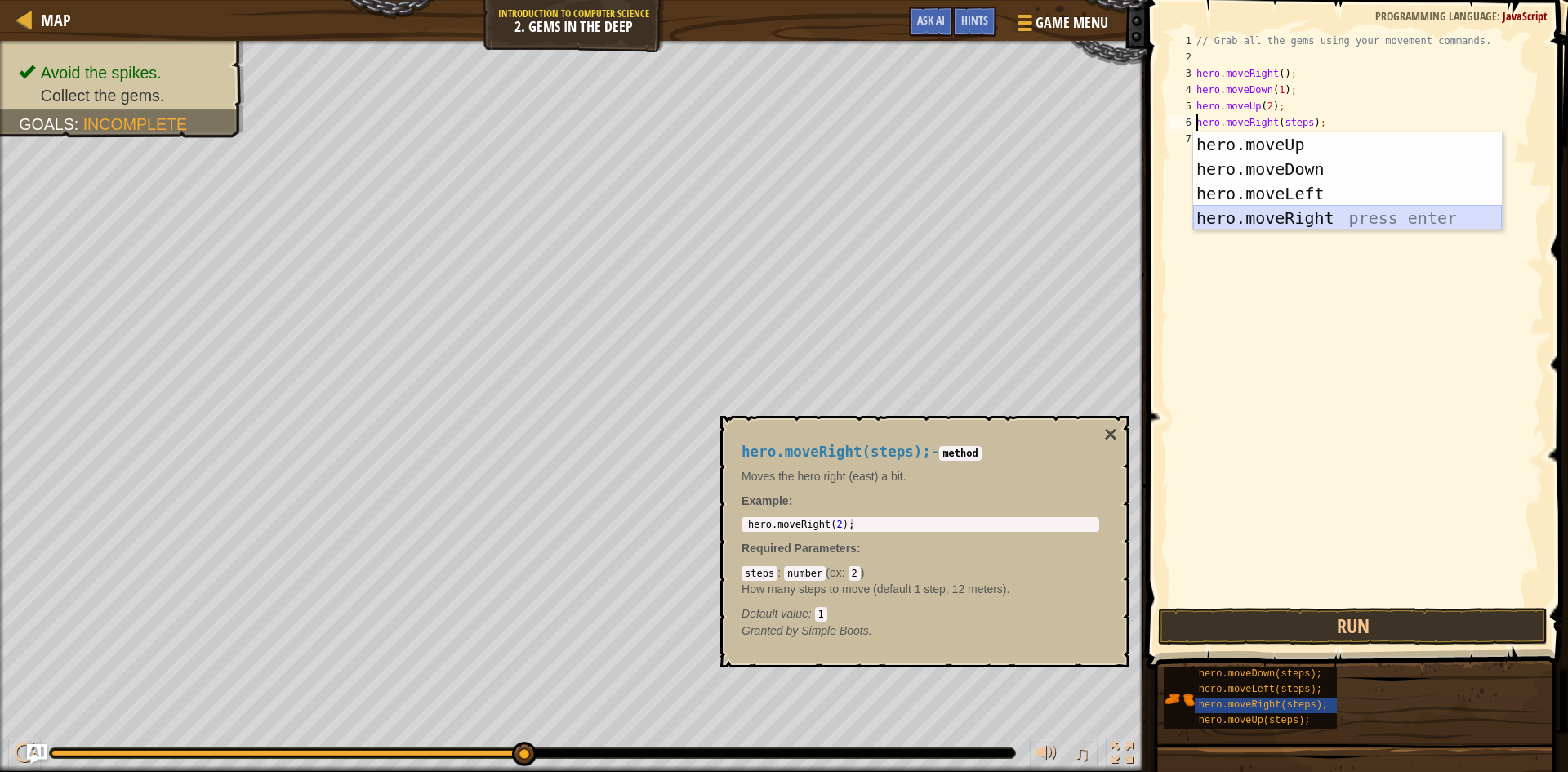
click at [1293, 212] on div "hero.moveUp press enter hero.moveDown press enter hero.moveLeft press enter her…" at bounding box center [1347, 206] width 308 height 147
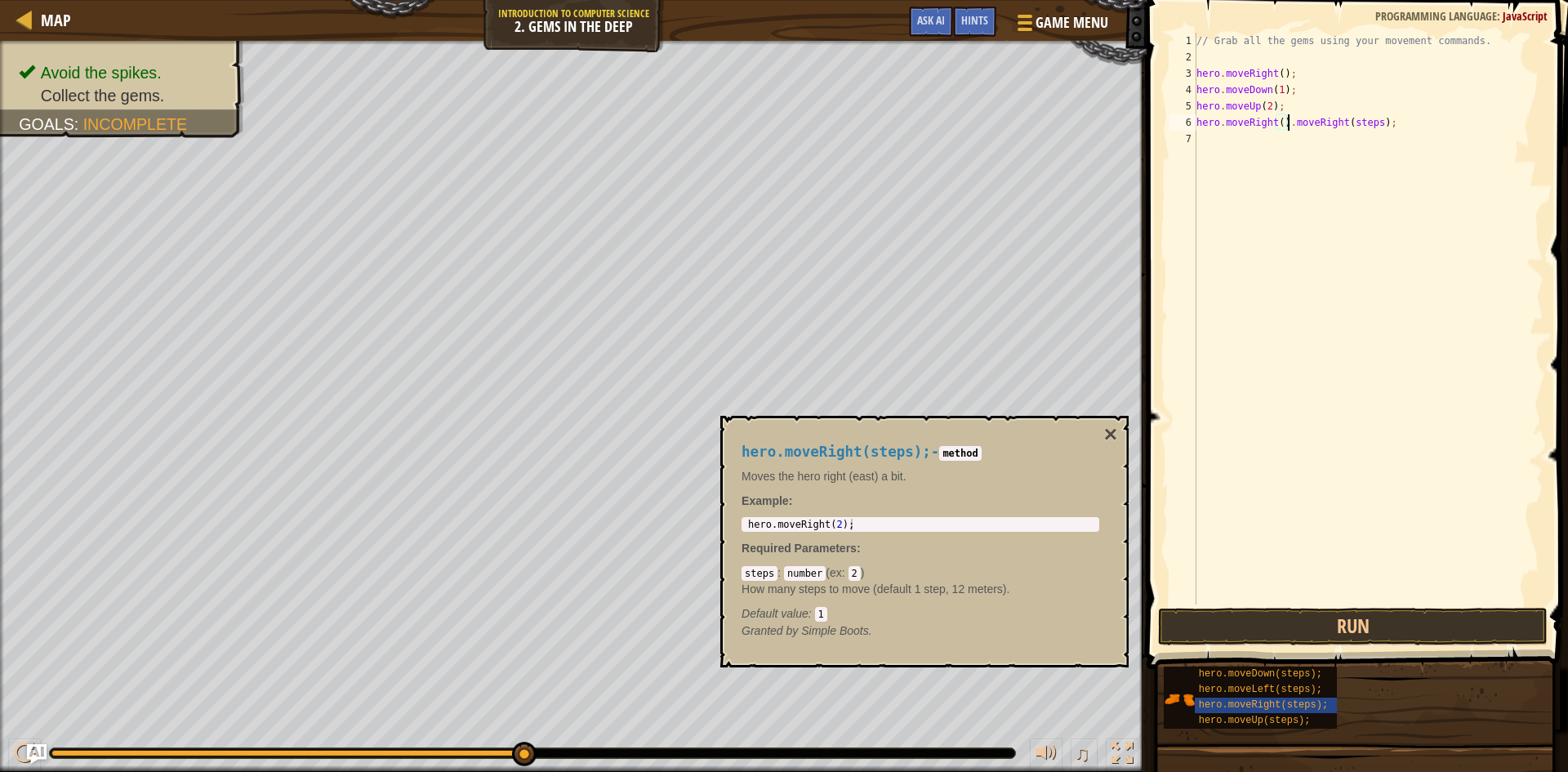
click at [1310, 130] on div "// Grab all the gems using your movement commands. hero . moveRight ( ) ; hero …" at bounding box center [1368, 334] width 351 height 604
drag, startPoint x: 1293, startPoint y: 129, endPoint x: 1391, endPoint y: 127, distance: 98.0
click at [1391, 127] on div "// Grab all the gems using your movement commands. hero . moveRight ( ) ; hero …" at bounding box center [1368, 334] width 351 height 604
click at [1278, 125] on div "// Grab all the gems using your movement commands. hero . moveRight ( ) ; hero …" at bounding box center [1368, 334] width 351 height 604
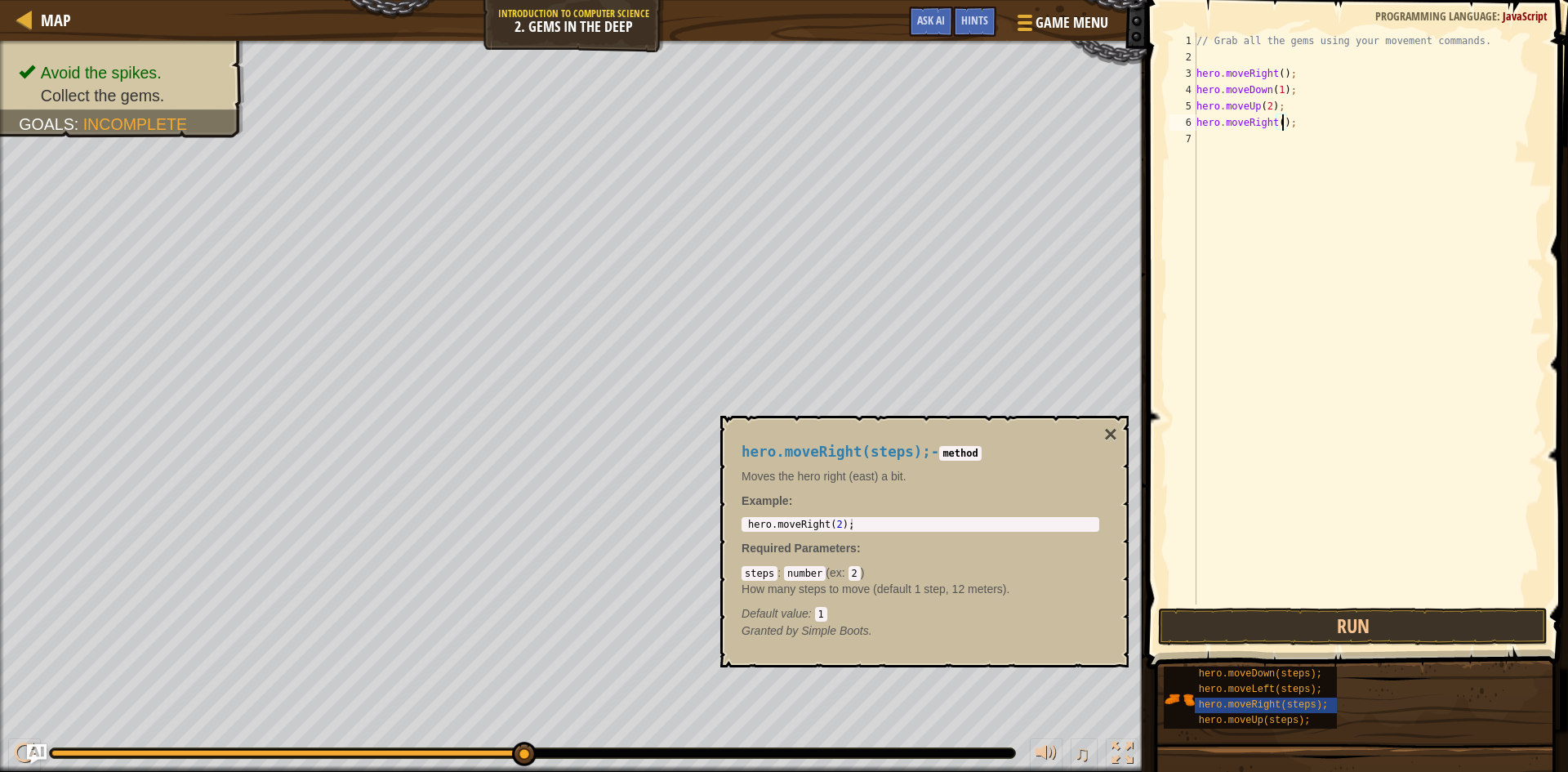
click at [1283, 125] on div "// Grab all the gems using your movement commands. hero . moveRight ( ) ; hero …" at bounding box center [1368, 334] width 351 height 604
type textarea "hero.moveRight(1);"
click at [1339, 637] on button "Run" at bounding box center [1352, 627] width 390 height 37
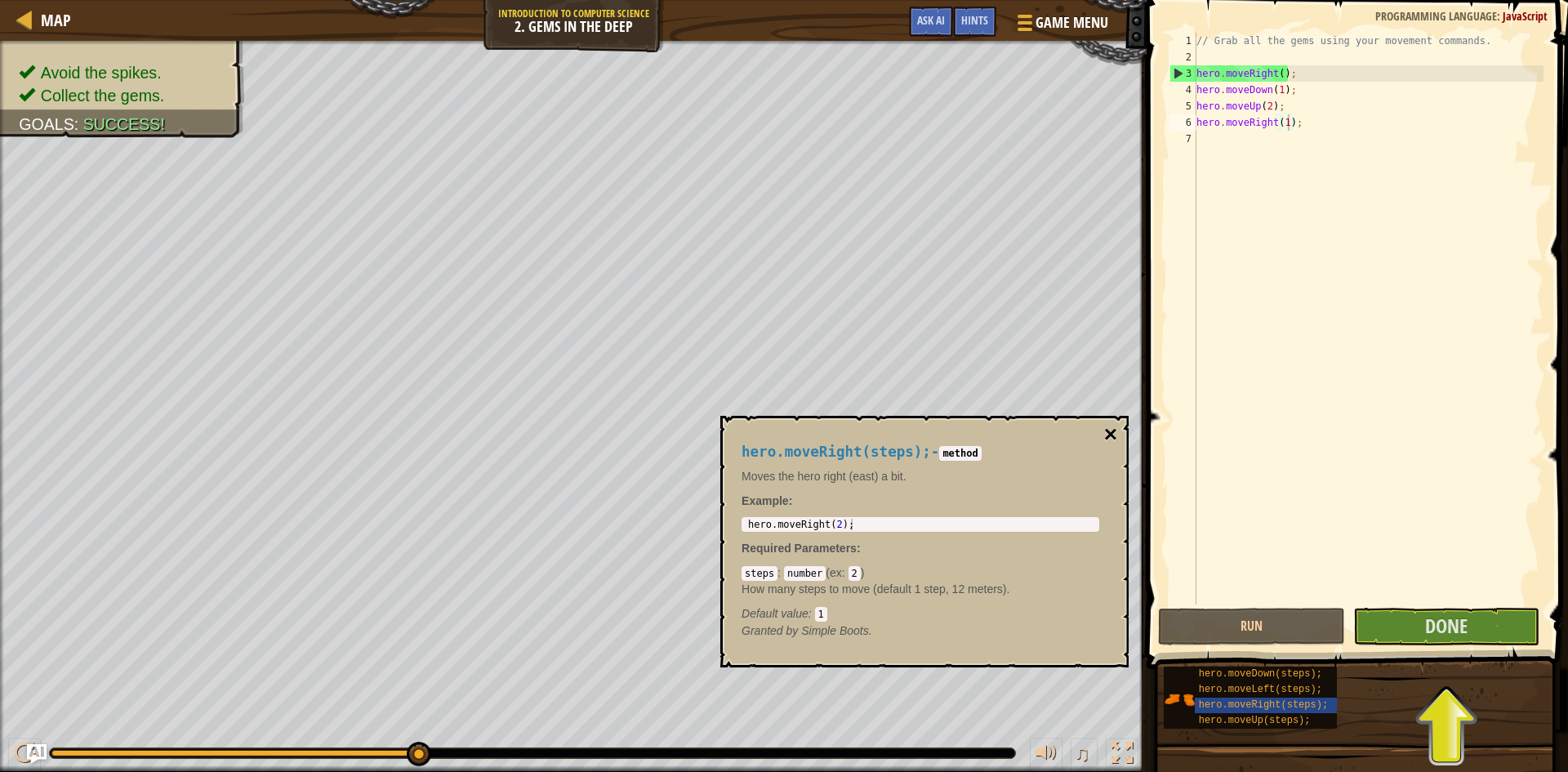
click at [1107, 425] on button "×" at bounding box center [1109, 434] width 13 height 23
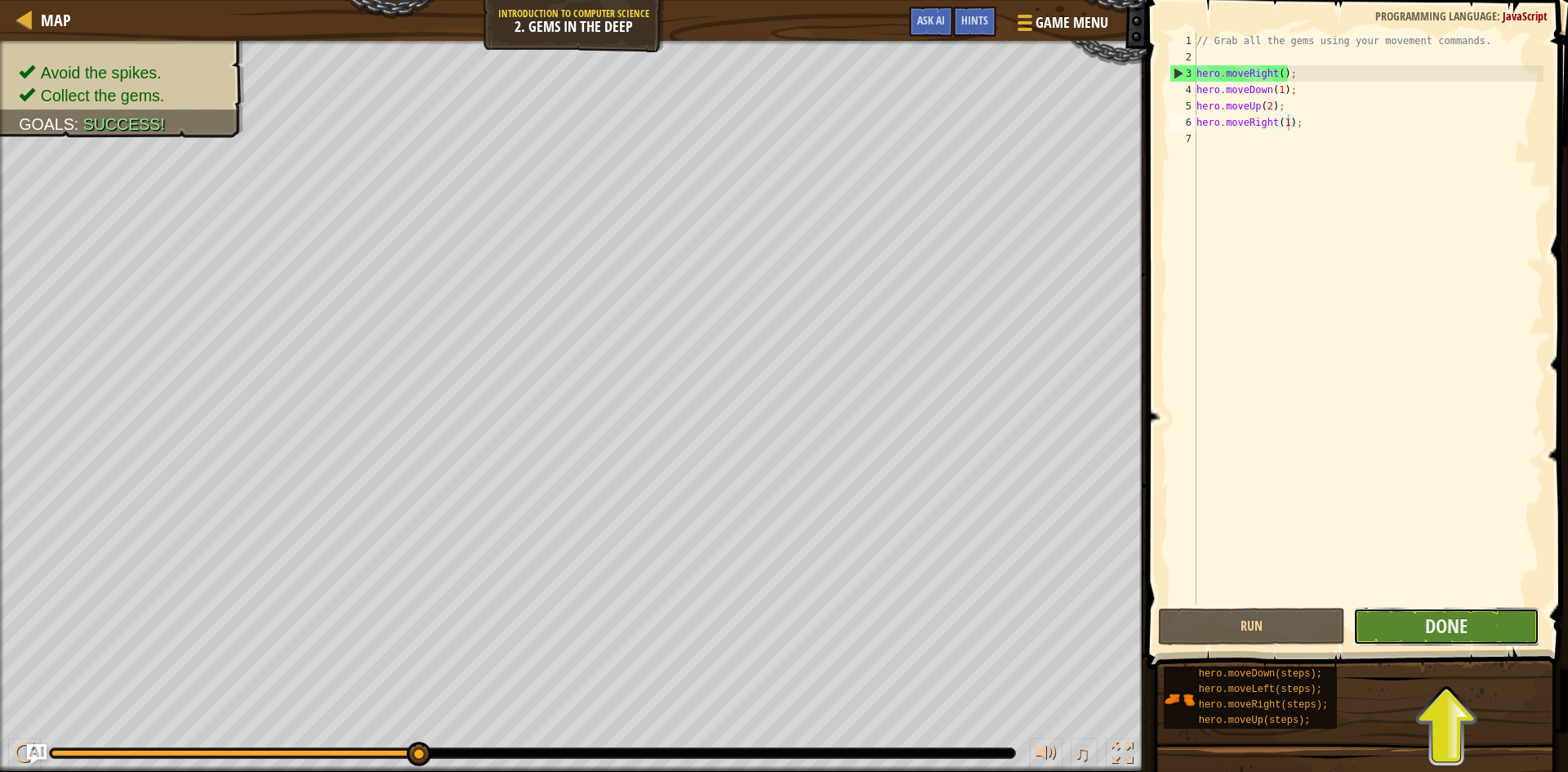
click at [1411, 630] on button "Done" at bounding box center [1446, 627] width 187 height 37
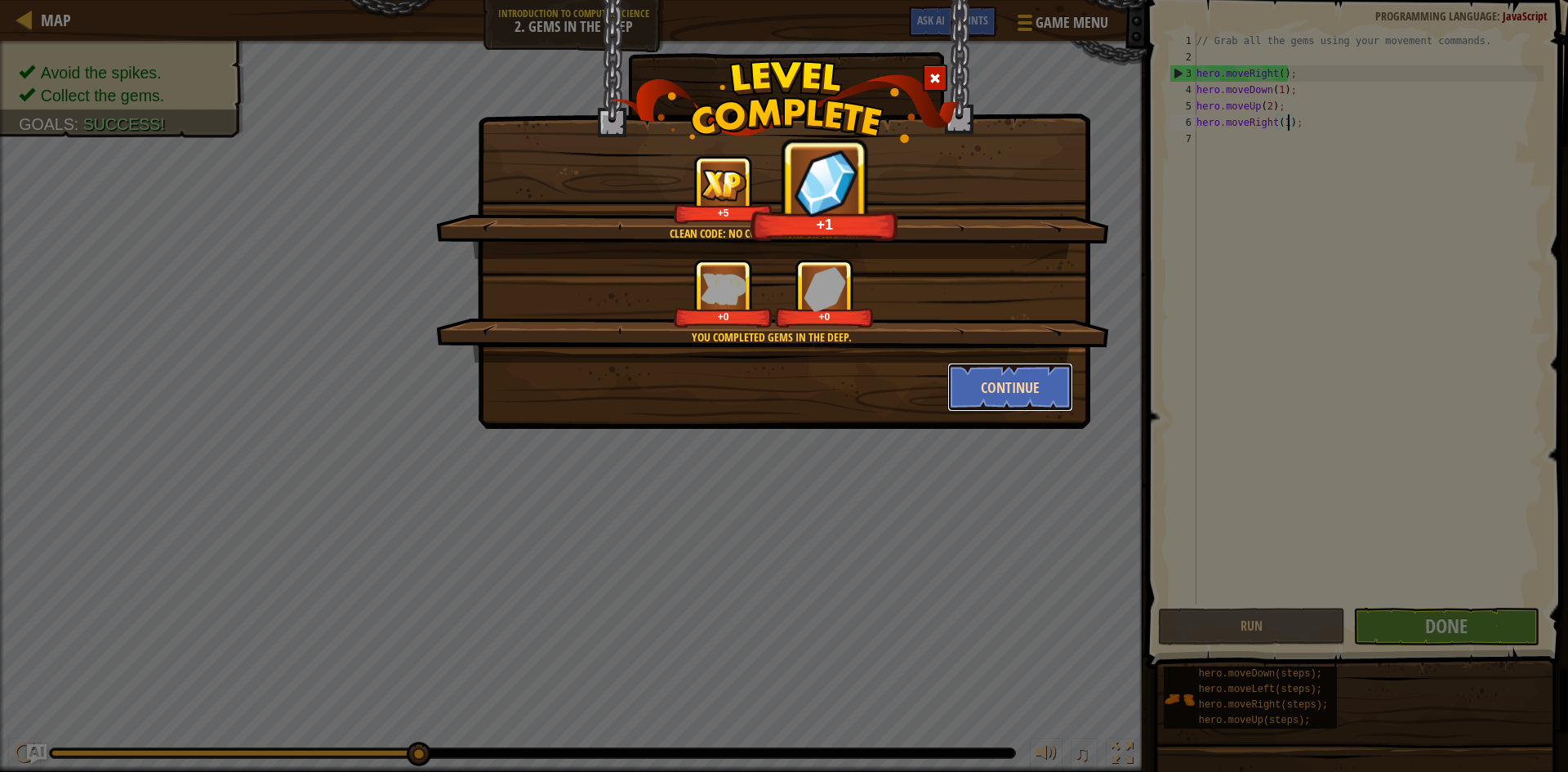
click at [990, 395] on button "Continue" at bounding box center [1010, 387] width 127 height 49
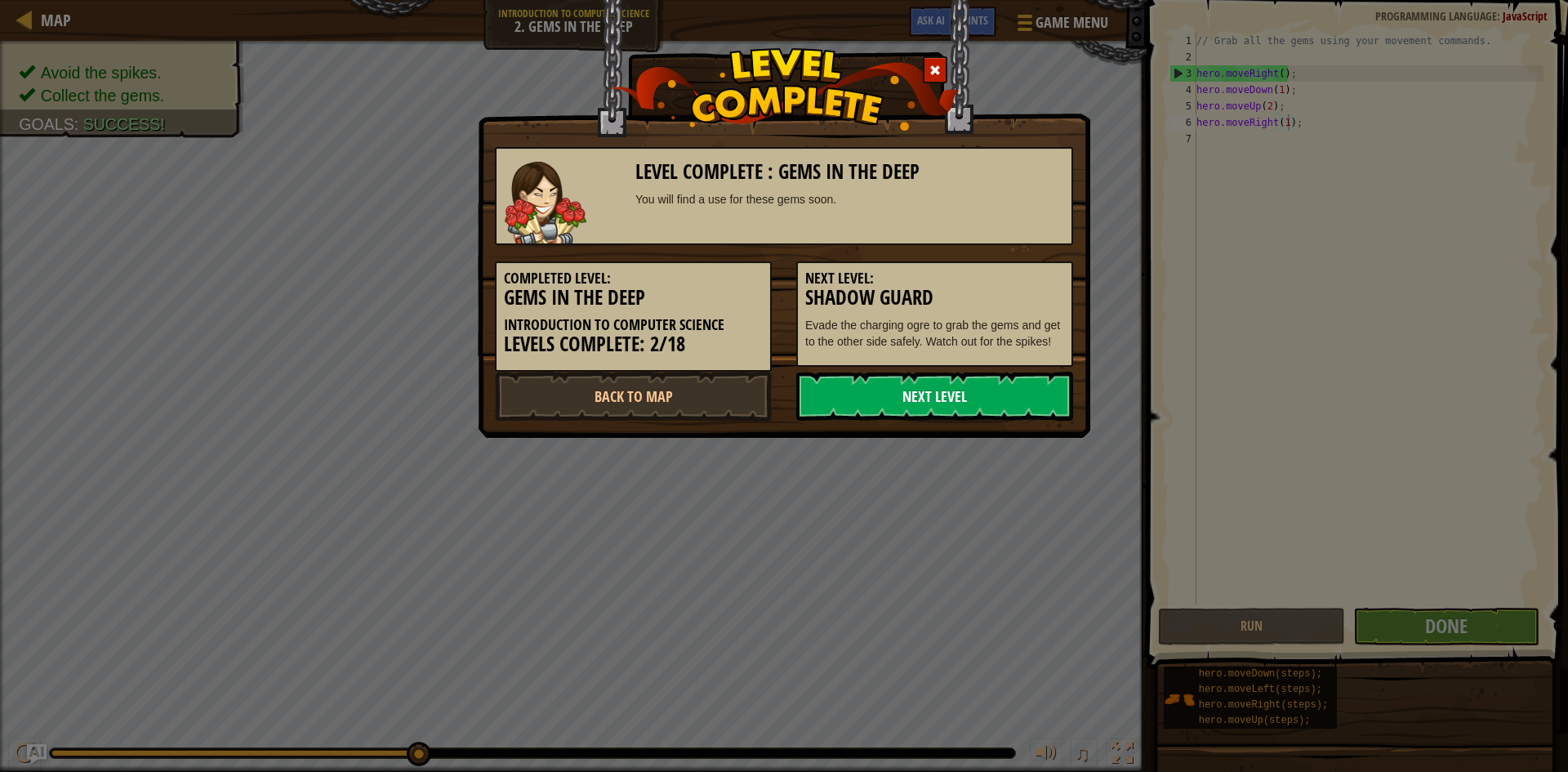
click at [937, 415] on link "Next Level" at bounding box center [935, 396] width 277 height 49
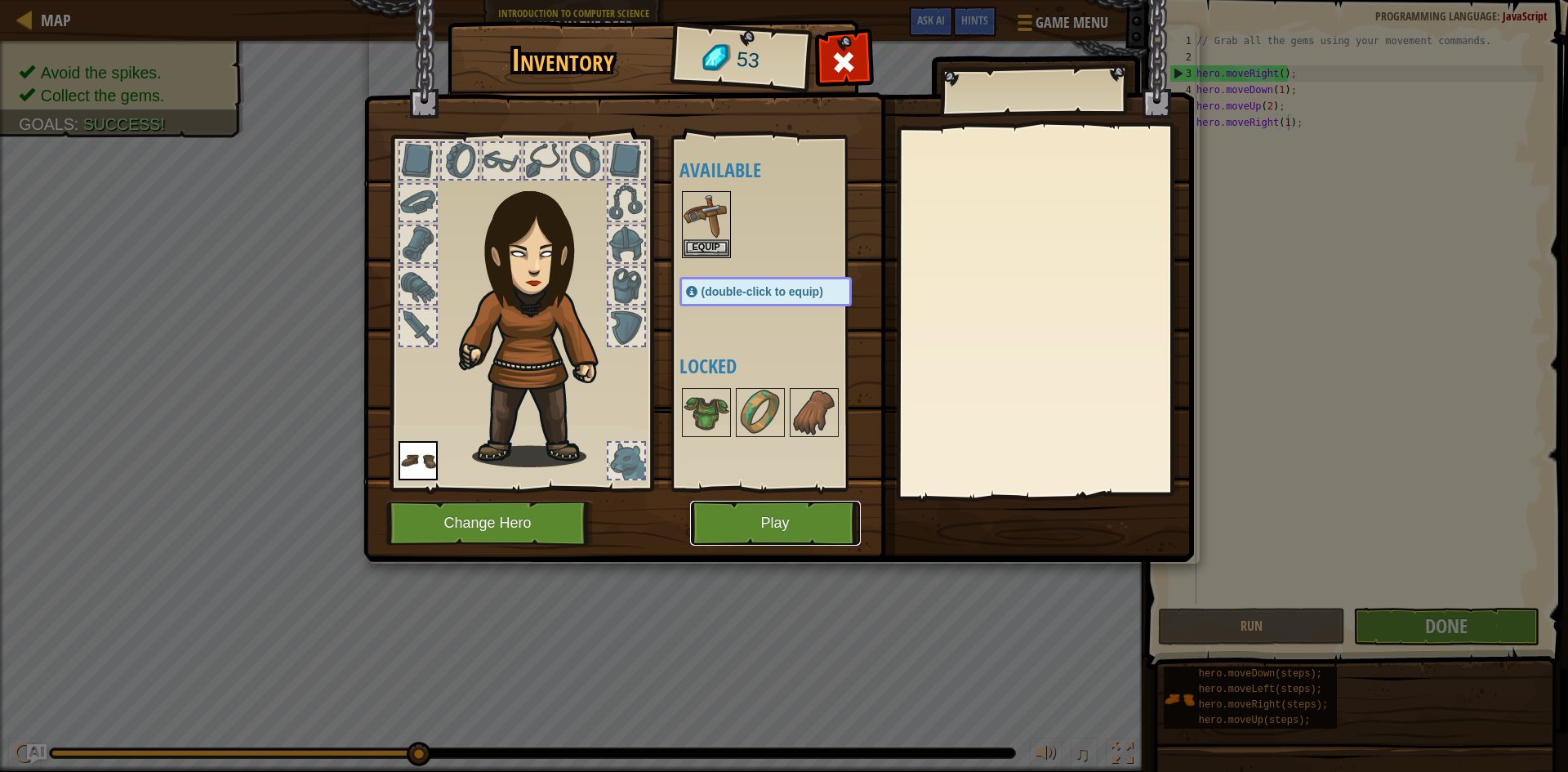
click at [796, 518] on button "Play" at bounding box center [776, 524] width 171 height 45
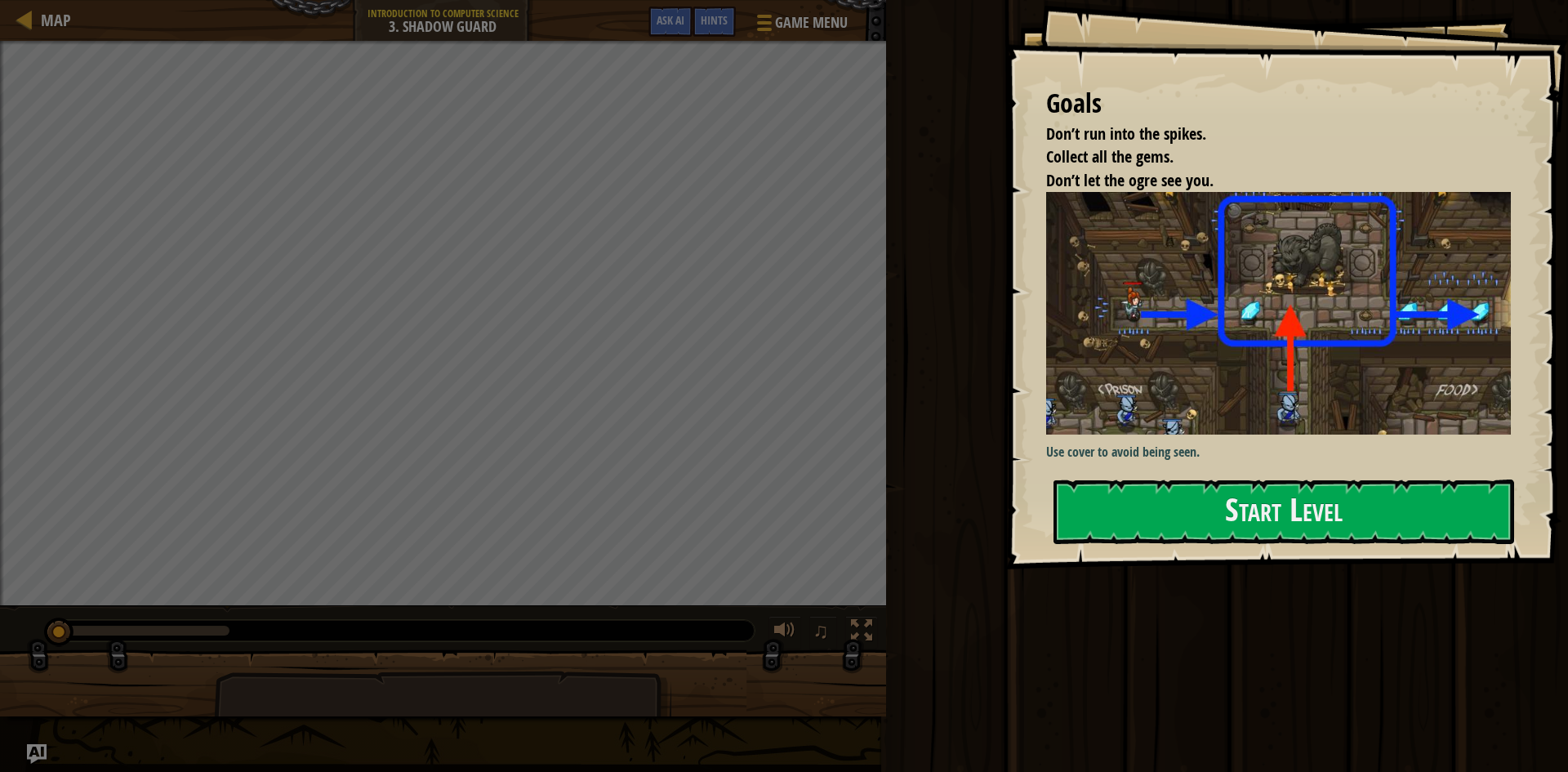
click at [1269, 545] on div "Goals Don’t run into the spikes. Collect all the gems. Don’t let the ogre see y…" at bounding box center [1286, 285] width 563 height 570
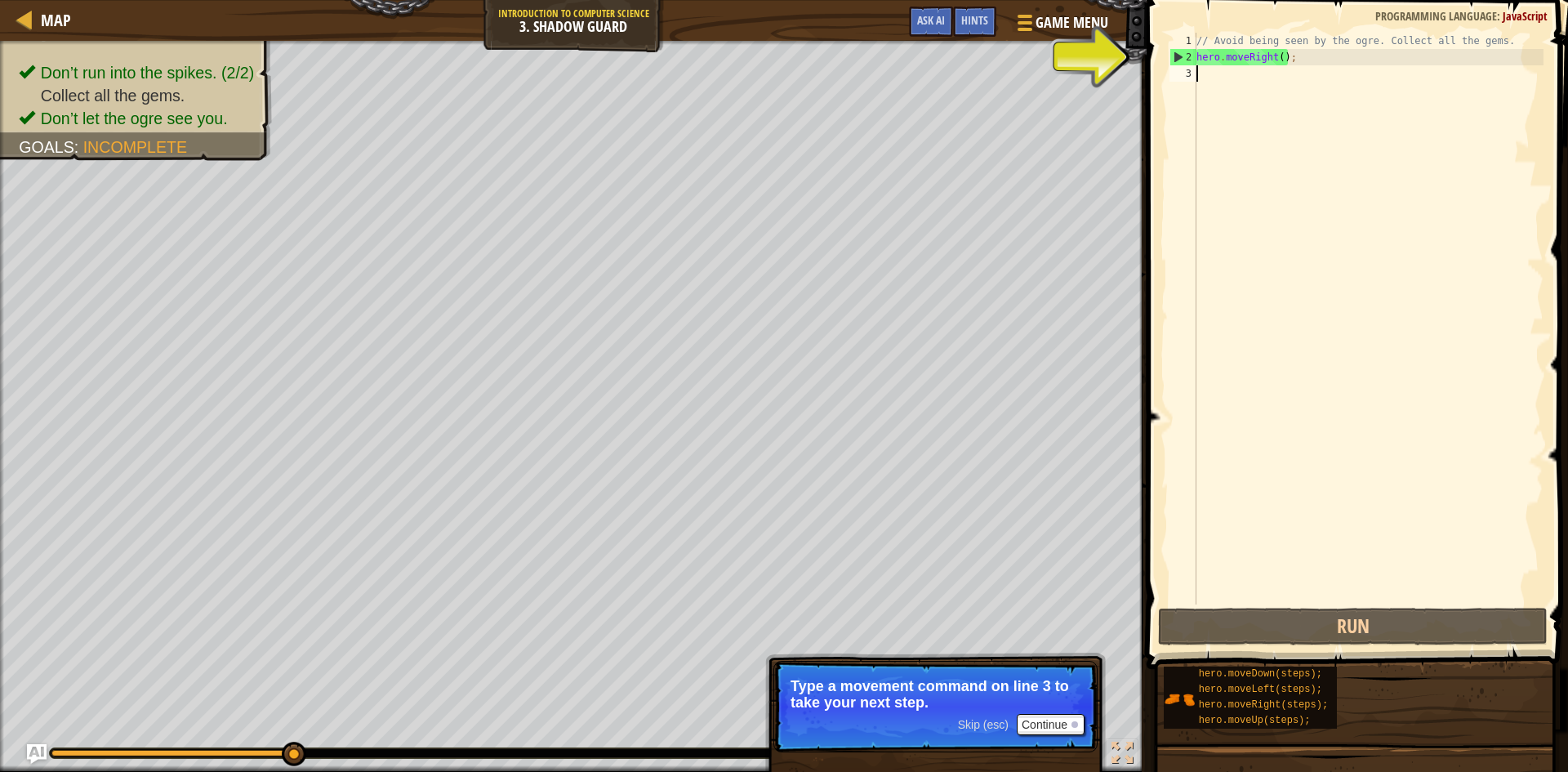
click at [1177, 48] on div "1" at bounding box center [1182, 40] width 27 height 17
click at [1174, 54] on div "2" at bounding box center [1183, 57] width 27 height 17
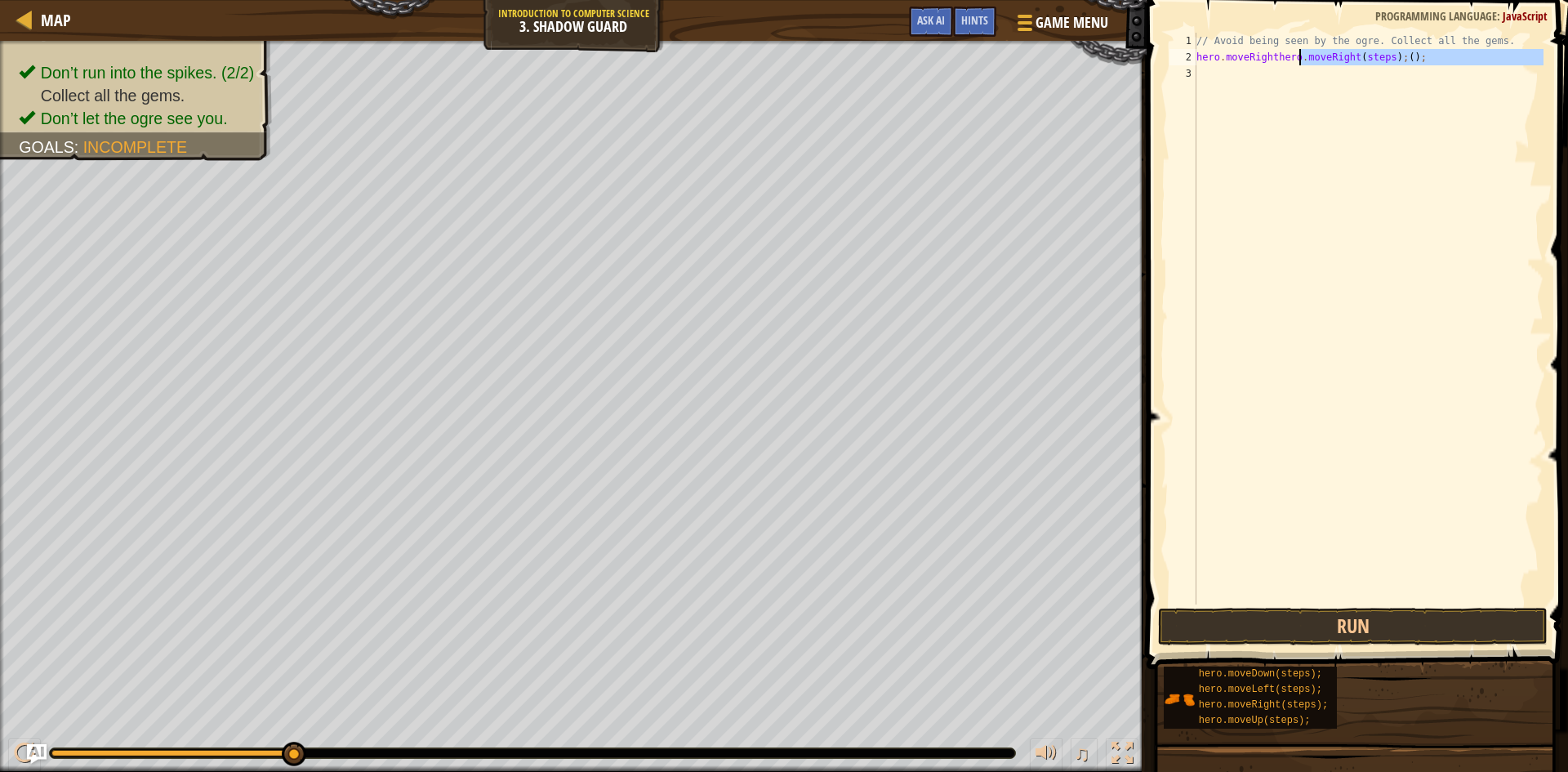
drag, startPoint x: 1444, startPoint y: 66, endPoint x: 1301, endPoint y: 58, distance: 143.2
click at [1301, 58] on div "// Avoid being seen by the ogre. Collect all the gems. hero . moveRighthero . m…" at bounding box center [1368, 334] width 351 height 604
type textarea "hero.moveRighthero.moveRight(steps);();"
click at [1287, 70] on div "// Avoid being seen by the ogre. Collect all the gems. hero . moveRighthero . m…" at bounding box center [1368, 318] width 351 height 572
drag, startPoint x: 1302, startPoint y: 64, endPoint x: 1238, endPoint y: 56, distance: 64.5
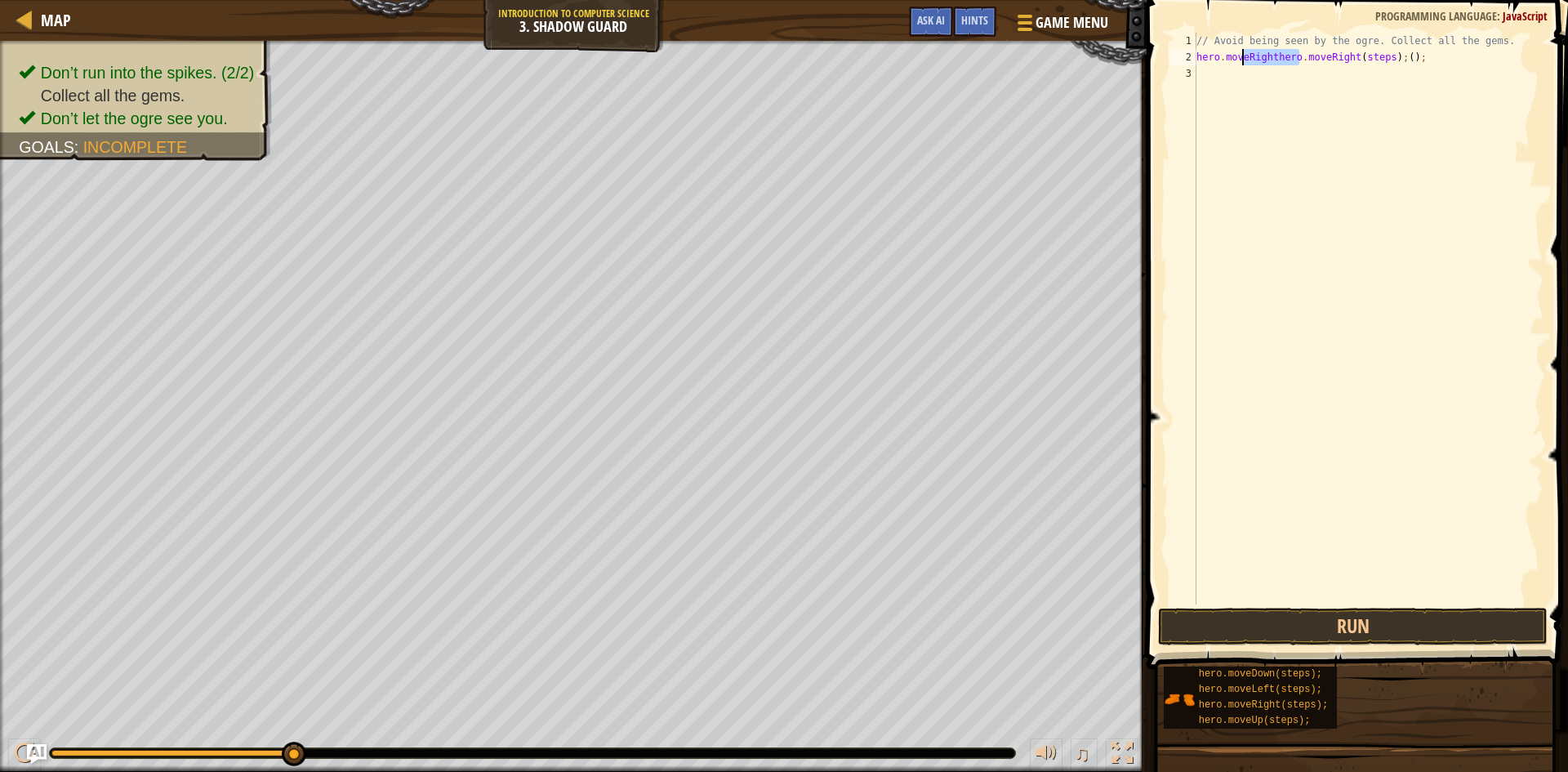
click at [1238, 56] on div "// Avoid being seen by the ogre. Collect all the gems. hero . moveRighthero . m…" at bounding box center [1368, 334] width 351 height 604
click at [1250, 59] on div "// Avoid being seen by the ogre. Collect all the gems. hero . moveRighthero . m…" at bounding box center [1368, 318] width 351 height 572
drag, startPoint x: 1274, startPoint y: 57, endPoint x: 1196, endPoint y: 61, distance: 78.1
click at [1196, 61] on div "hero.moveRighthero.moveRight(steps);(); 1 2 3 // Avoid being seen by the ogre. …" at bounding box center [1355, 318] width 377 height 572
click at [1325, 65] on div "// Avoid being seen by the ogre. Collect all the gems. hero . moveRight ( steps…" at bounding box center [1368, 334] width 351 height 604
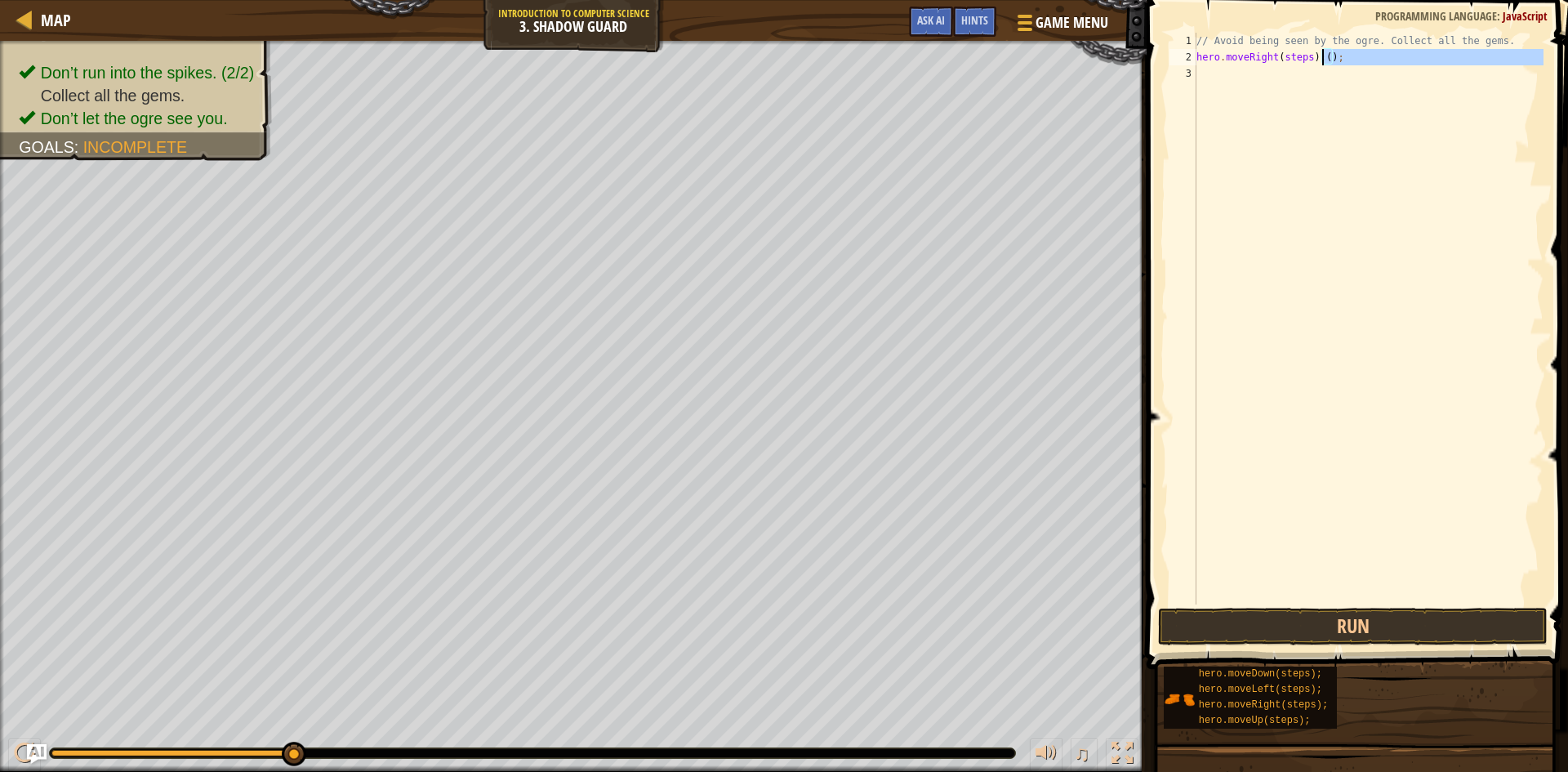
drag, startPoint x: 1371, startPoint y: 76, endPoint x: 1321, endPoint y: 56, distance: 53.9
click at [1321, 56] on div "// Avoid being seen by the ogre. Collect all the gems. hero . moveRight ( steps…" at bounding box center [1368, 334] width 351 height 604
click at [1310, 61] on div "// Avoid being seen by the ogre. Collect all the gems. hero . moveRight ( steps…" at bounding box center [1368, 334] width 351 height 604
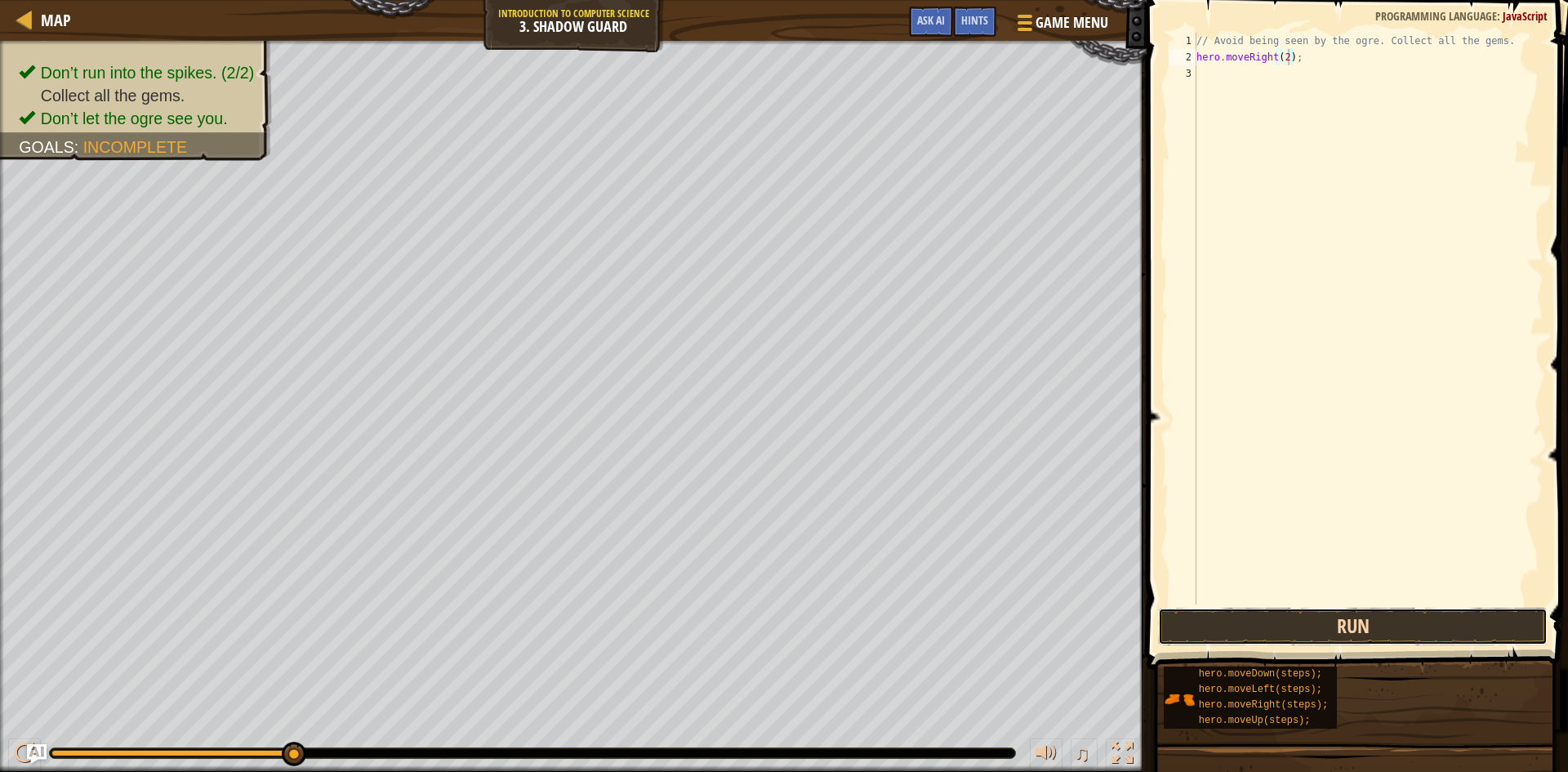
click at [1391, 625] on button "Run" at bounding box center [1352, 627] width 390 height 37
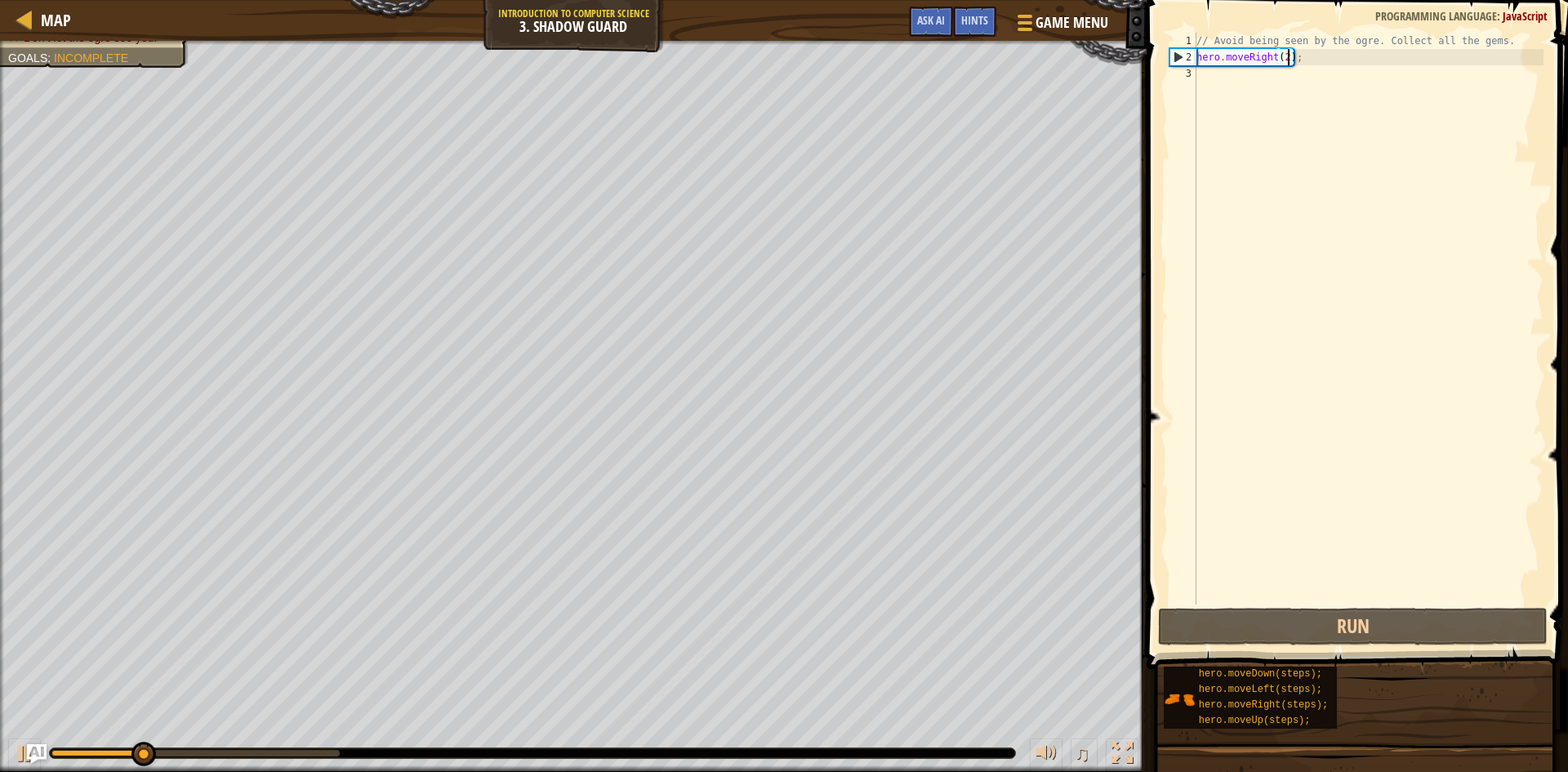
type textarea "hero.moveRight(2q);"
